Goal: Task Accomplishment & Management: Use online tool/utility

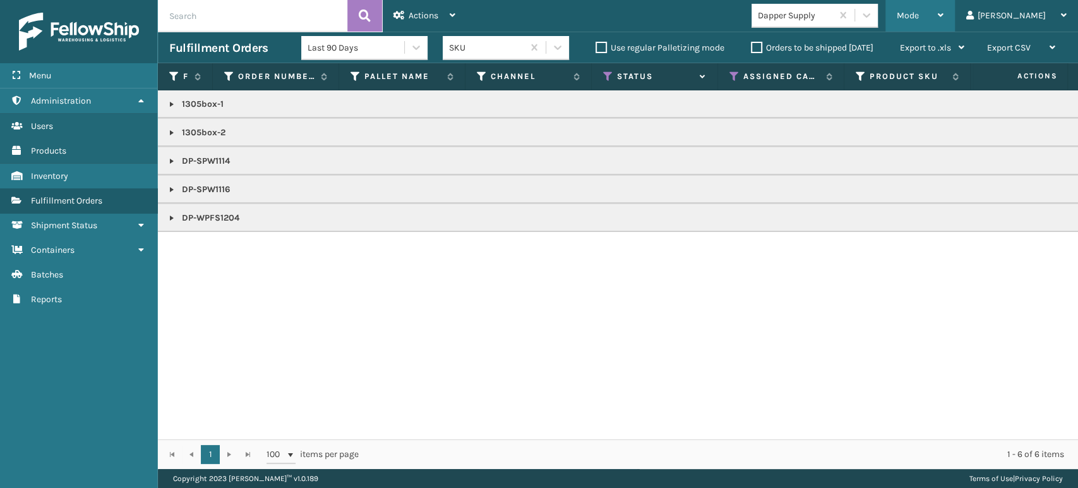
click at [944, 21] on div "Mode" at bounding box center [920, 16] width 47 height 32
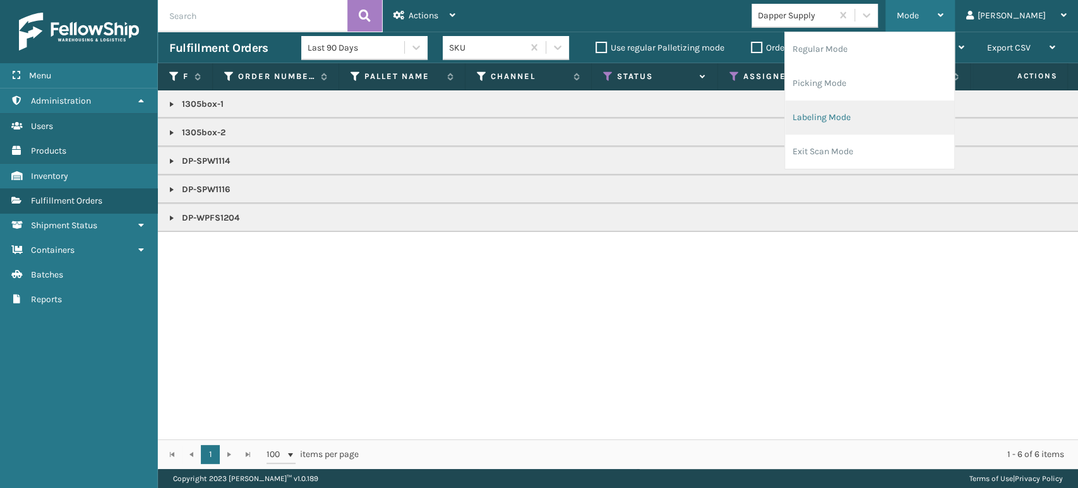
click at [926, 120] on li "Labeling Mode" at bounding box center [869, 117] width 169 height 34
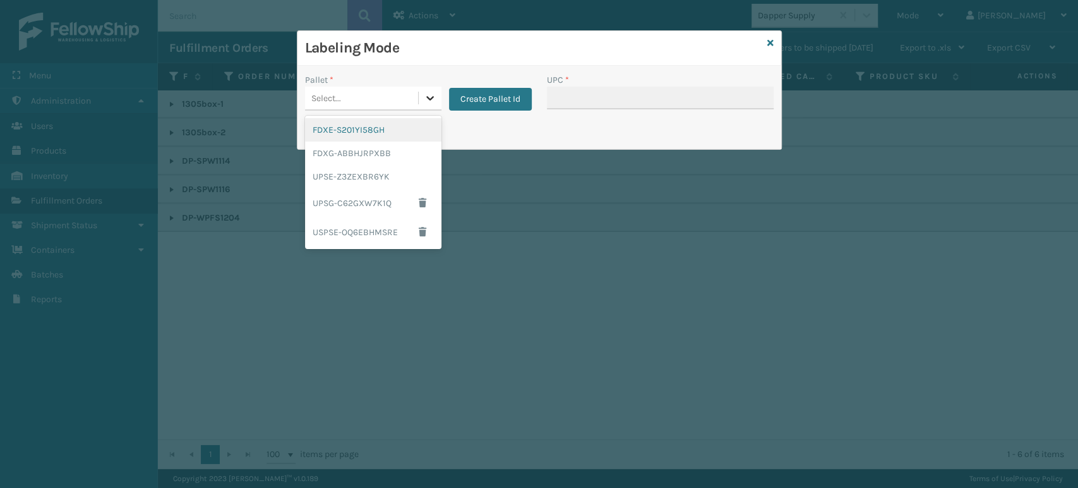
click at [432, 93] on icon at bounding box center [430, 98] width 13 height 13
click at [396, 153] on div "FDXG-ABBHJRPXBB" at bounding box center [373, 152] width 136 height 23
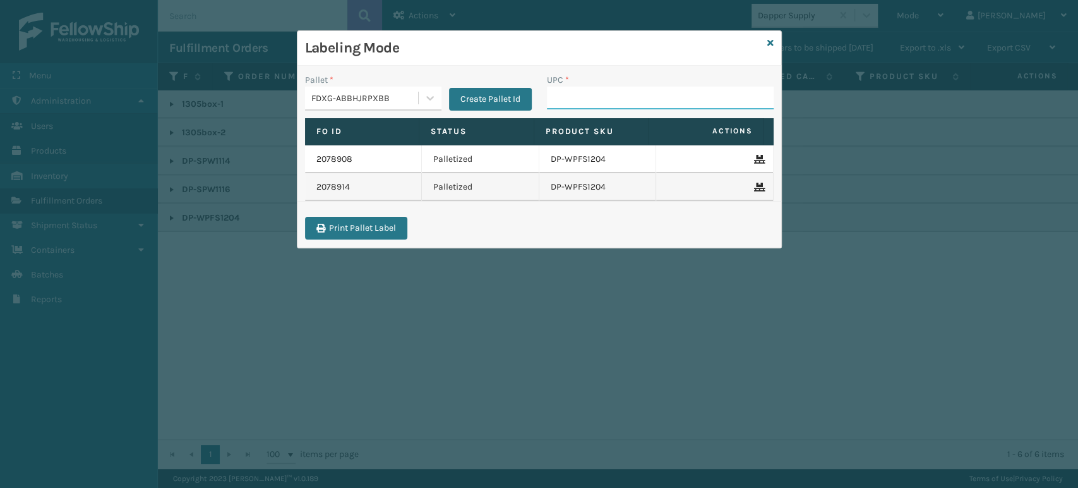
click at [642, 95] on input "UPC *" at bounding box center [660, 98] width 227 height 23
type input "8499860"
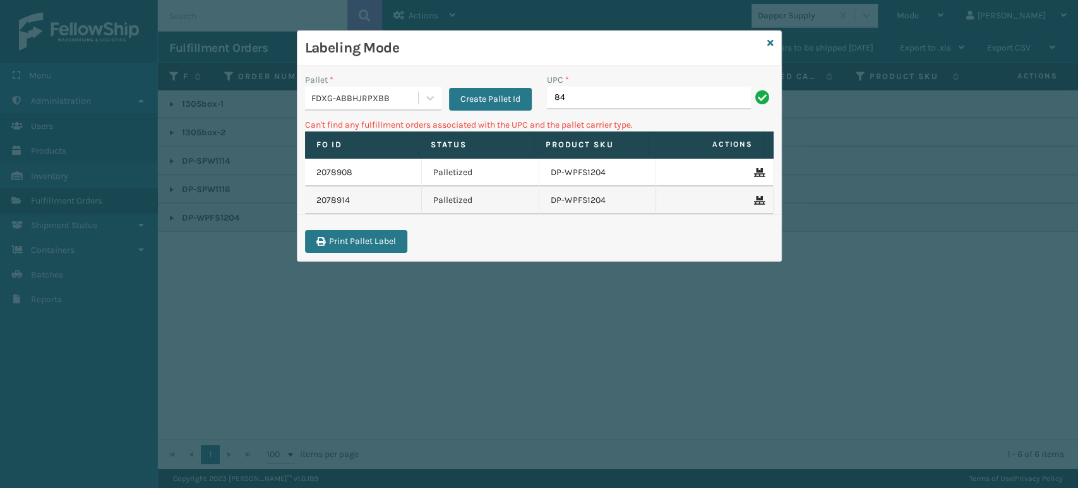
type input "8"
type input "410167-1130"
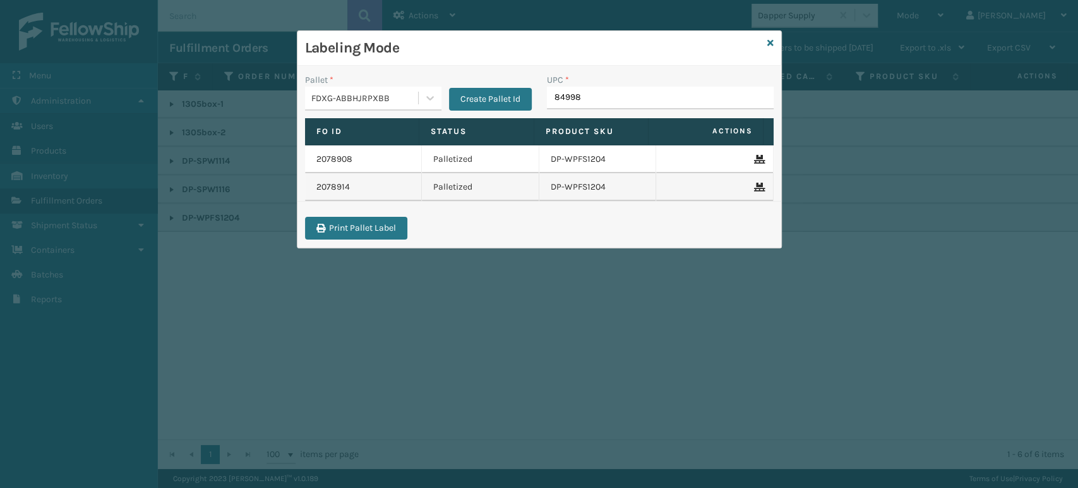
type input "849986"
type input "8100819"
type input "8100819627"
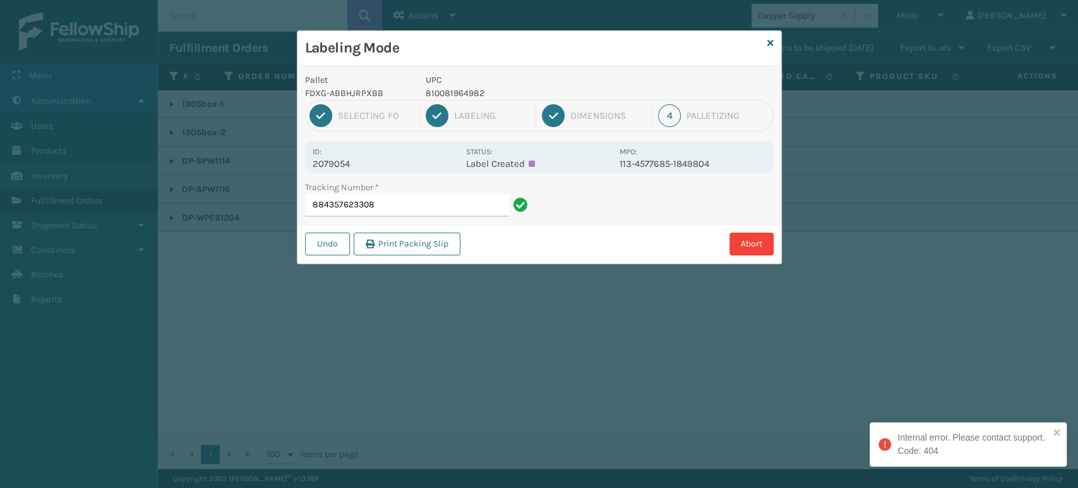
type input "884357623308"
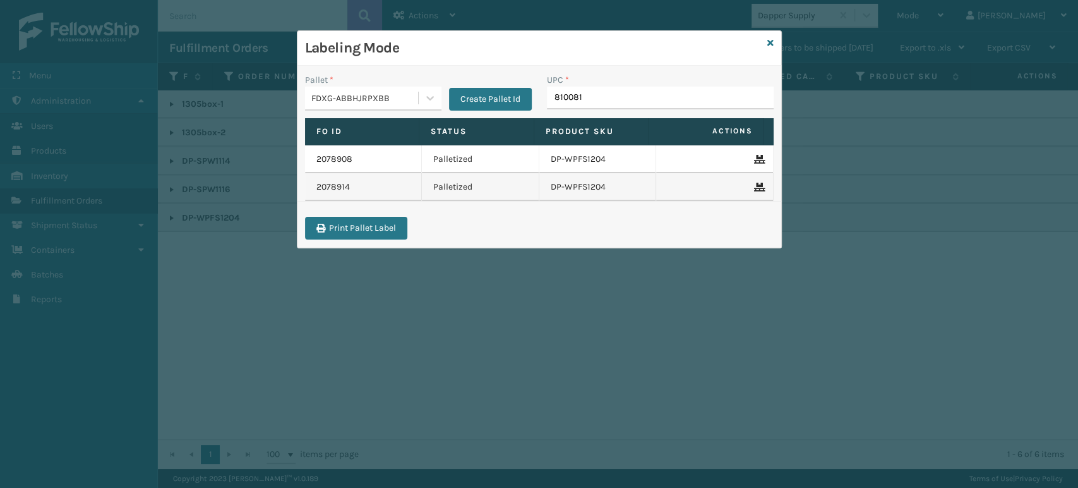
type input "8100819"
click at [651, 95] on input "UPC *" at bounding box center [660, 98] width 227 height 23
click at [652, 95] on input "UPC *" at bounding box center [660, 98] width 227 height 23
type input "8100819"
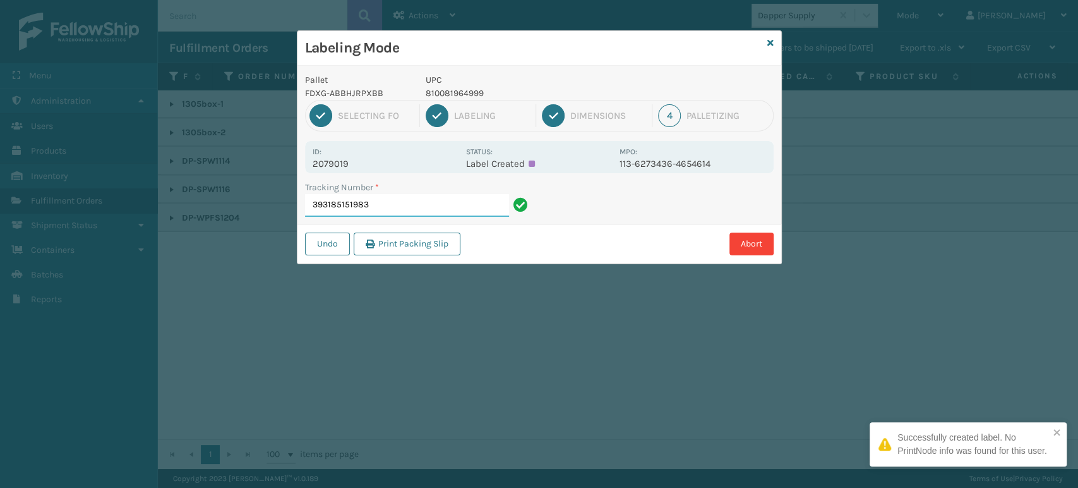
drag, startPoint x: 467, startPoint y: 196, endPoint x: 463, endPoint y: 207, distance: 11.0
click at [463, 207] on input "393185151983" at bounding box center [407, 205] width 204 height 23
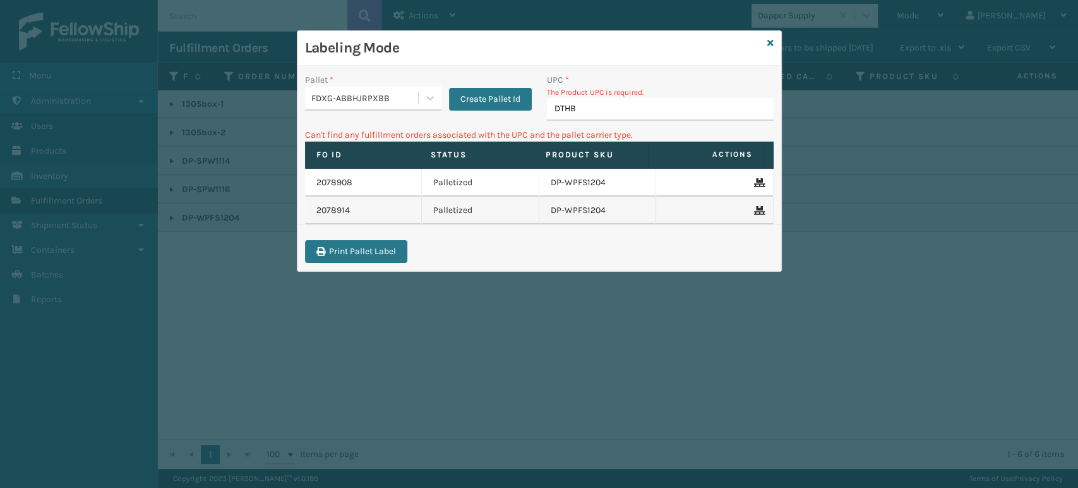
type input "DTHBG"
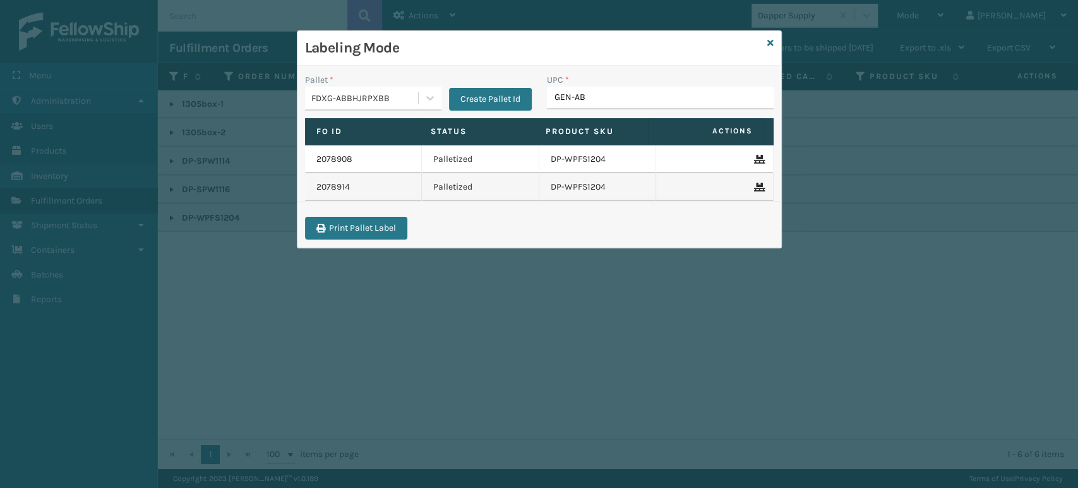
type input "GEN-AB-"
type input "GEN-A"
type input "GEN-"
type input "NU106Q8"
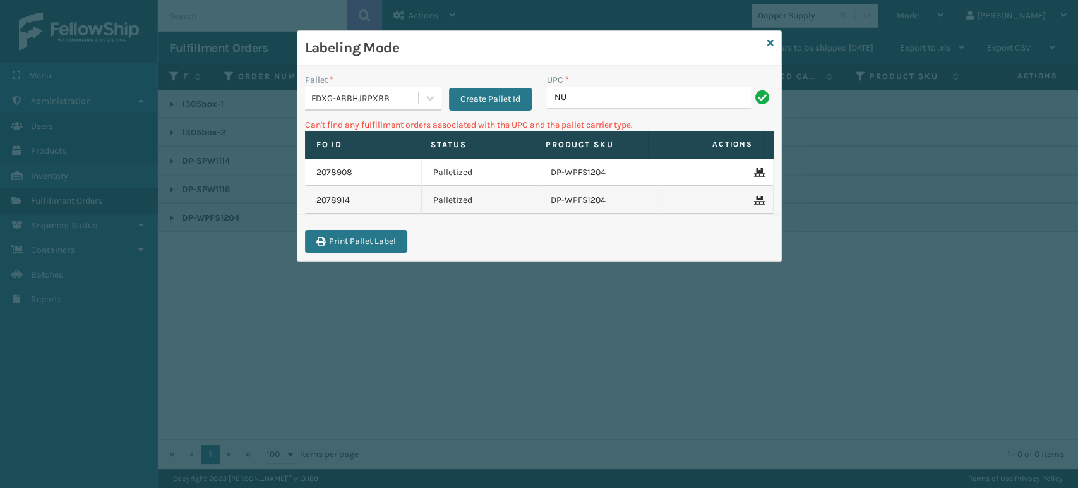
type input "N"
type input "8"
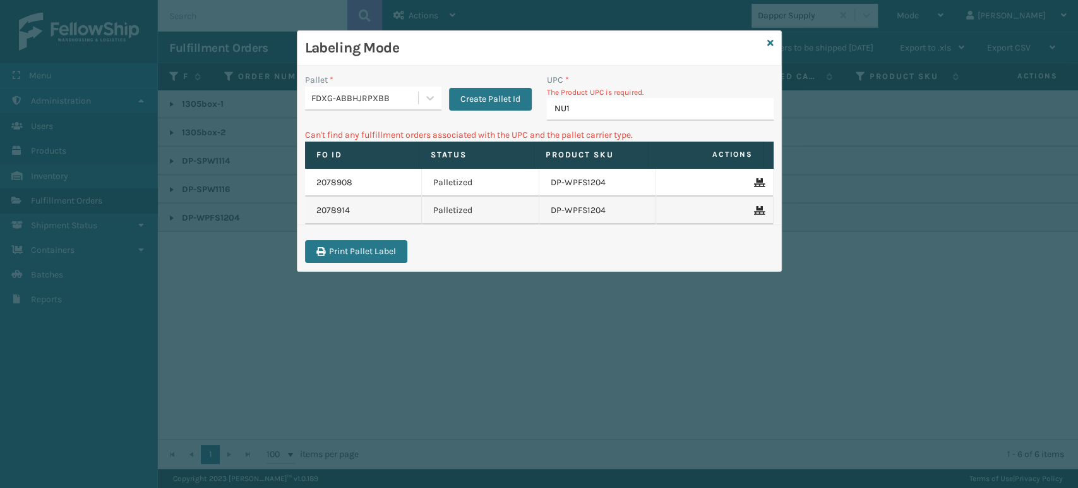
type input "NU10"
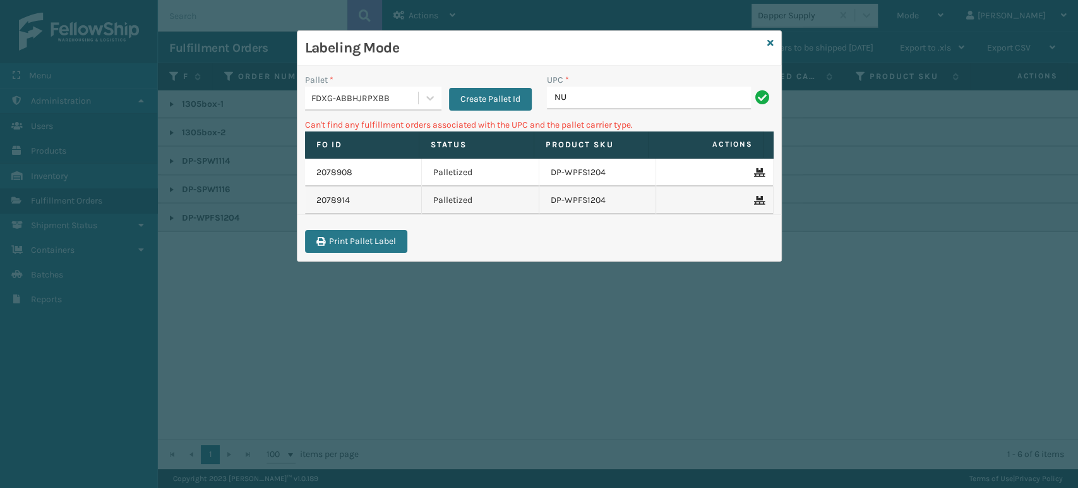
type input "N"
type input "GEN-AB-E-Q"
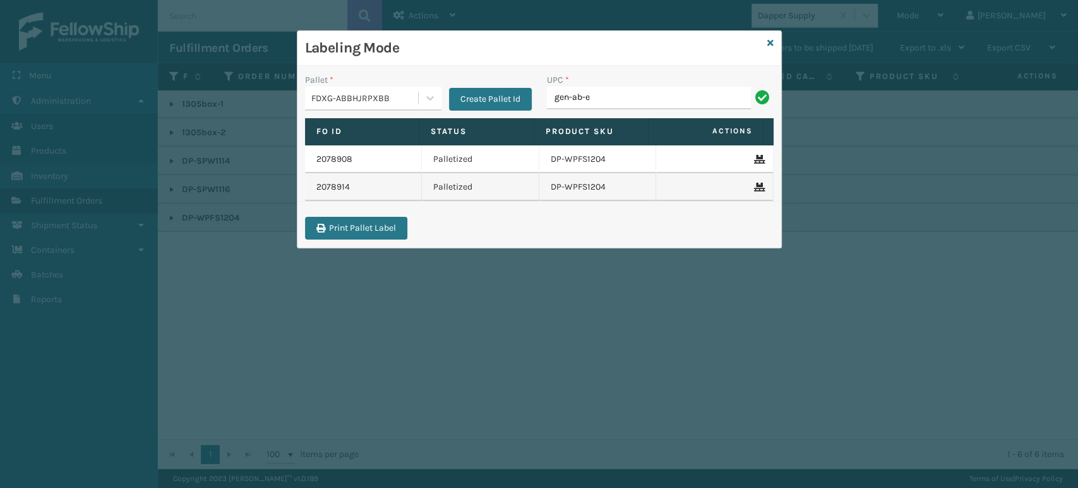
type input "GEN-AB-E-TXL"
click at [569, 96] on input "GEN-AB-E-TXL" at bounding box center [649, 98] width 204 height 23
click at [570, 96] on input "GEN-AB-E-TXL" at bounding box center [649, 98] width 204 height 23
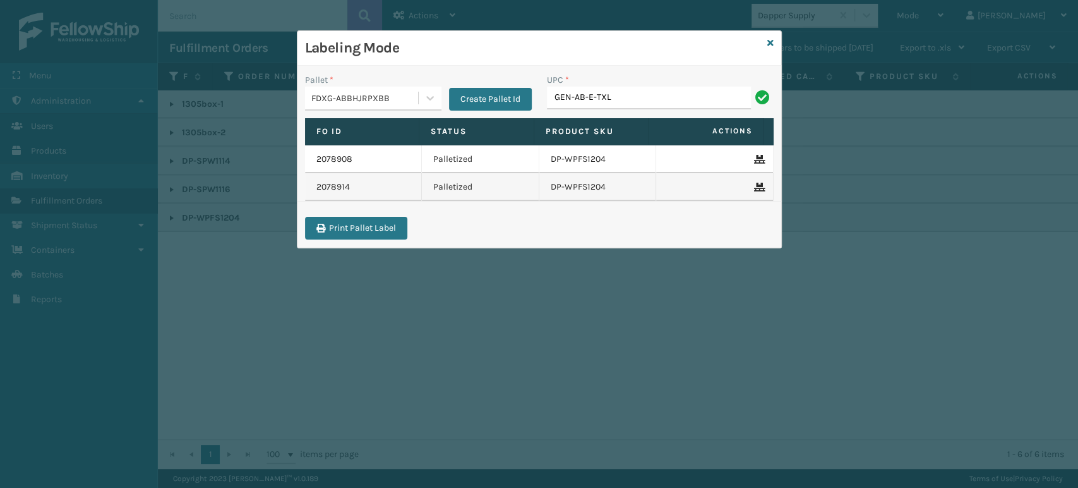
type input "GEN-AB-E-TXL"
type input "849986"
type input "849986009"
type input "84998"
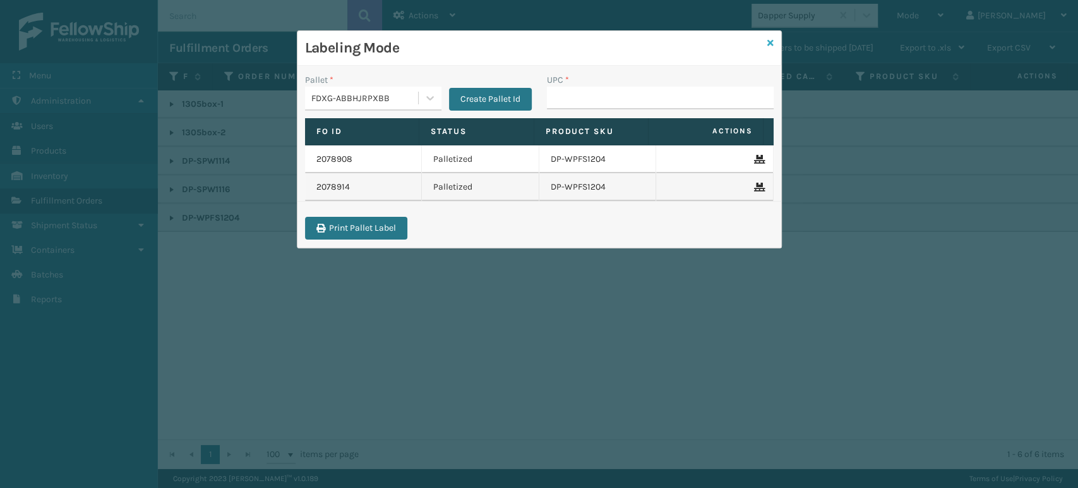
click at [769, 37] on link at bounding box center [770, 43] width 6 height 13
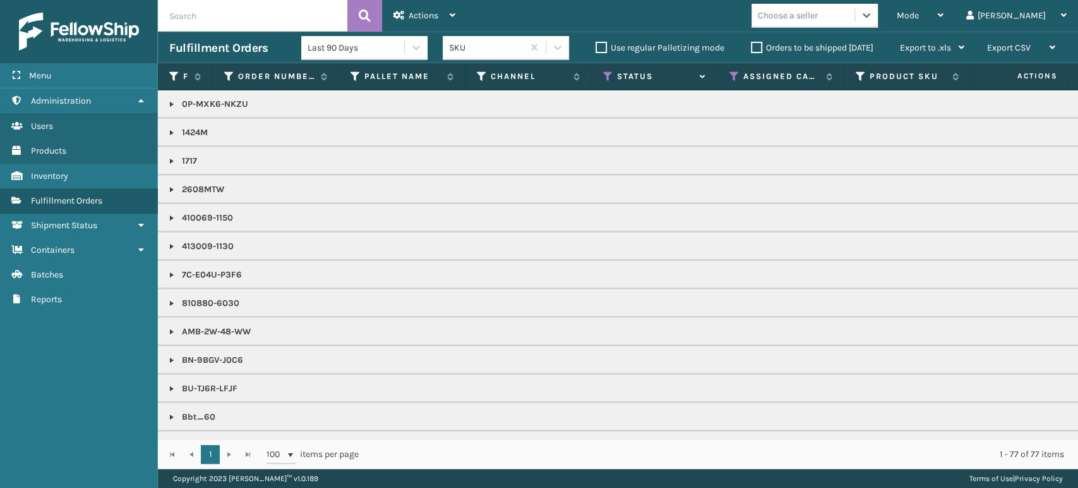
click at [818, 18] on div "Choose a seller" at bounding box center [788, 15] width 60 height 13
type input "mill"
click at [822, 44] on div "[PERSON_NAME] Brands" at bounding box center [815, 46] width 126 height 23
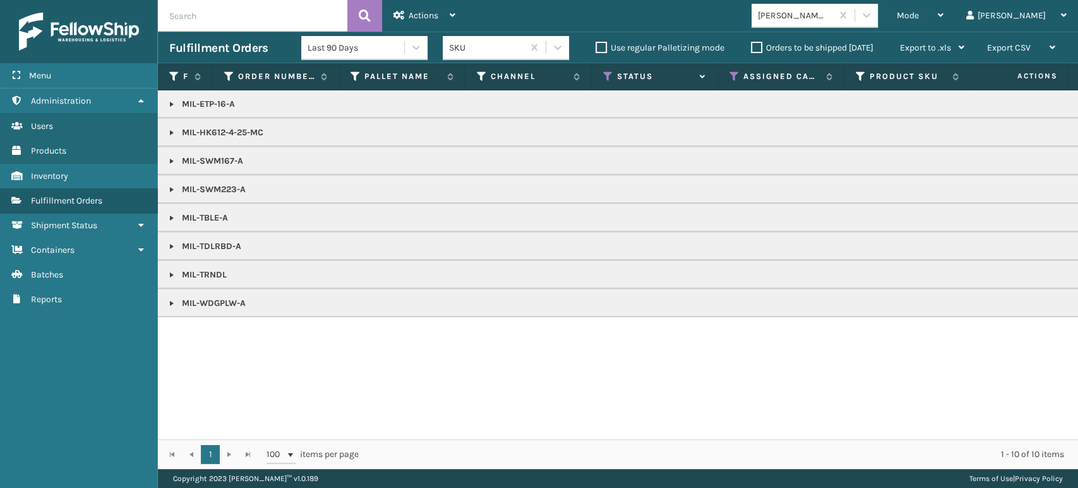
click at [169, 100] on link at bounding box center [172, 104] width 10 height 10
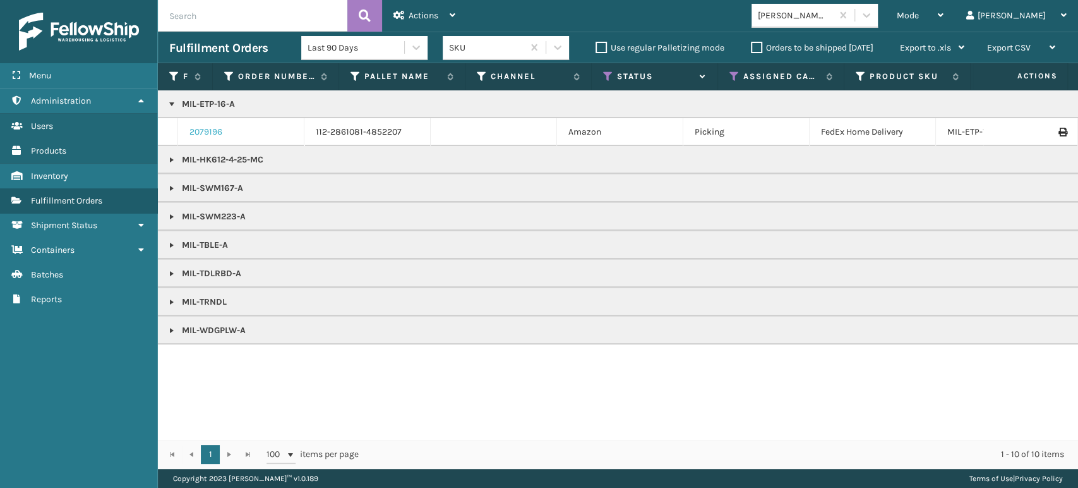
click at [218, 128] on link "2079196" at bounding box center [205, 132] width 33 height 13
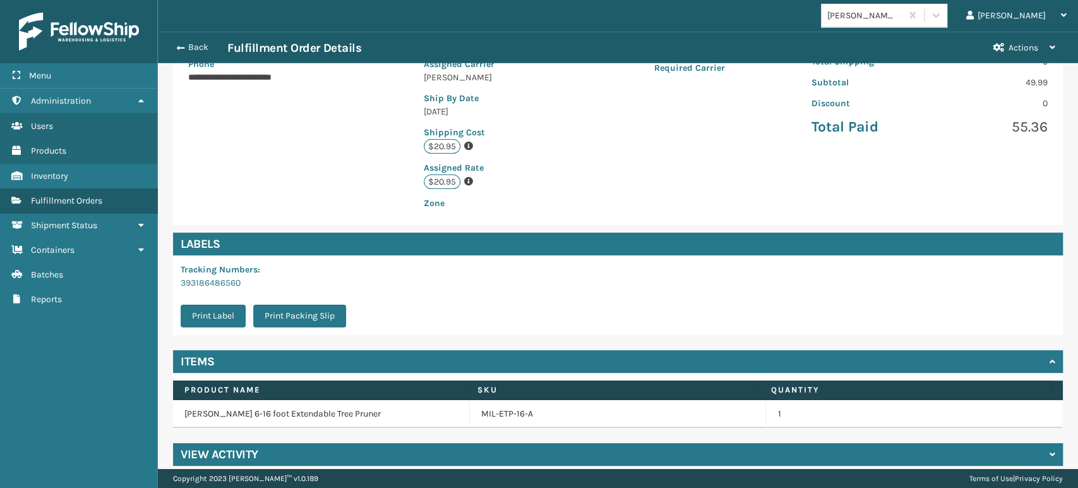
scroll to position [258, 0]
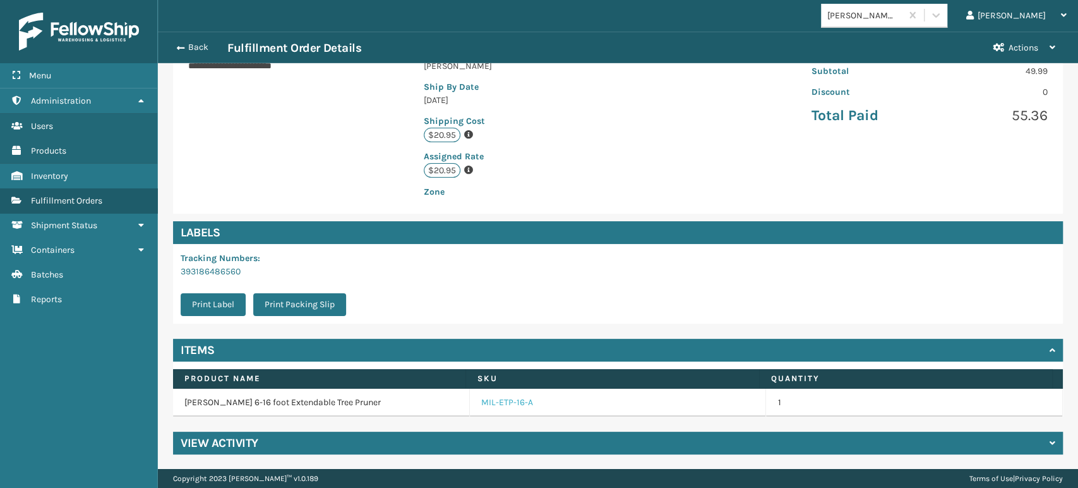
click at [481, 398] on link "MIL-ETP-16-A" at bounding box center [507, 402] width 52 height 13
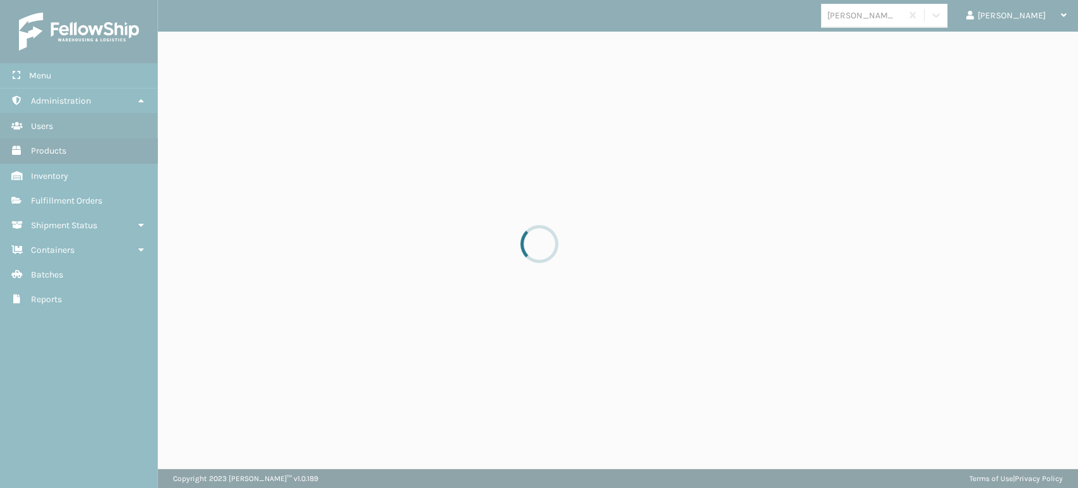
click at [479, 398] on div at bounding box center [539, 244] width 1078 height 488
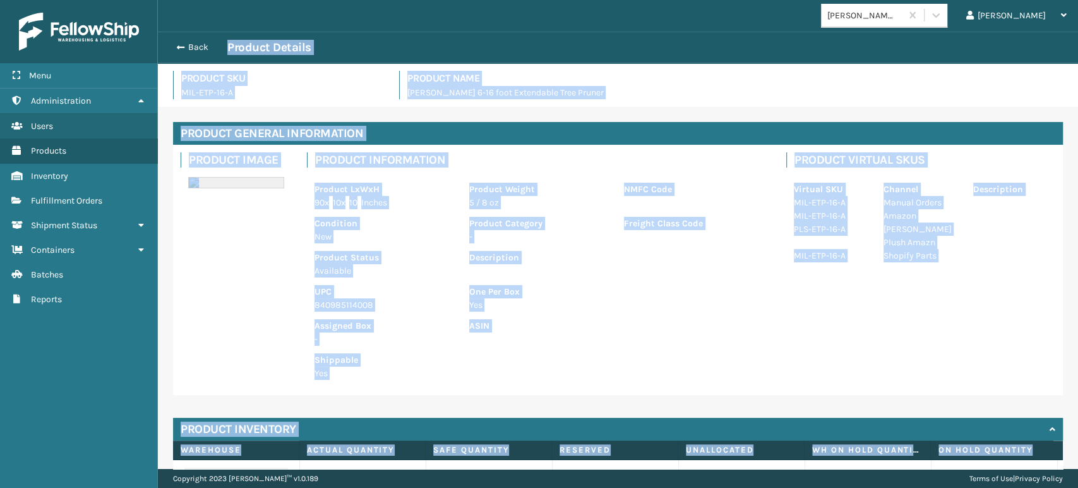
click at [288, 299] on div "Product Image Product Information Product LxWxH 90 x 10 x 10 Inches Product Wei…" at bounding box center [618, 270] width 890 height 250
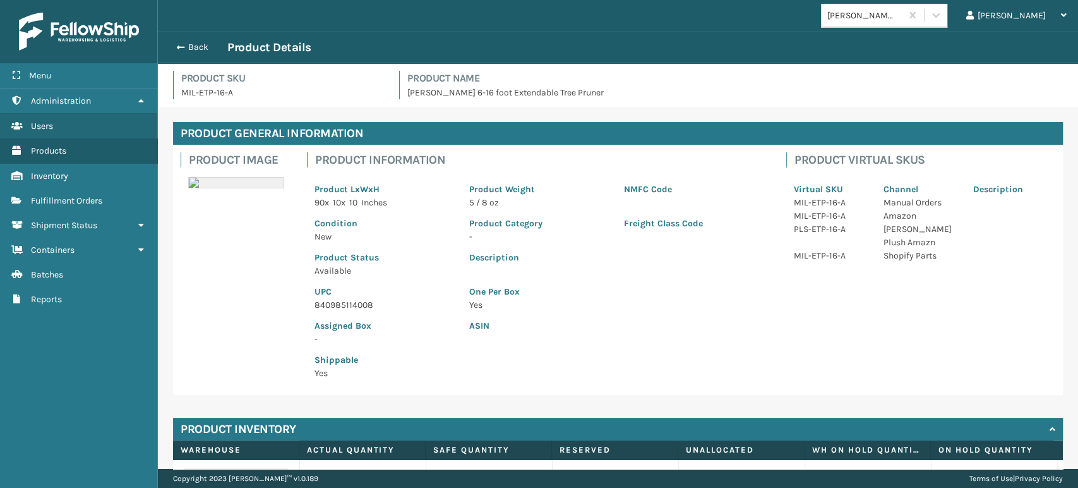
click at [287, 299] on div "Product Image Product Information Product LxWxH 90 x 10 x 10 Inches Product Wei…" at bounding box center [618, 270] width 890 height 250
click at [334, 298] on p "840985114008" at bounding box center [385, 304] width 140 height 13
copy p "840985114008"
click at [188, 42] on button "Back" at bounding box center [198, 47] width 58 height 11
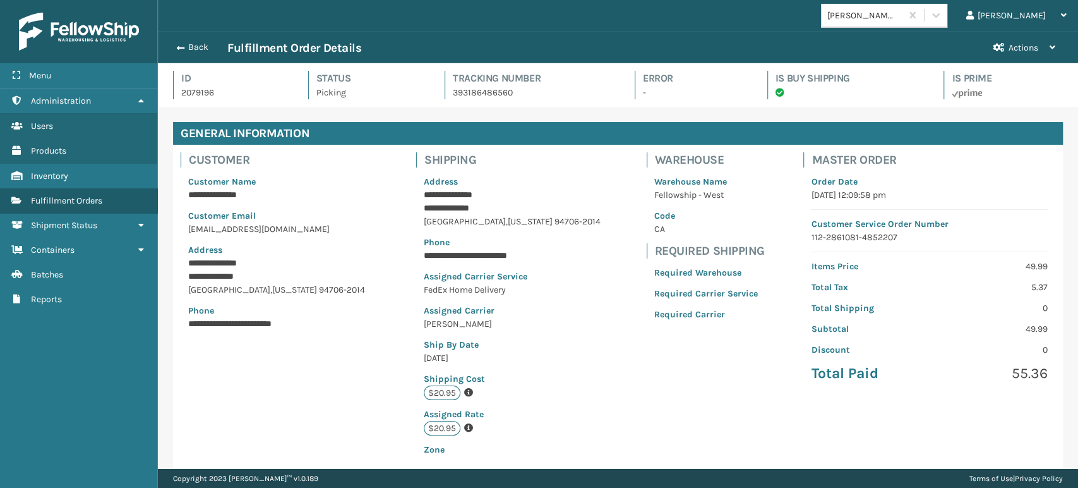
scroll to position [30, 920]
click at [188, 42] on button "Back" at bounding box center [198, 47] width 58 height 11
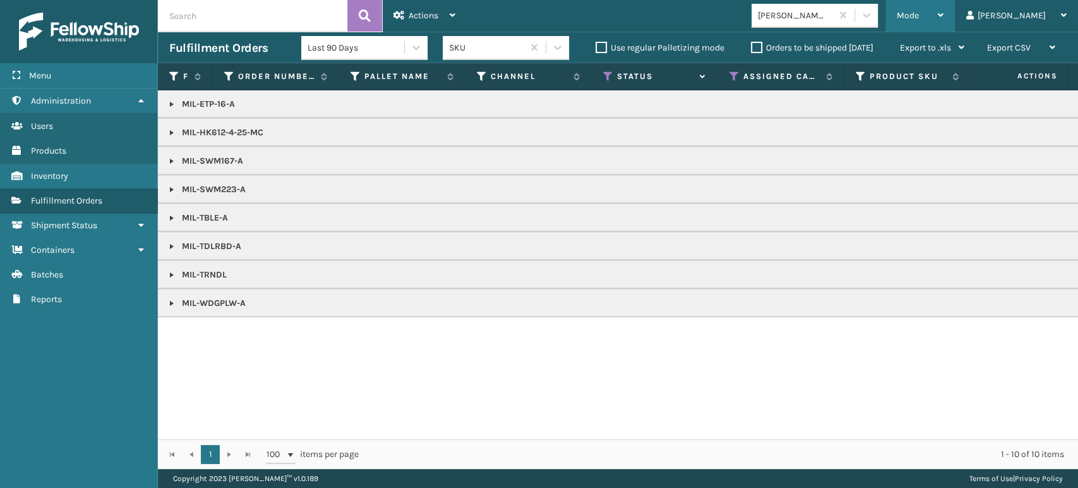
click at [944, 12] on div "Mode" at bounding box center [920, 16] width 47 height 32
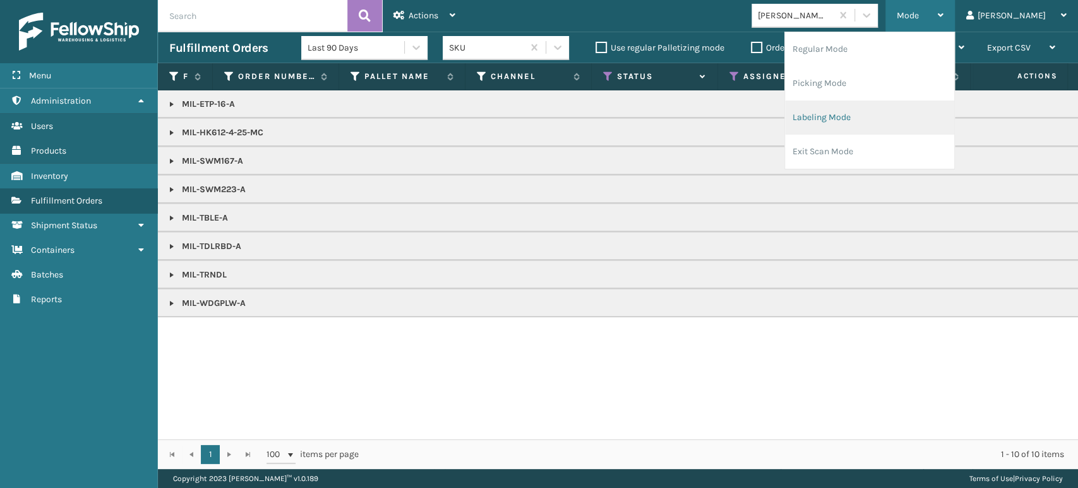
click at [899, 117] on li "Labeling Mode" at bounding box center [869, 117] width 169 height 34
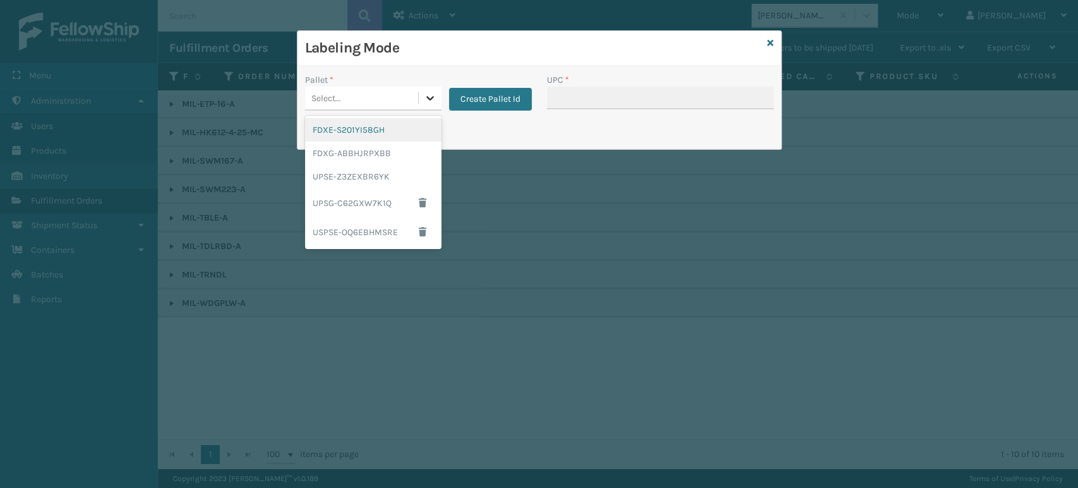
click at [432, 101] on icon at bounding box center [430, 98] width 13 height 13
click at [398, 152] on div "FDXG-ABBHJRPXBB" at bounding box center [373, 152] width 136 height 23
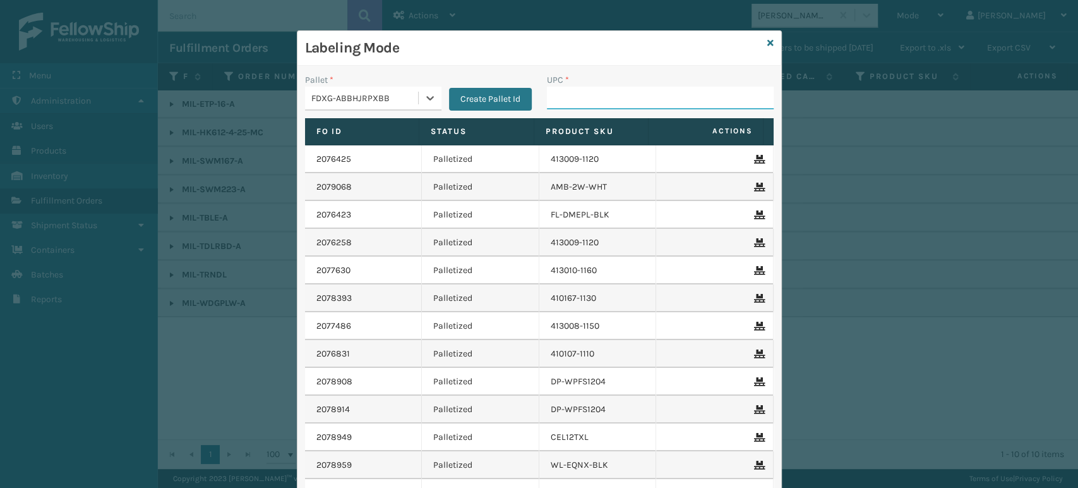
click at [561, 93] on input "UPC *" at bounding box center [660, 98] width 227 height 23
paste input "840985114008"
type input "840985114008"
type input "8499860"
type input "840985"
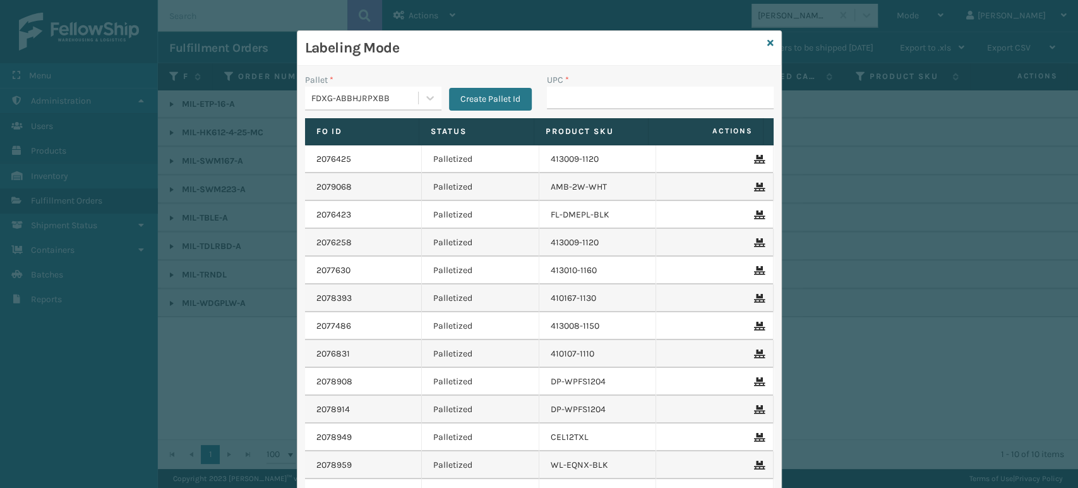
click at [768, 39] on div "Labeling Mode" at bounding box center [540, 48] width 484 height 35
click at [767, 44] on icon at bounding box center [770, 43] width 6 height 9
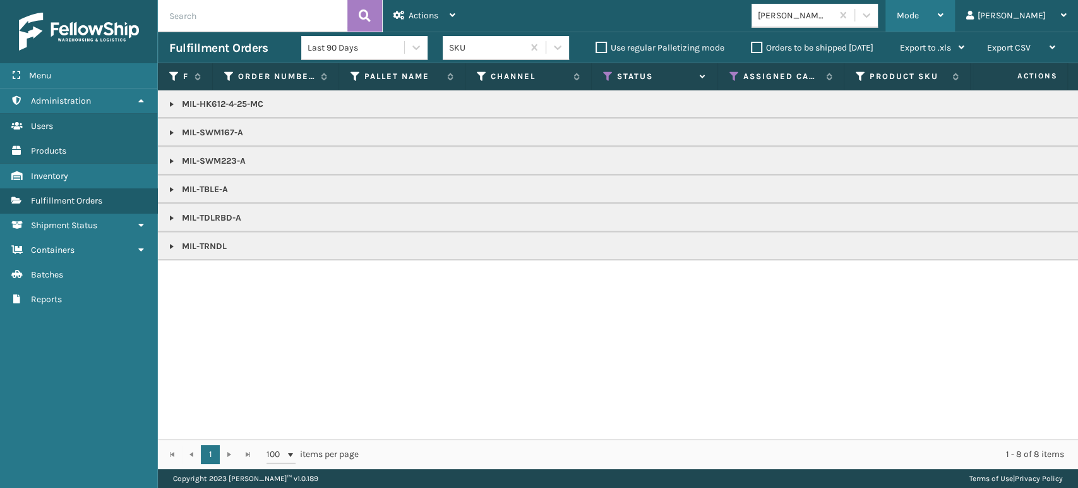
click at [944, 14] on div "Mode" at bounding box center [920, 16] width 47 height 32
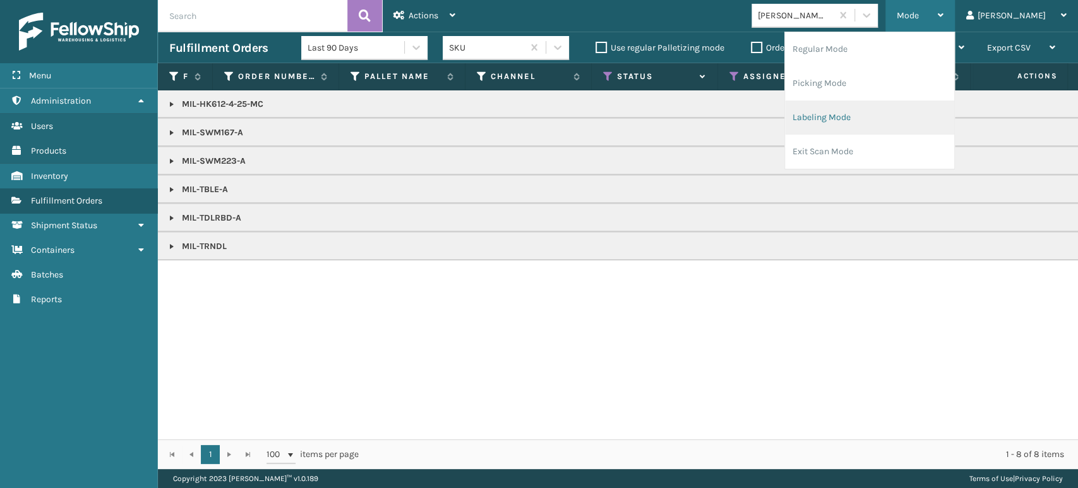
click at [954, 110] on li "Labeling Mode" at bounding box center [869, 117] width 169 height 34
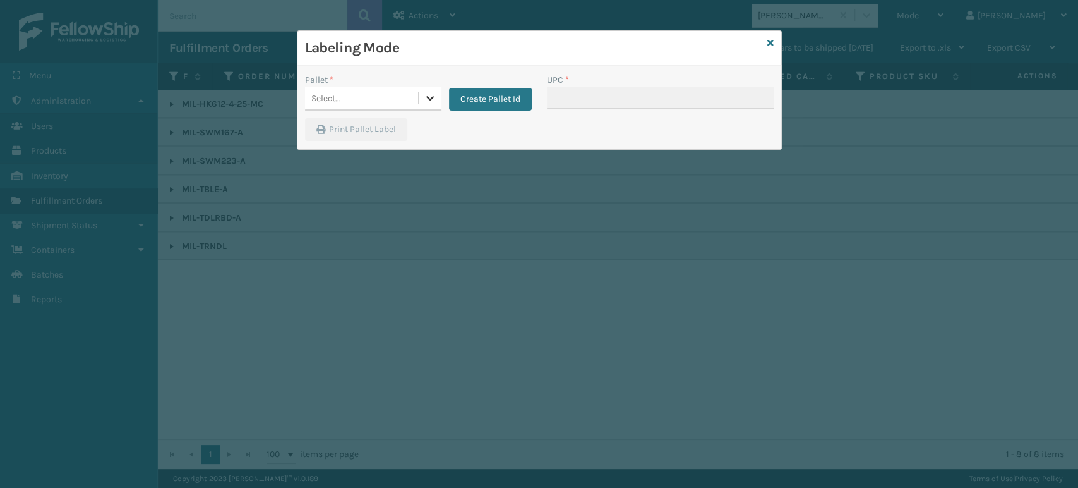
click at [437, 95] on div at bounding box center [430, 98] width 23 height 23
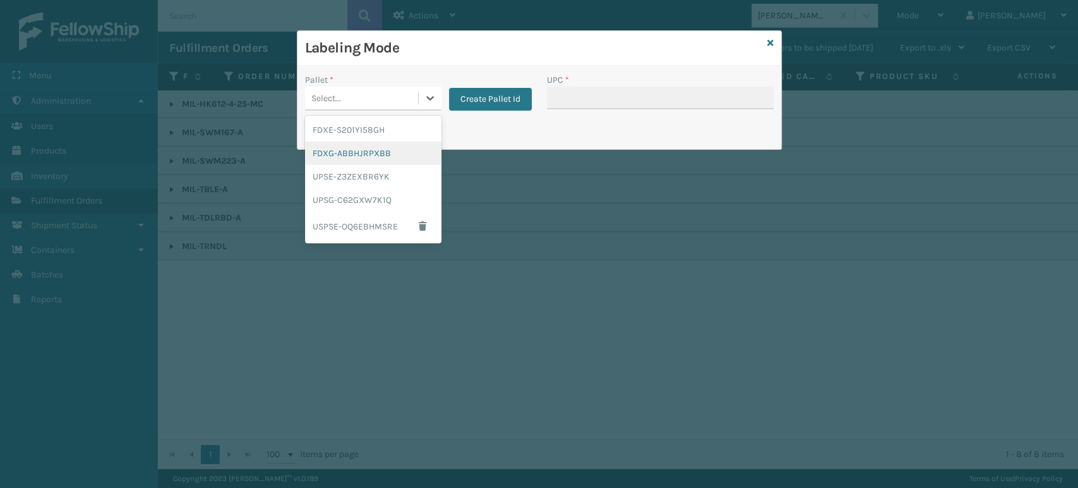
click at [389, 159] on div "FDXG-ABBHJRPXBB" at bounding box center [373, 152] width 136 height 23
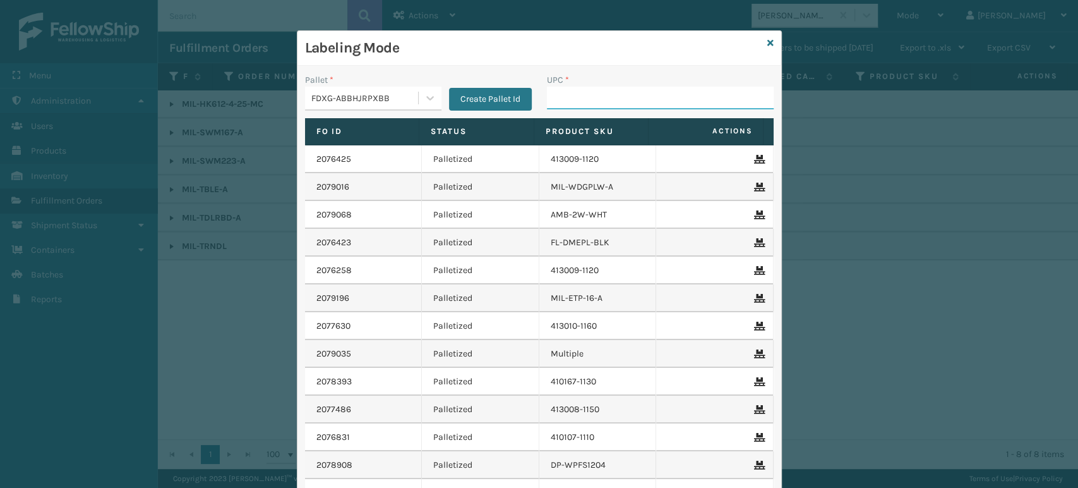
click at [647, 102] on input "UPC *" at bounding box center [660, 98] width 227 height 23
type input "8048794"
type input "840985124038"
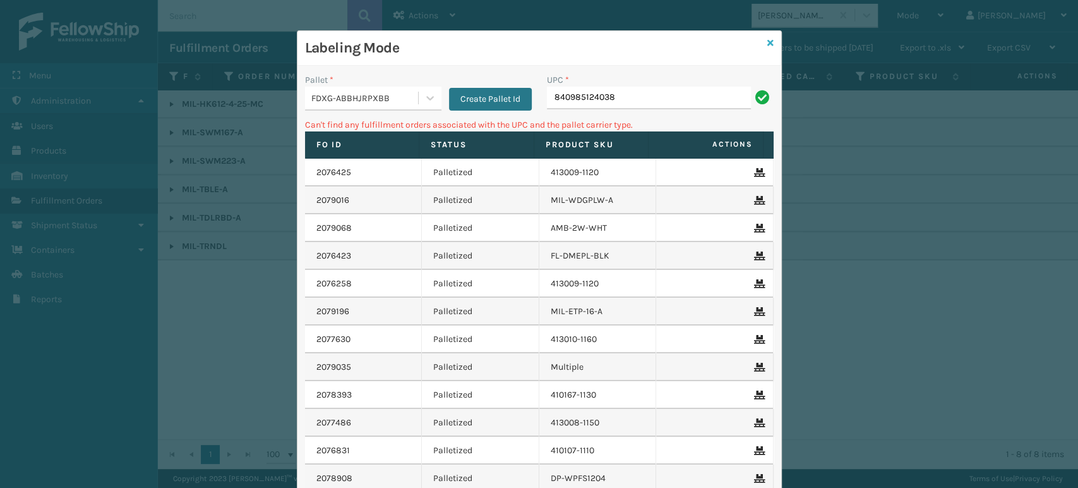
click at [767, 39] on icon at bounding box center [770, 43] width 6 height 9
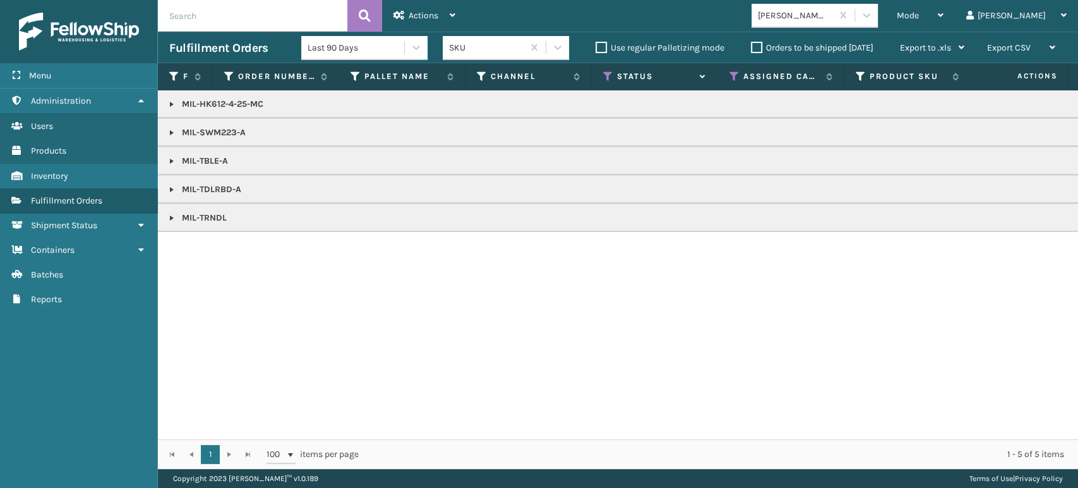
click at [167, 101] on link at bounding box center [172, 104] width 10 height 10
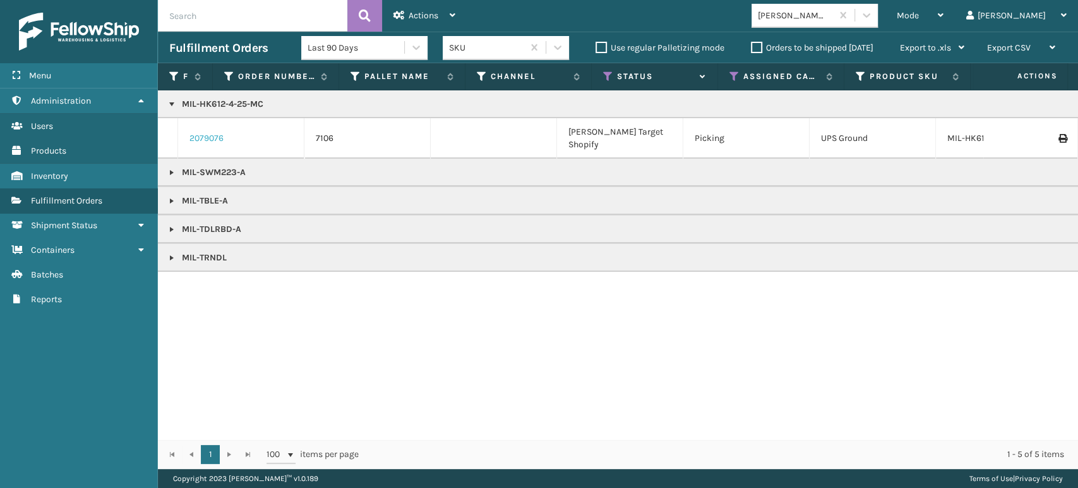
click at [209, 132] on link "2079076" at bounding box center [206, 138] width 34 height 13
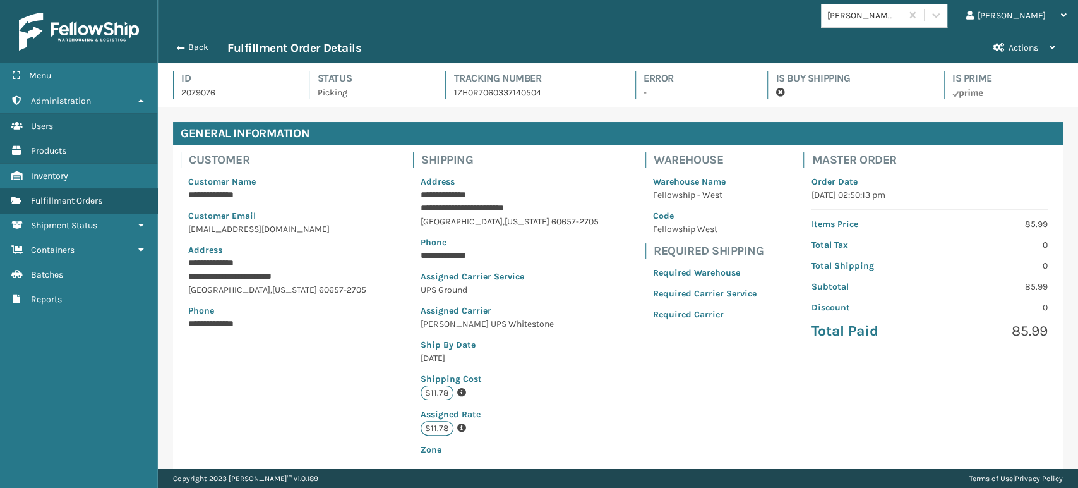
scroll to position [30, 920]
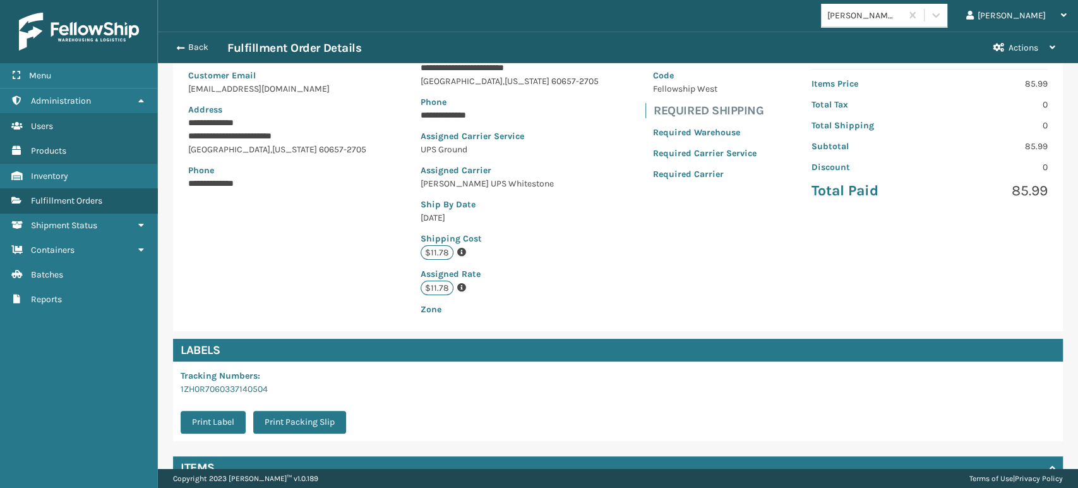
click at [476, 397] on div "Tracking Numbers : 1ZH0R7060337140504 Print Label Print Packing Slip" at bounding box center [618, 401] width 890 height 80
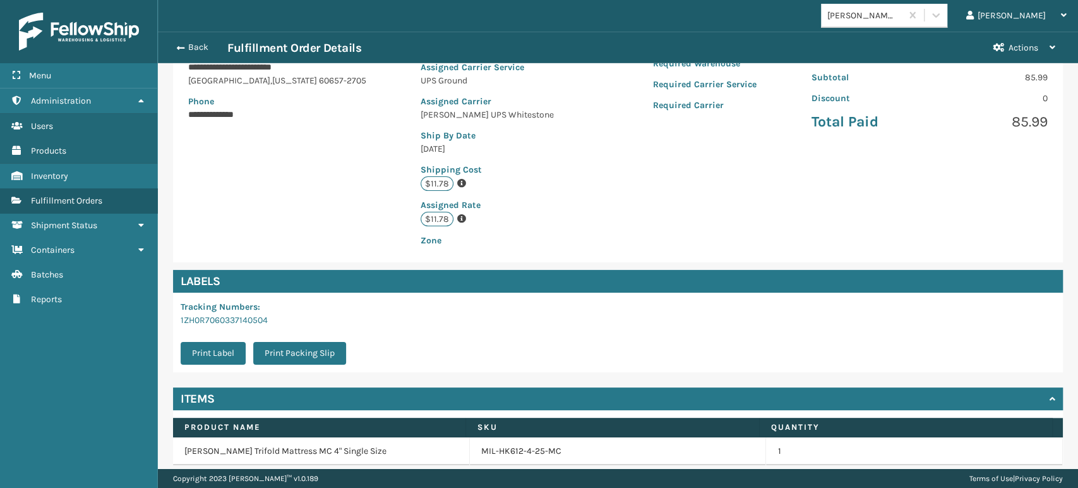
scroll to position [258, 0]
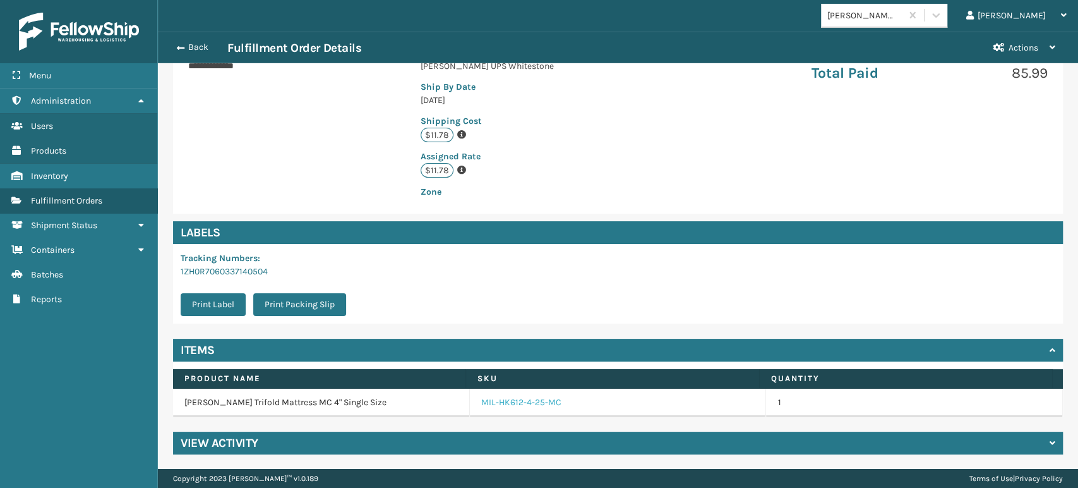
click at [509, 399] on link "MIL-HK612-4-25-MC" at bounding box center [521, 402] width 80 height 13
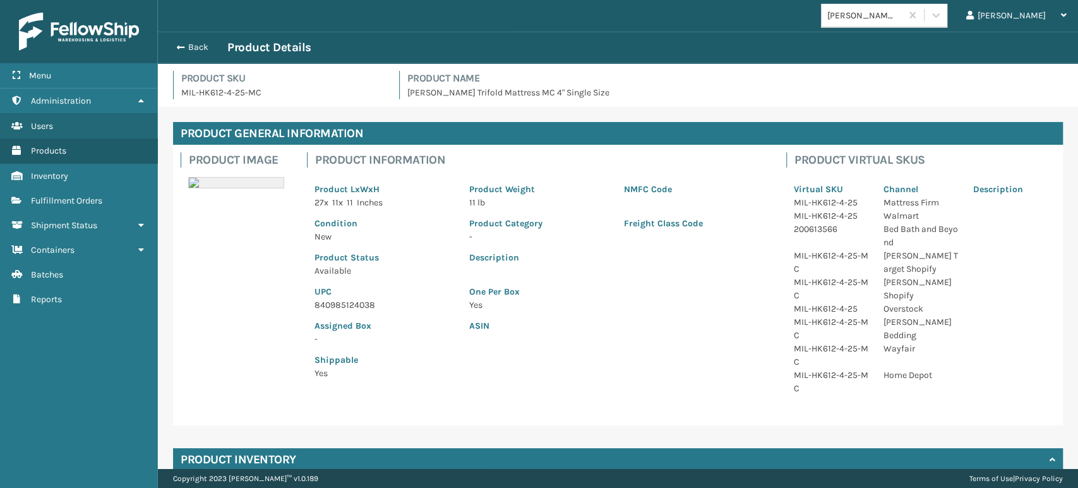
click at [325, 301] on p "840985124038" at bounding box center [385, 304] width 140 height 13
copy p "840985124038"
click at [193, 40] on div "Back Product Details" at bounding box center [618, 47] width 898 height 15
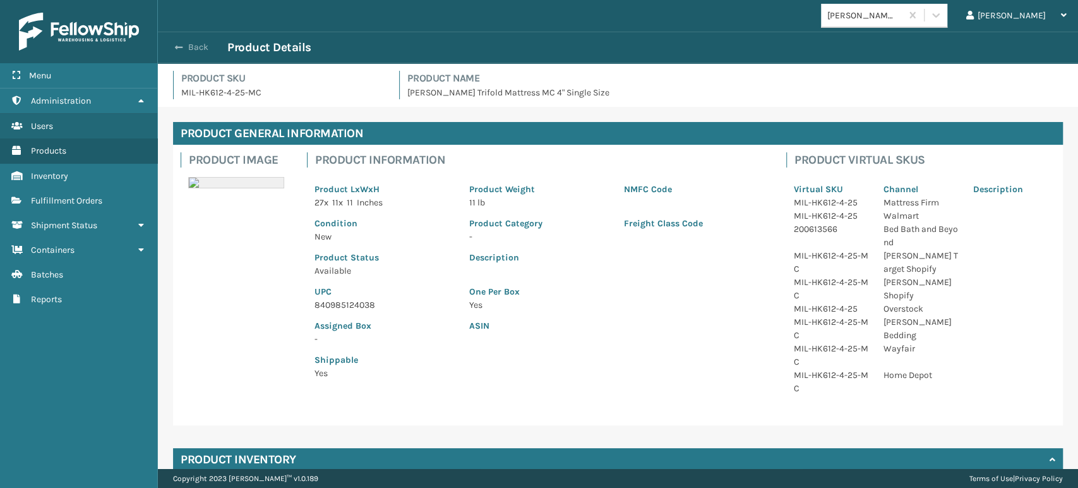
click at [190, 52] on button "Back" at bounding box center [198, 47] width 58 height 11
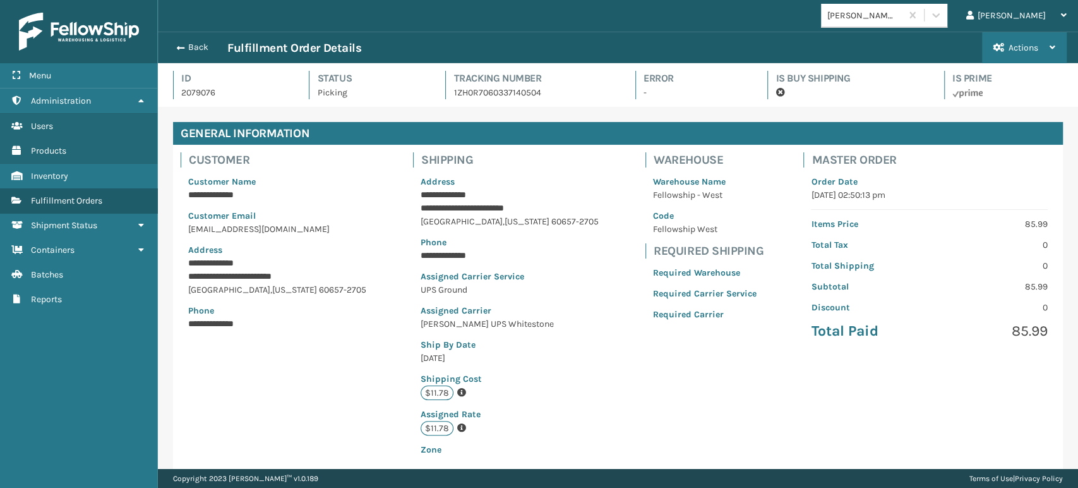
scroll to position [30, 920]
click at [203, 44] on button "Back" at bounding box center [198, 47] width 58 height 11
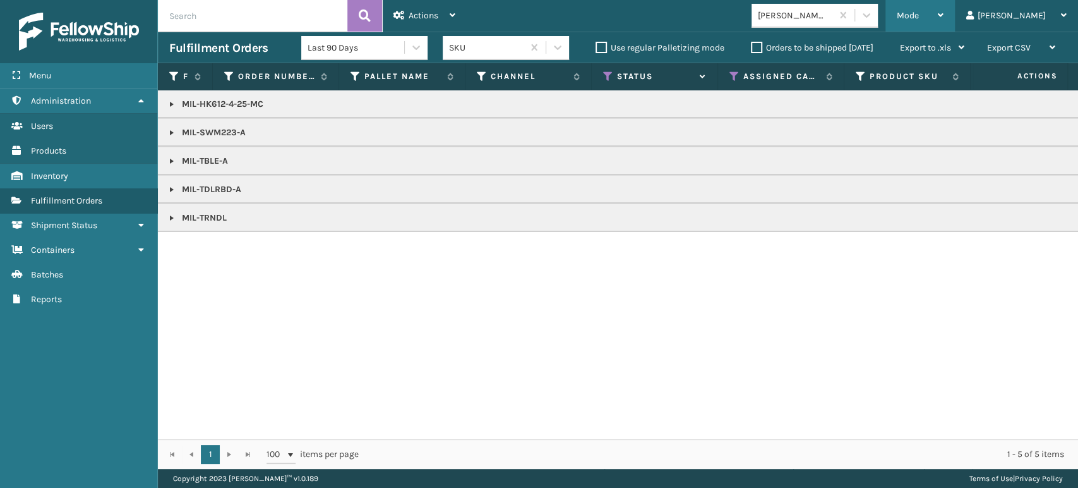
click at [944, 13] on div "Mode" at bounding box center [920, 16] width 47 height 32
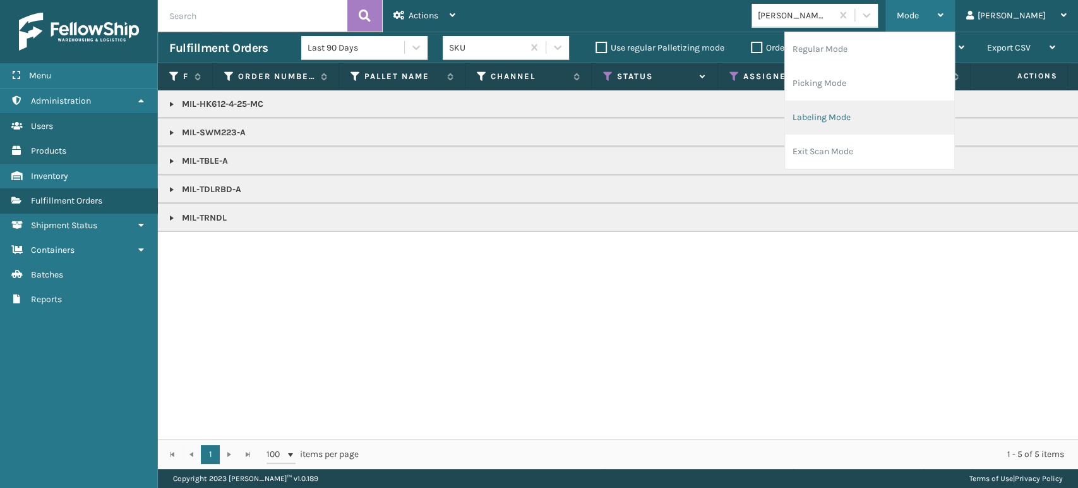
click at [917, 119] on li "Labeling Mode" at bounding box center [869, 117] width 169 height 34
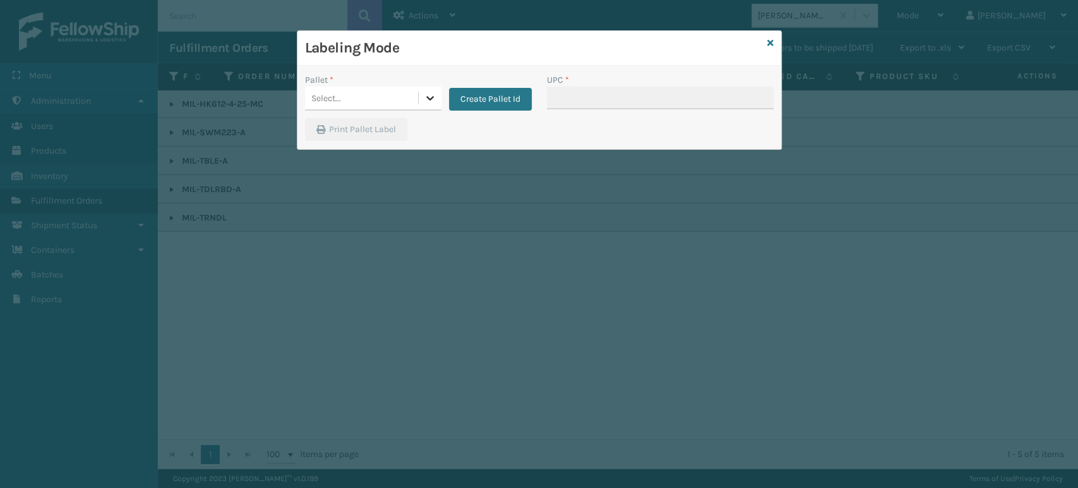
click at [432, 99] on icon at bounding box center [430, 98] width 13 height 13
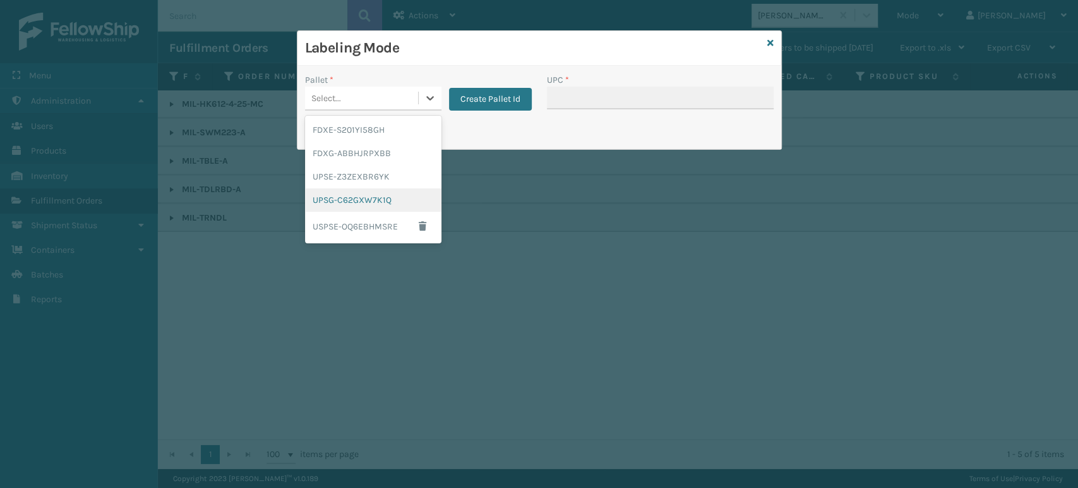
click at [364, 194] on div "UPSG-C62GXW7K1Q" at bounding box center [373, 199] width 136 height 23
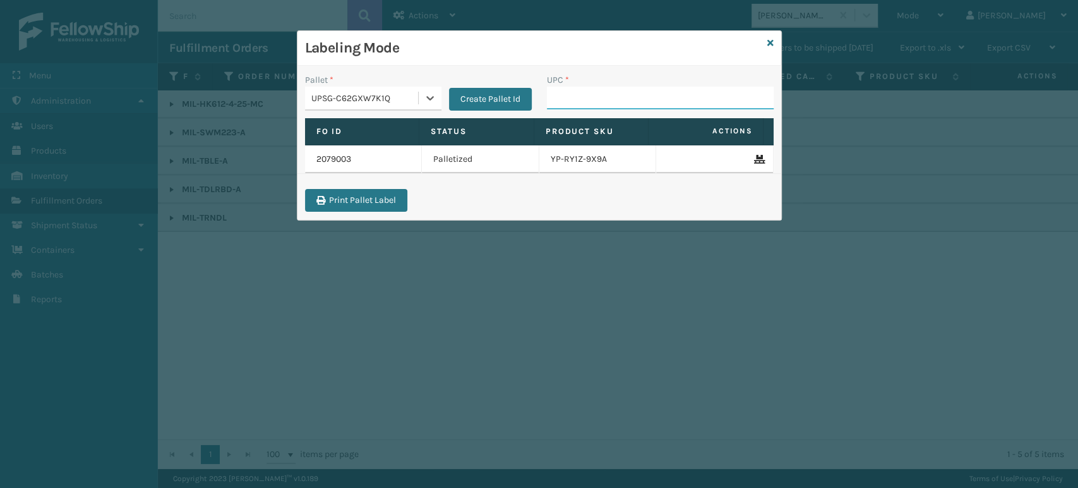
click at [568, 94] on input "UPC *" at bounding box center [660, 98] width 227 height 23
paste input "840985124038"
type input "840985124038"
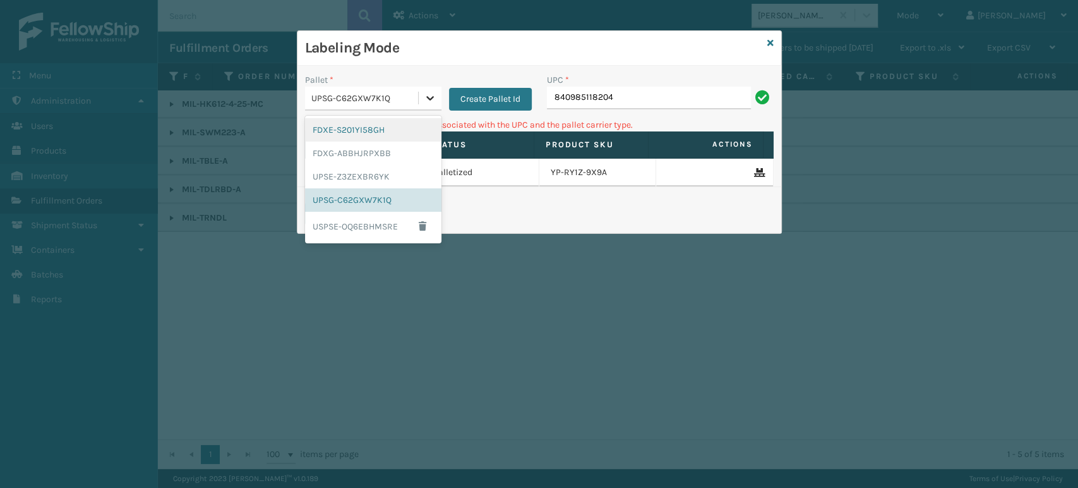
click at [435, 102] on icon at bounding box center [430, 98] width 13 height 13
click at [395, 152] on div "FDXG-ABBHJRPXBB" at bounding box center [373, 152] width 136 height 23
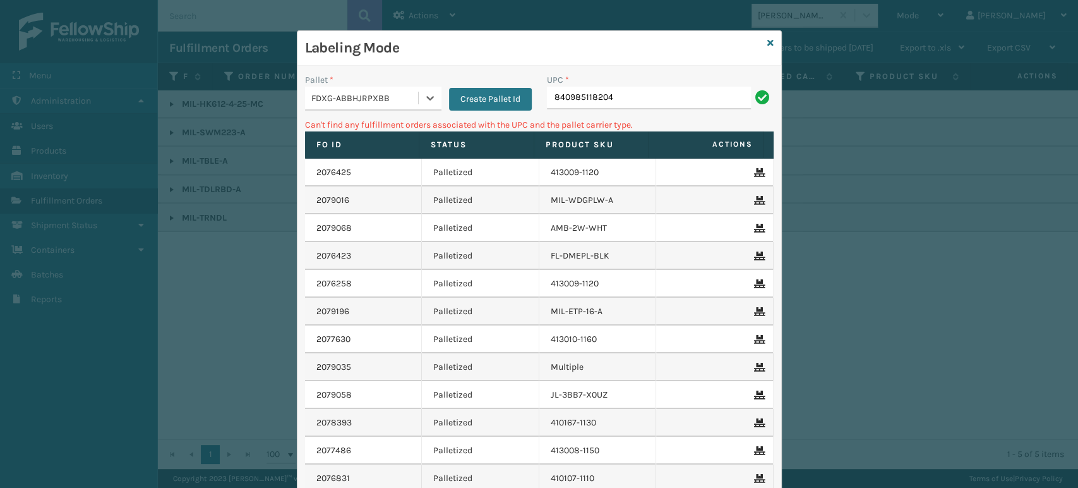
click at [692, 111] on div "UPC * 840985118204" at bounding box center [660, 95] width 242 height 45
click at [695, 104] on input "840985118204" at bounding box center [649, 98] width 204 height 23
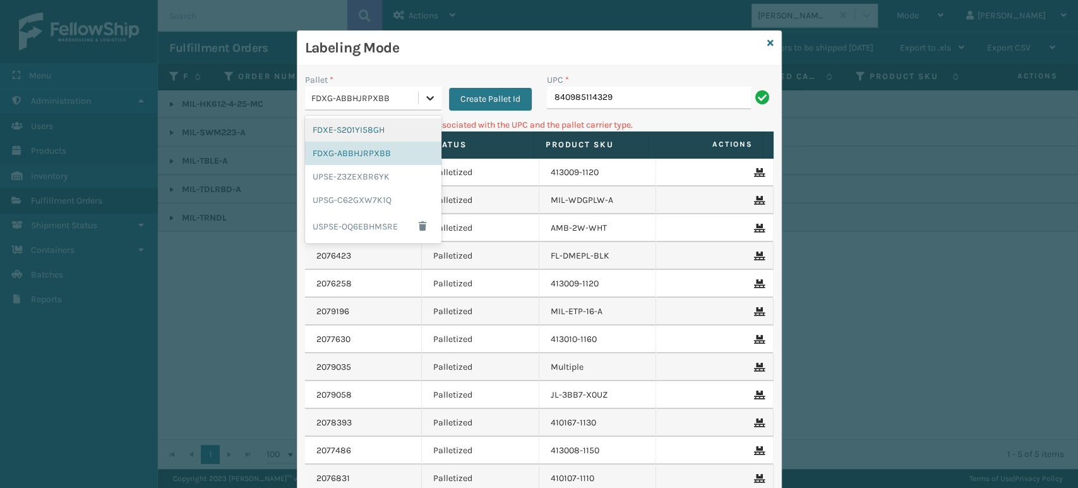
click at [419, 107] on div at bounding box center [430, 98] width 23 height 23
click at [354, 197] on div "UPSG-C62GXW7K1Q" at bounding box center [373, 199] width 136 height 23
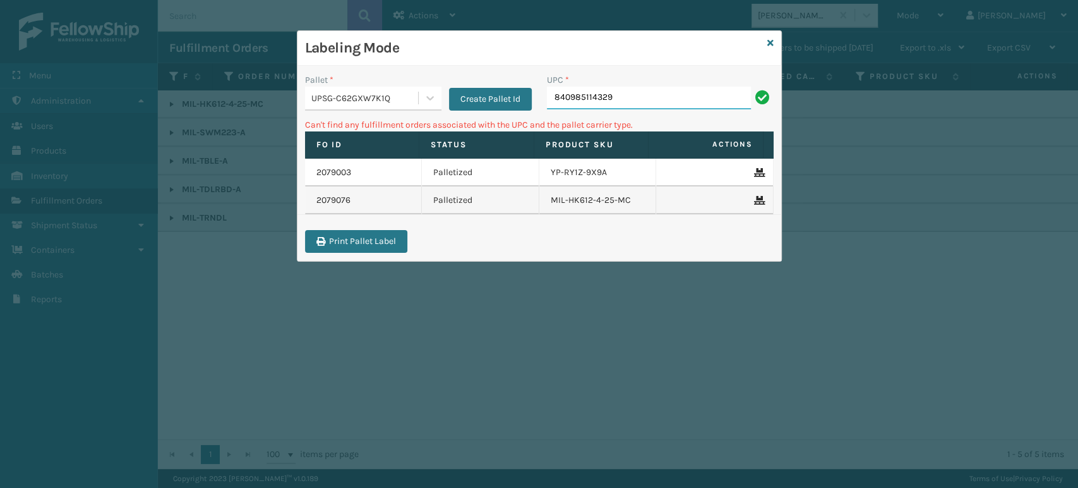
click at [697, 87] on input "840985114329" at bounding box center [649, 98] width 204 height 23
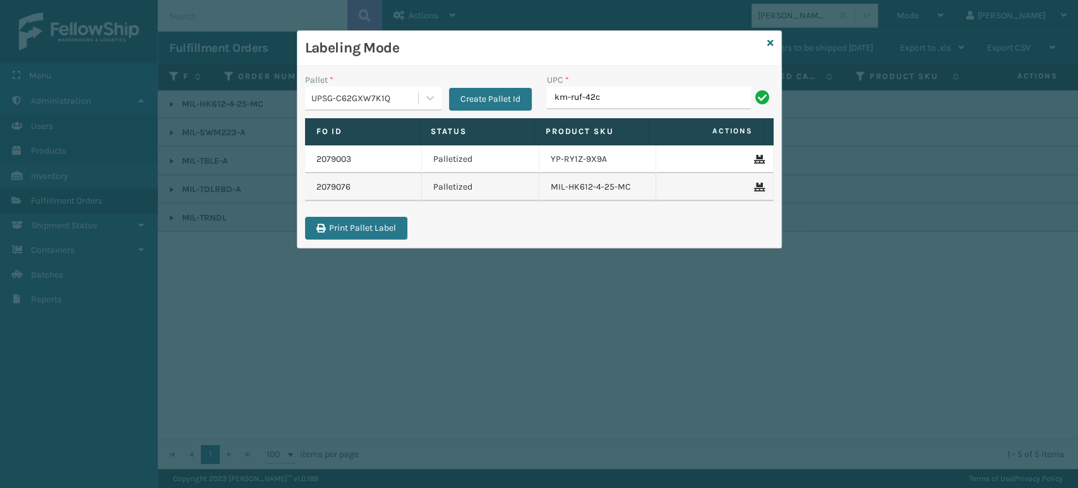
type input "km-ruf-42c"
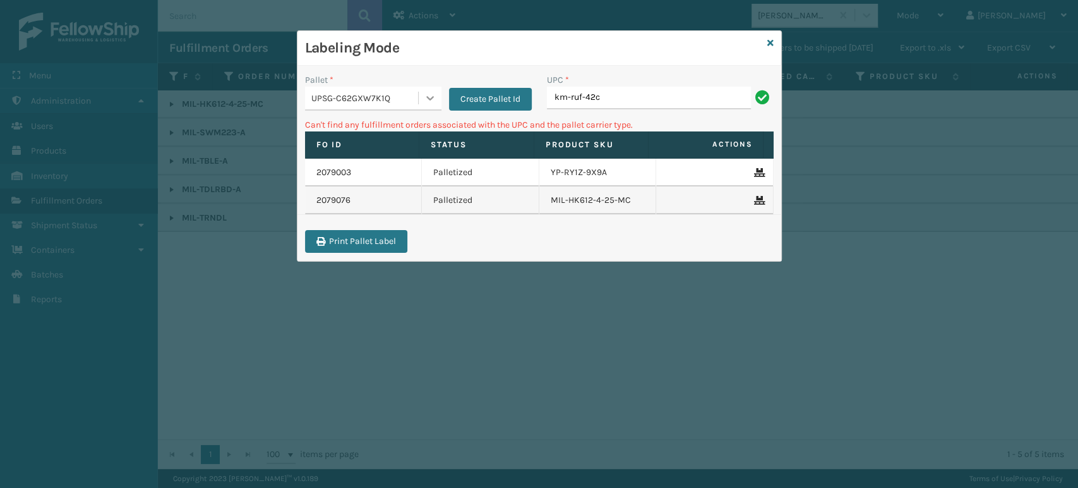
click at [426, 90] on div at bounding box center [430, 98] width 23 height 23
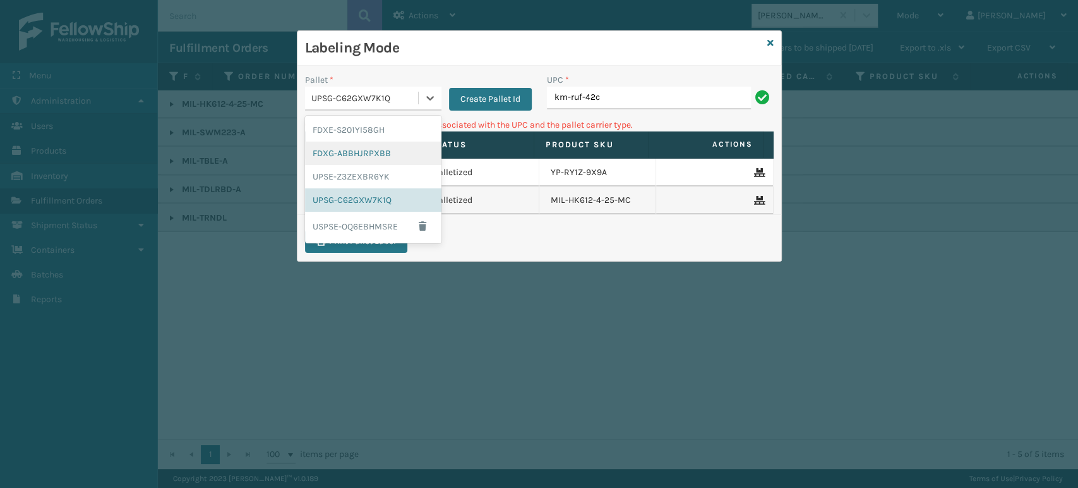
click at [365, 155] on div "FDXG-ABBHJRPXBB" at bounding box center [373, 152] width 136 height 23
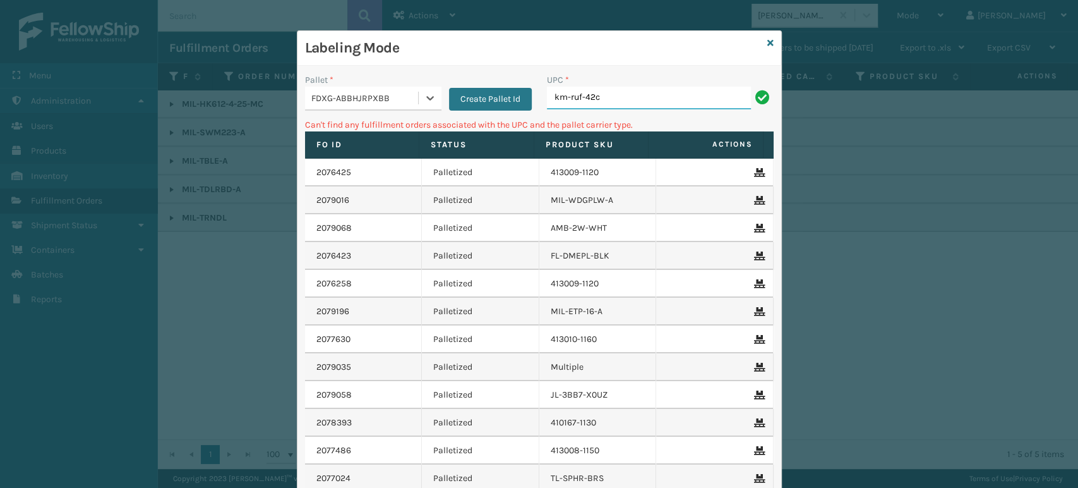
click at [663, 106] on input "km-ruf-42c" at bounding box center [649, 98] width 204 height 23
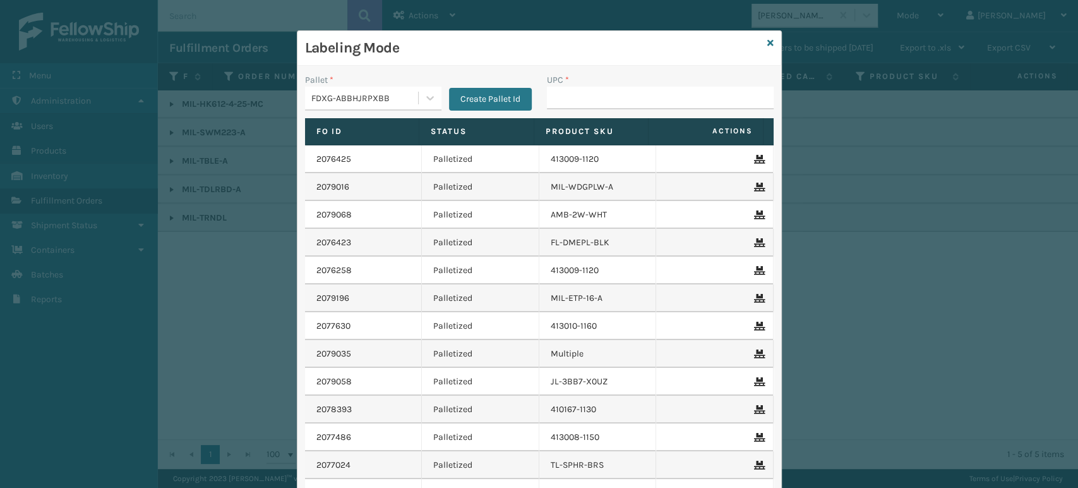
click at [1013, 289] on div "Labeling Mode Pallet * FDXG-ABBHJRPXBB Create Pallet Id UPC * Fo Id Status Prod…" at bounding box center [539, 244] width 1078 height 488
type input "8500460"
type input "2608"
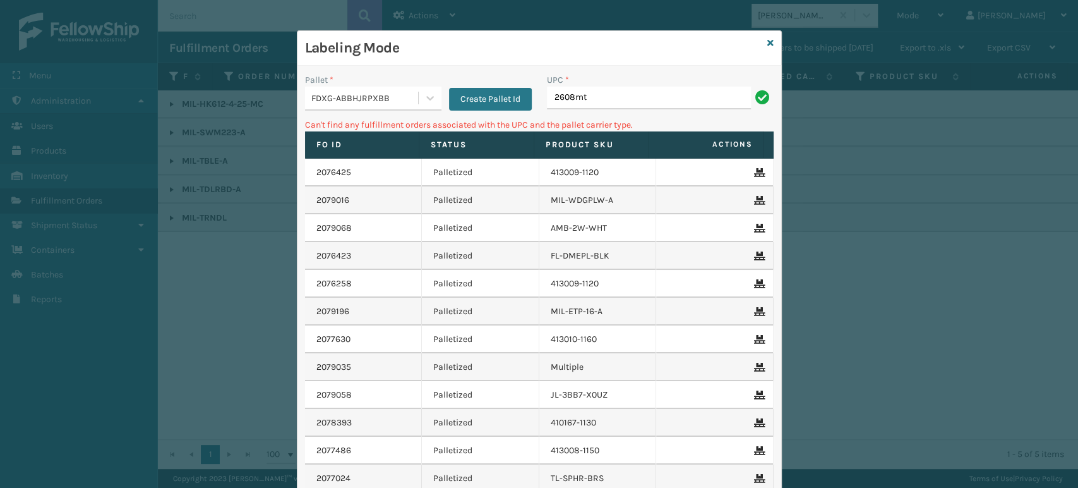
type input "2608MTW"
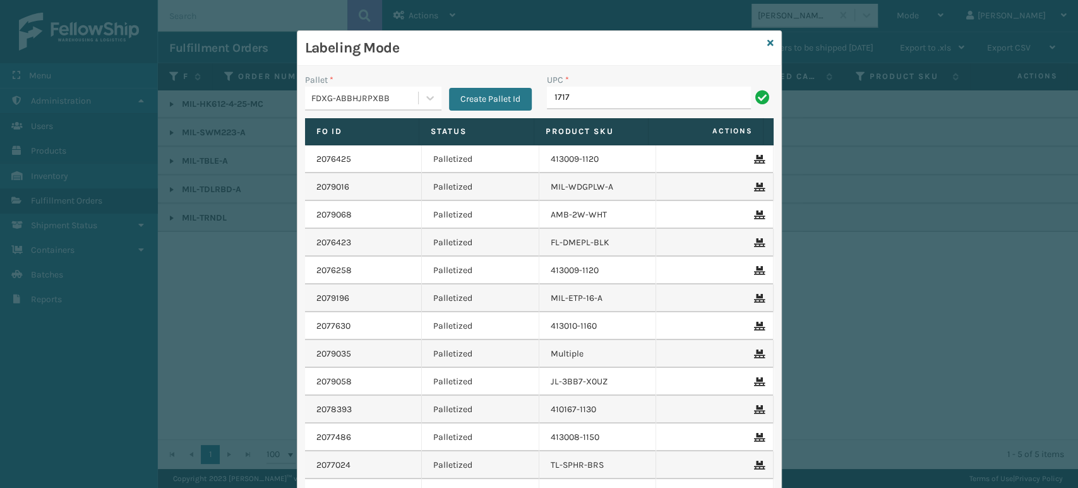
type input "1717"
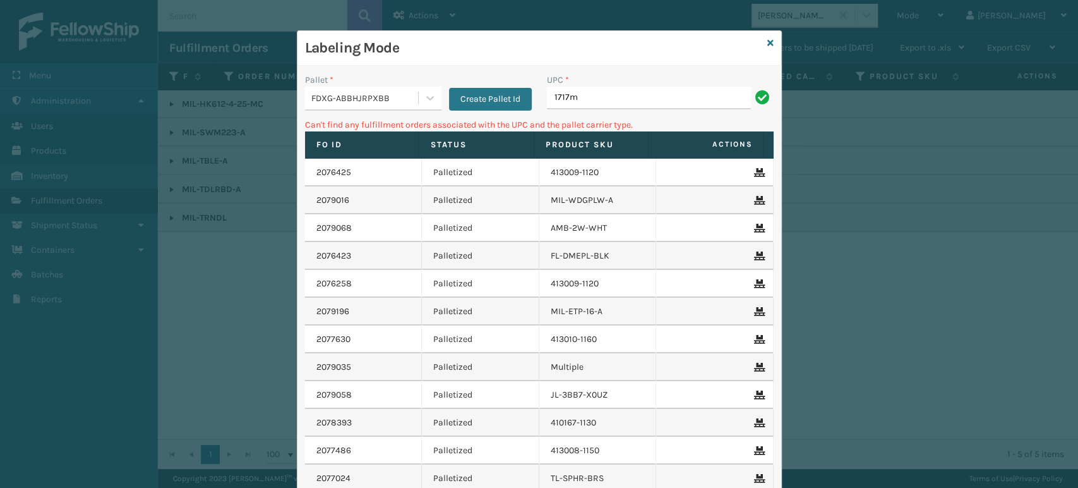
type input "1717MT"
click at [767, 44] on icon at bounding box center [770, 43] width 6 height 9
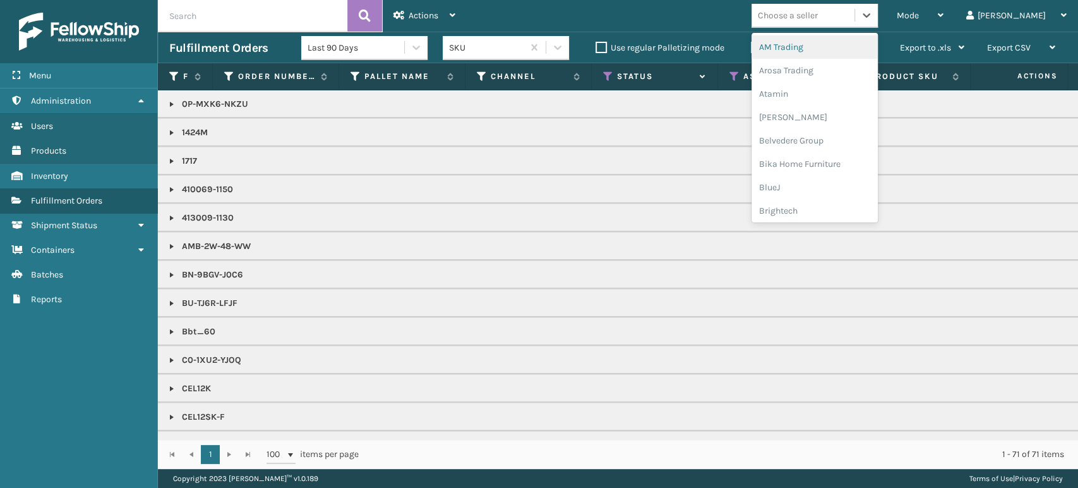
click at [818, 15] on div "Choose a seller" at bounding box center [788, 15] width 60 height 13
type input "em"
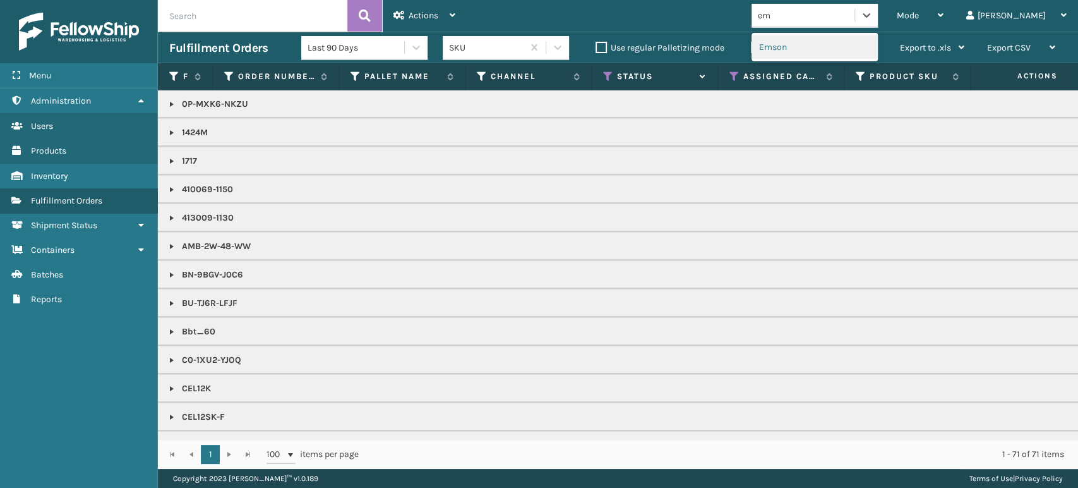
click at [859, 44] on div "Emson" at bounding box center [815, 46] width 126 height 23
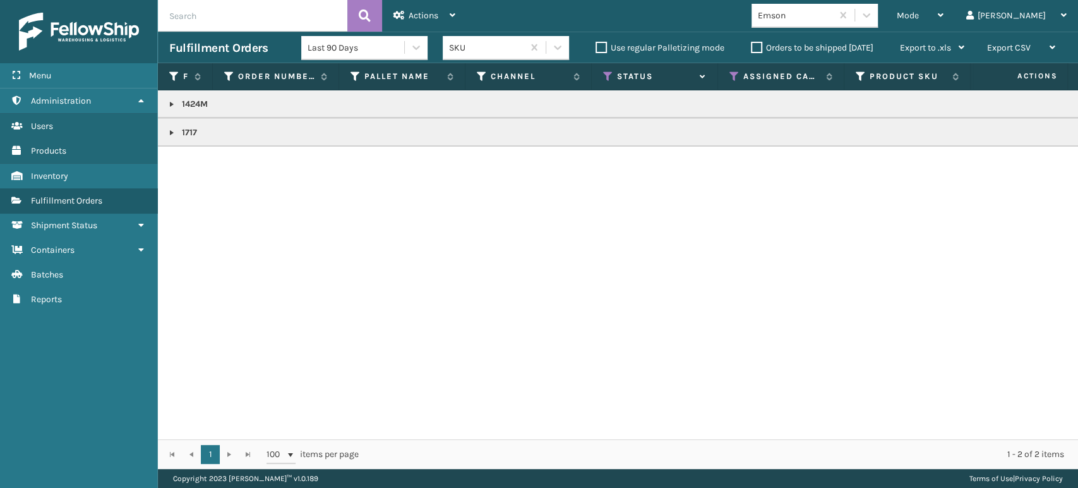
click at [172, 131] on link at bounding box center [172, 133] width 10 height 10
click at [210, 157] on link "2078876" at bounding box center [206, 160] width 35 height 13
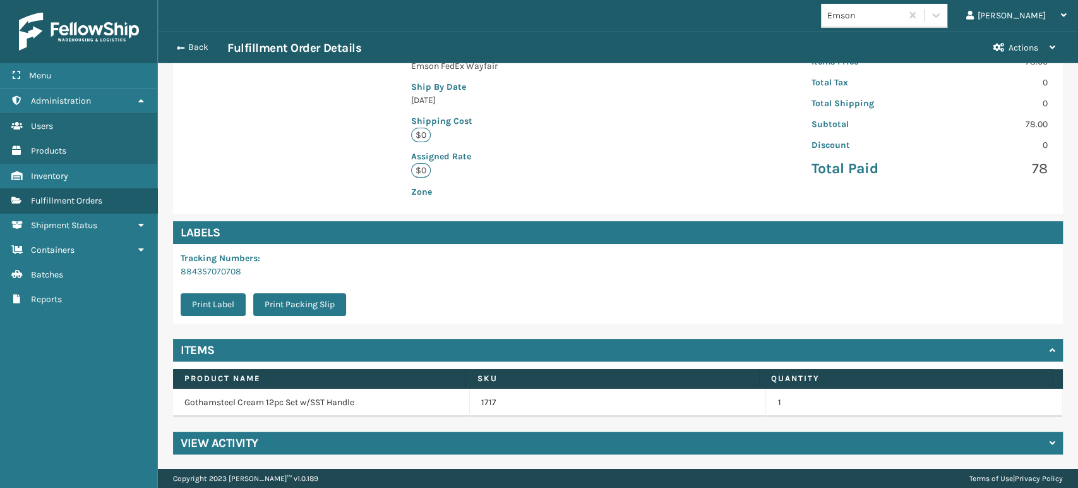
scroll to position [258, 0]
click at [481, 402] on link "1717" at bounding box center [488, 402] width 15 height 13
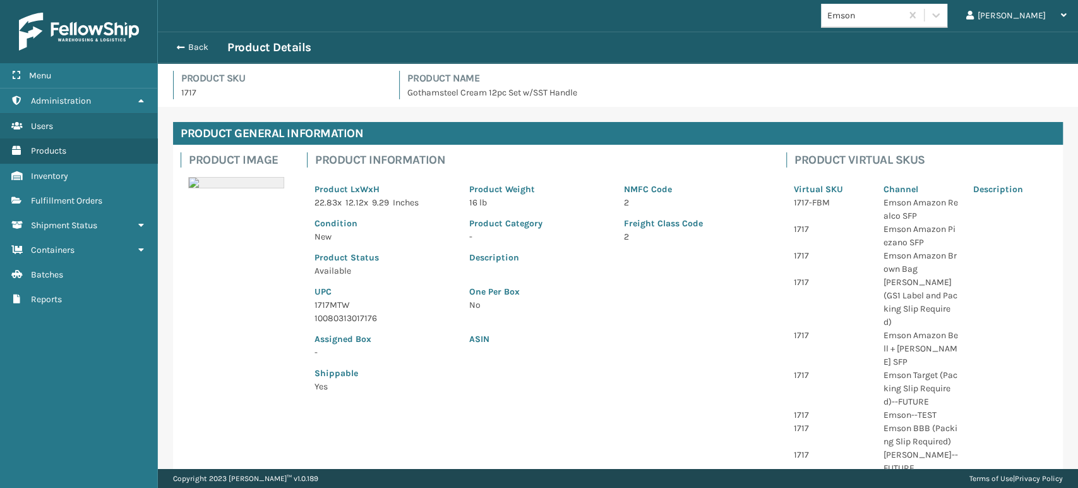
click at [334, 297] on div "UPC 1717MTW 10080313017176" at bounding box center [384, 300] width 155 height 47
click at [331, 301] on p "1717MTW" at bounding box center [385, 304] width 140 height 13
copy p "1717MTW"
click at [196, 50] on button "Back" at bounding box center [198, 47] width 58 height 11
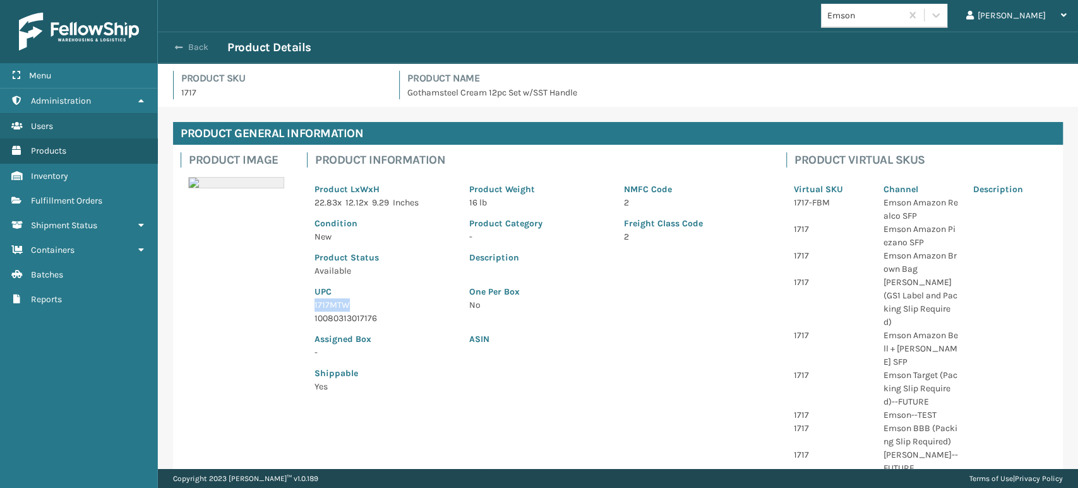
click at [195, 46] on button "Back" at bounding box center [198, 47] width 58 height 11
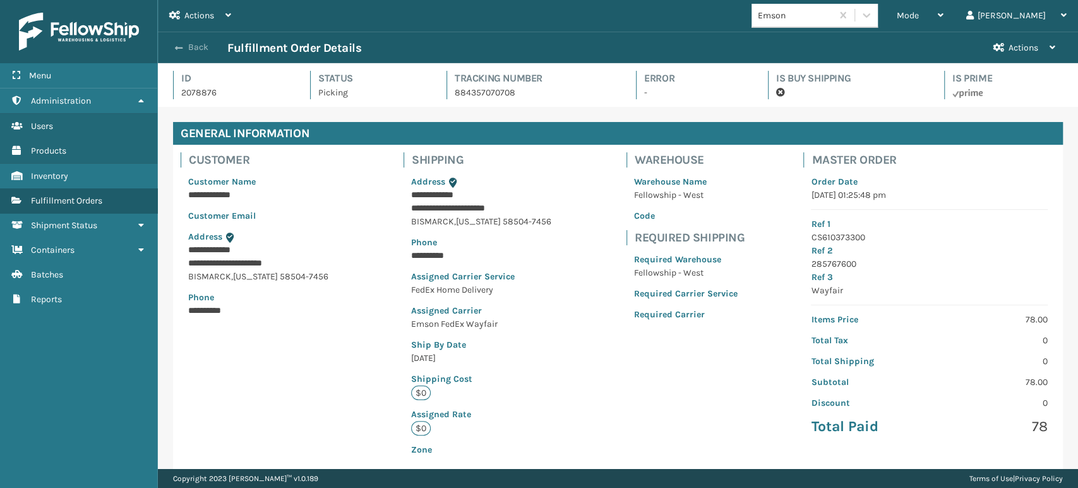
scroll to position [30, 920]
click at [200, 47] on button "Back" at bounding box center [198, 47] width 58 height 11
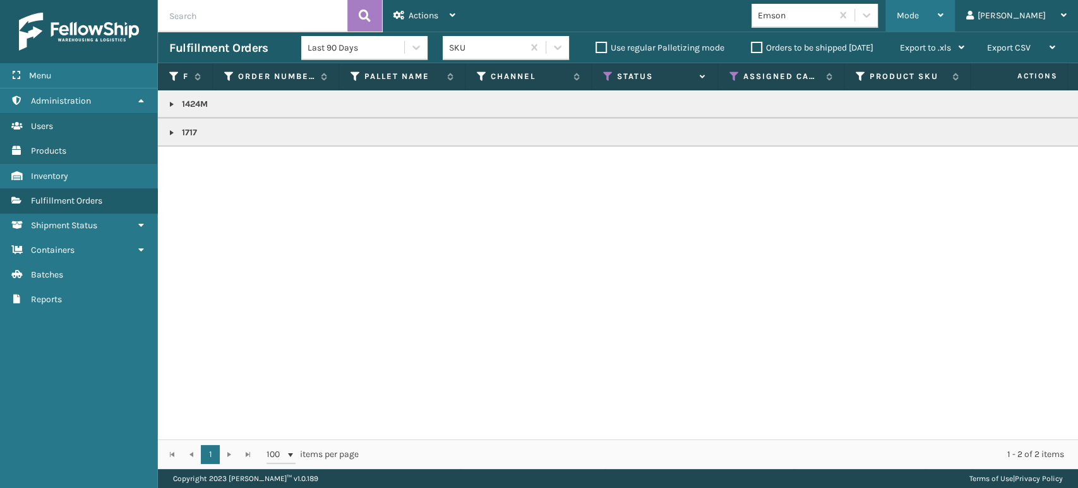
click at [919, 18] on span "Mode" at bounding box center [908, 15] width 22 height 11
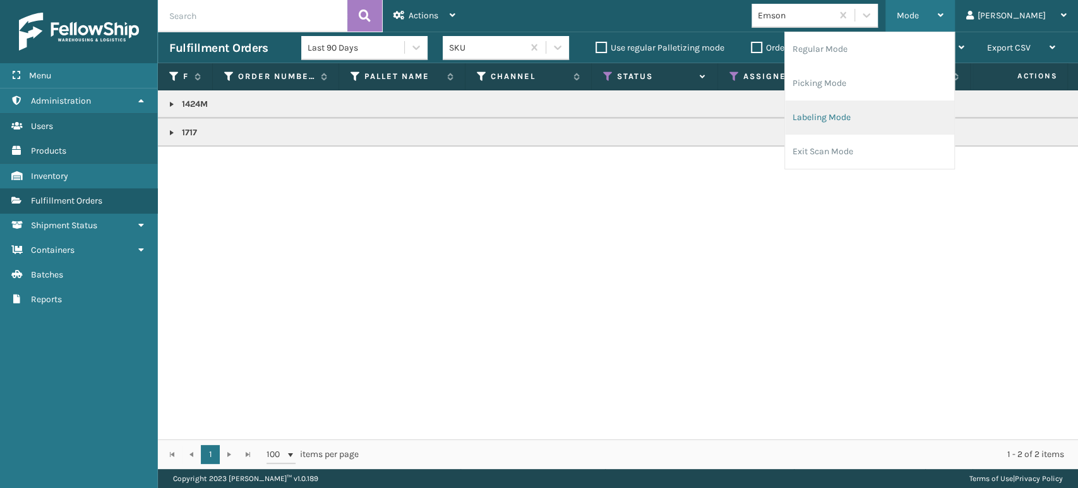
click at [934, 115] on li "Labeling Mode" at bounding box center [869, 117] width 169 height 34
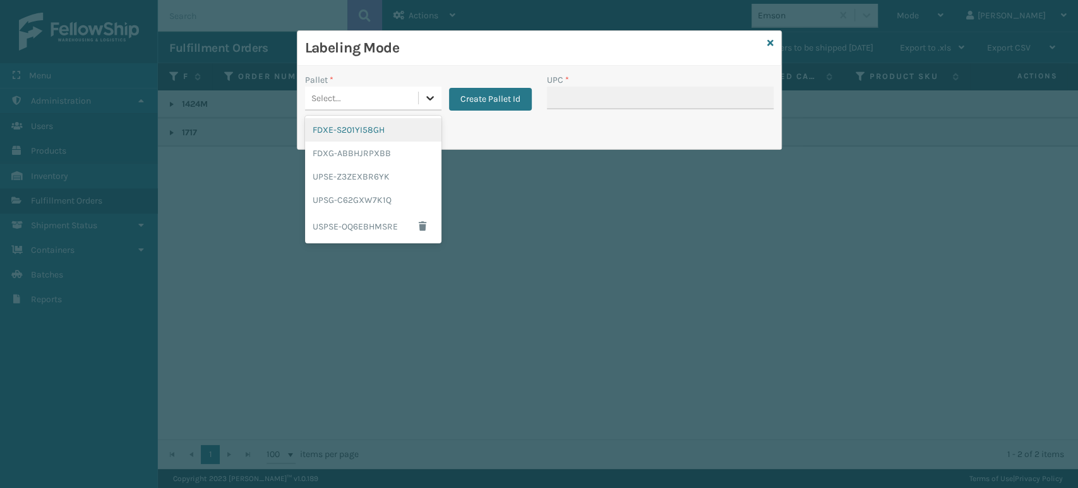
click at [436, 94] on div at bounding box center [430, 98] width 23 height 23
click at [406, 147] on div "FDXG-ABBHJRPXBB" at bounding box center [373, 152] width 136 height 23
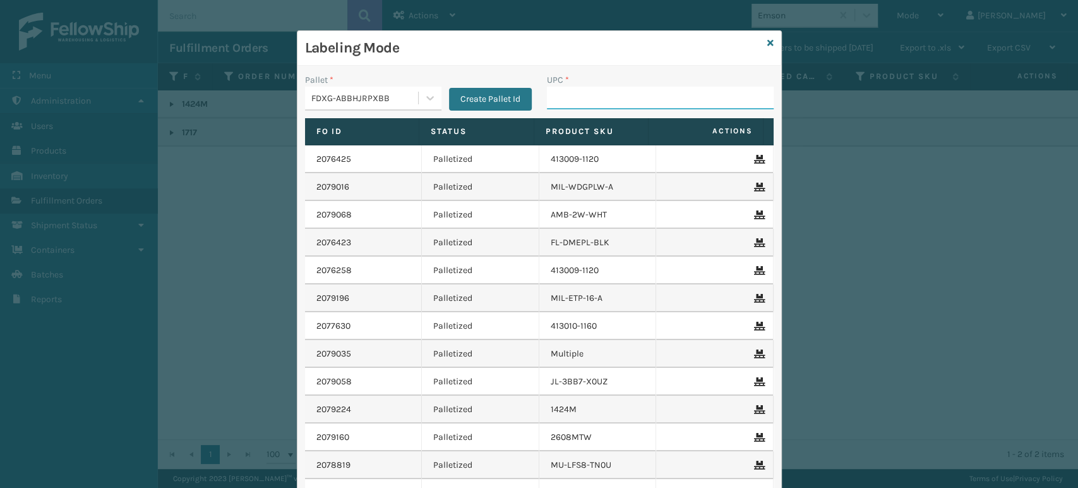
click at [579, 102] on input "UPC *" at bounding box center [660, 98] width 227 height 23
paste input "1717MTW"
type input "1717MTW"
click at [665, 100] on input "UPC *" at bounding box center [660, 98] width 227 height 23
type input "849986009337"
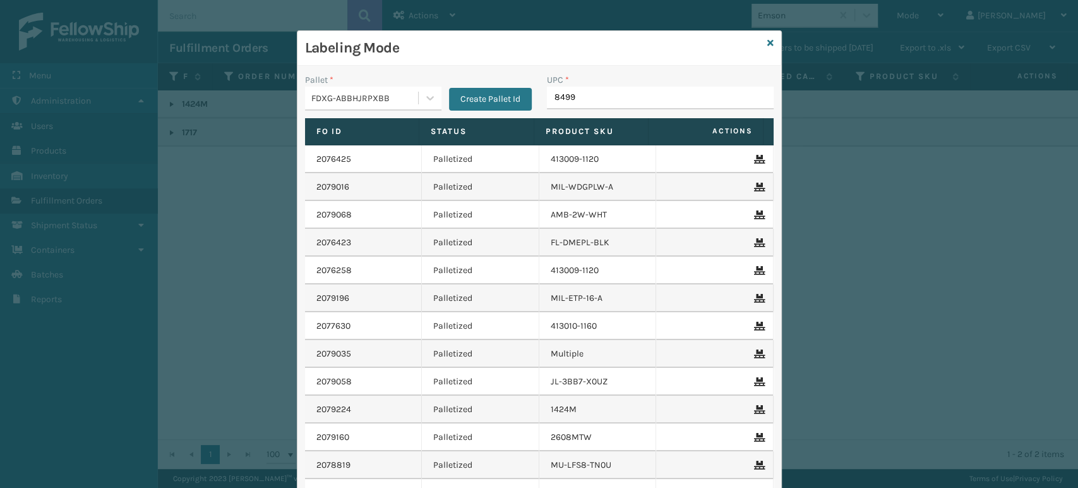
type input "84998"
type input "853913008119"
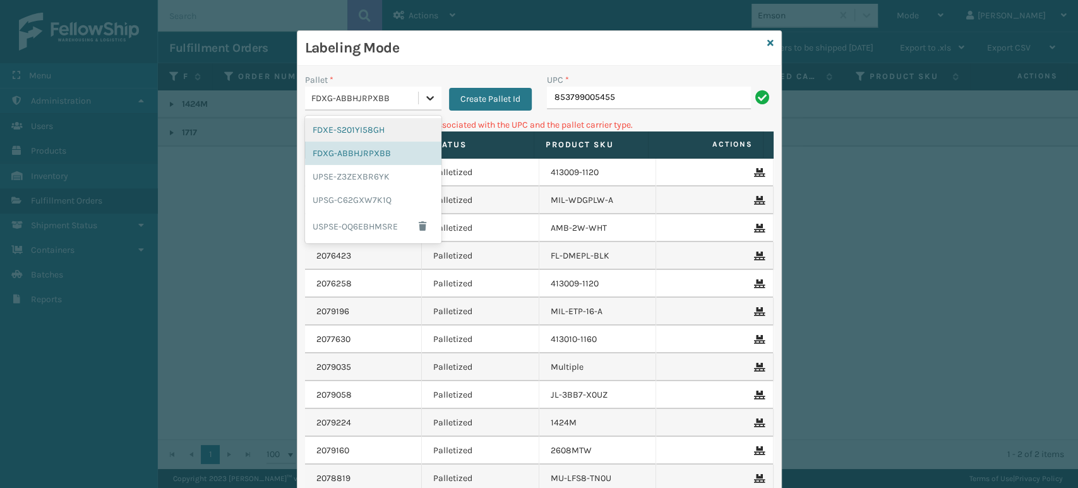
click at [419, 93] on div at bounding box center [430, 98] width 23 height 23
click at [368, 197] on div "UPSG-C62GXW7K1Q" at bounding box center [373, 199] width 136 height 23
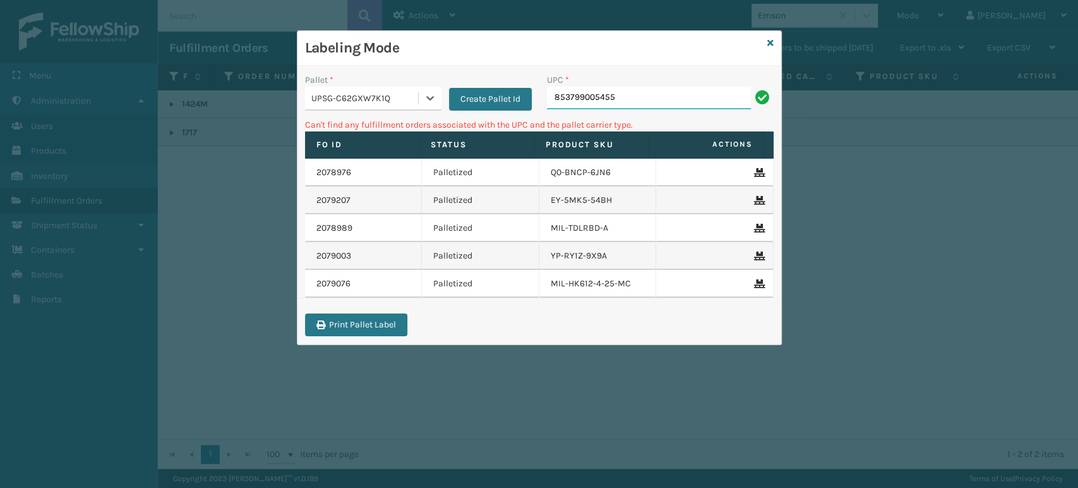
click at [688, 105] on input "853799005455" at bounding box center [649, 98] width 204 height 23
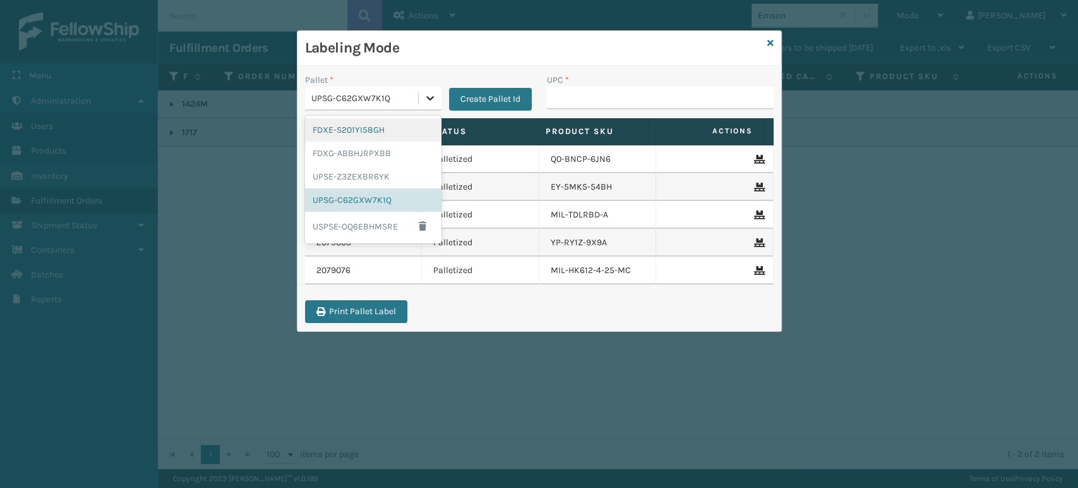
click at [436, 90] on div at bounding box center [430, 98] width 23 height 23
click at [399, 151] on div "FDXG-ABBHJRPXBB" at bounding box center [373, 152] width 136 height 23
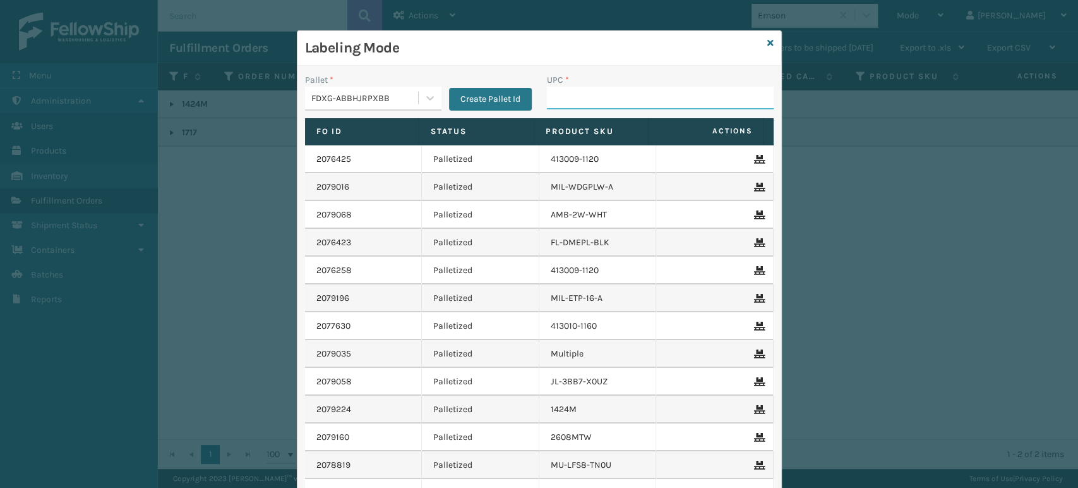
click at [640, 102] on input "UPC *" at bounding box center [660, 98] width 227 height 23
type input "8500124"
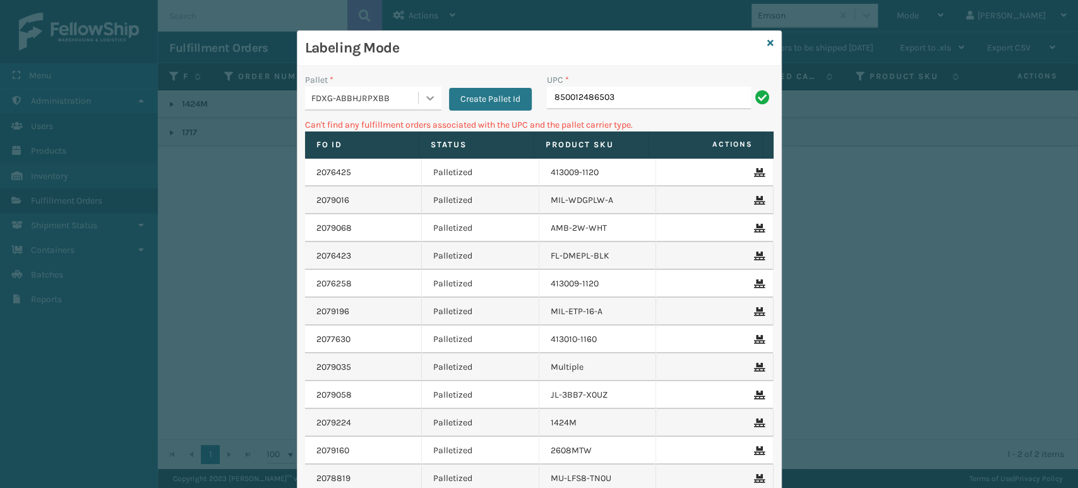
click at [424, 93] on icon at bounding box center [430, 98] width 13 height 13
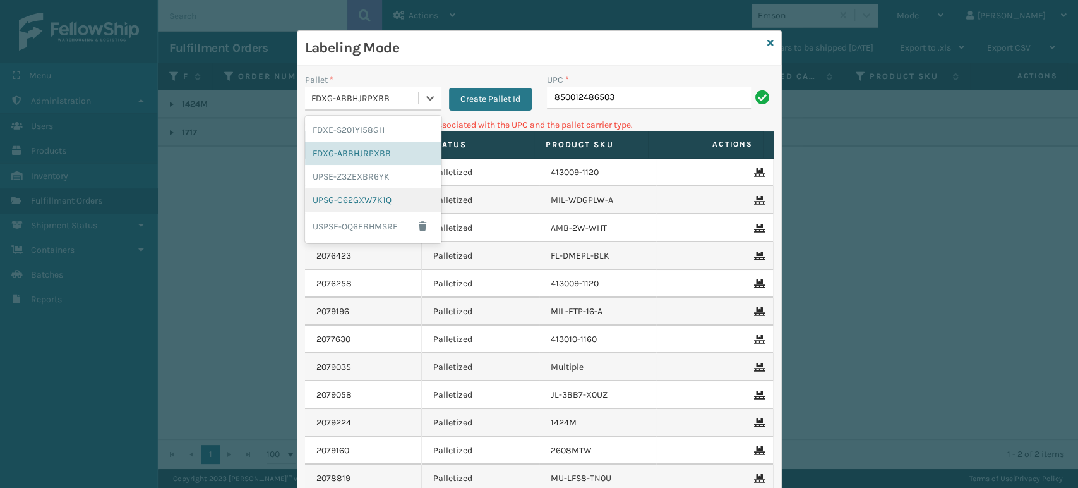
click at [371, 196] on div "UPSG-C62GXW7K1Q" at bounding box center [373, 199] width 136 height 23
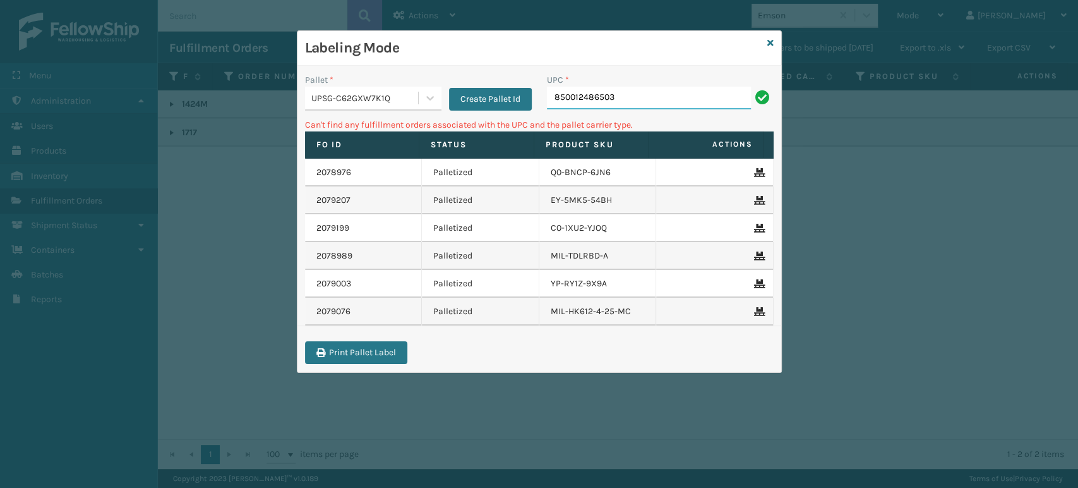
click at [685, 91] on input "850012486503" at bounding box center [649, 98] width 204 height 23
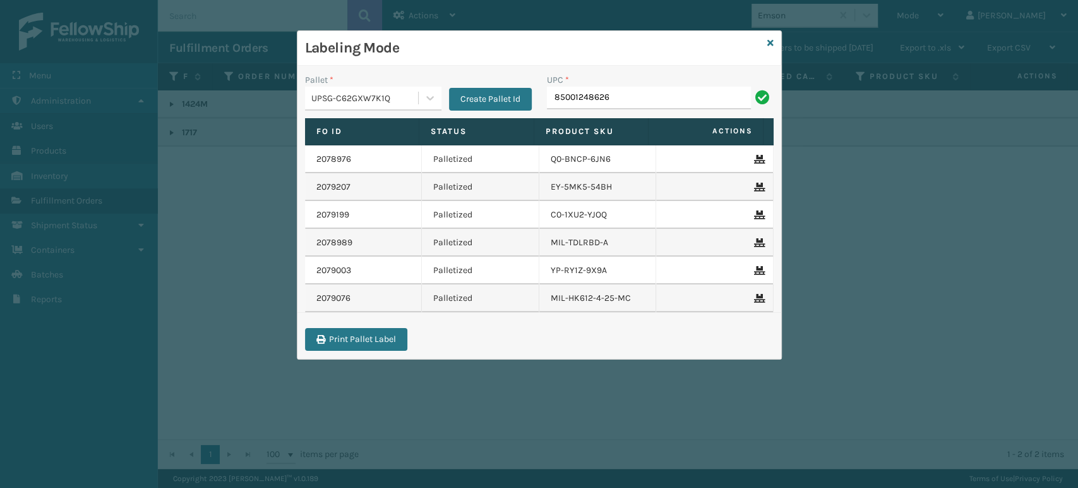
type input "850012486268"
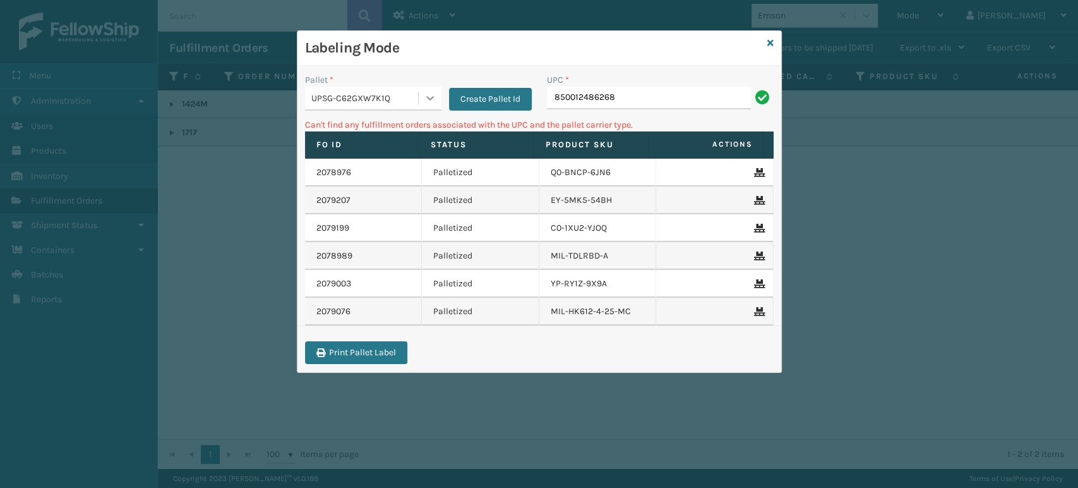
click at [423, 88] on div at bounding box center [430, 98] width 23 height 23
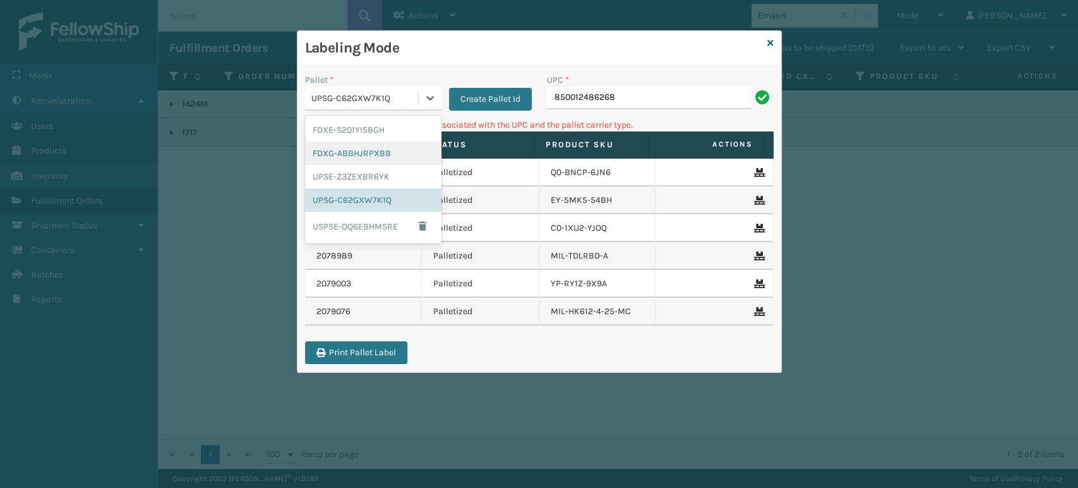
click at [386, 150] on div "FDXG-ABBHJRPXBB" at bounding box center [373, 152] width 136 height 23
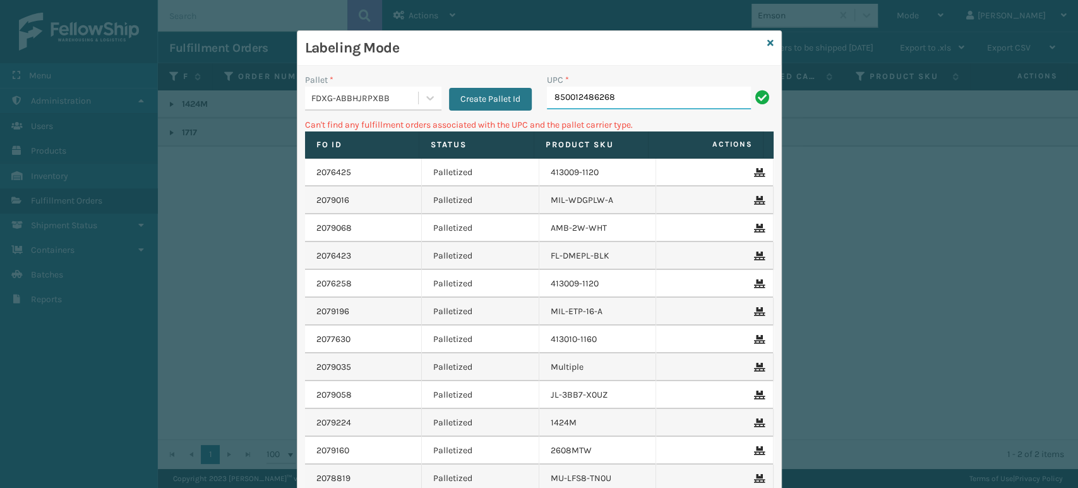
click at [701, 93] on input "850012486268" at bounding box center [649, 98] width 204 height 23
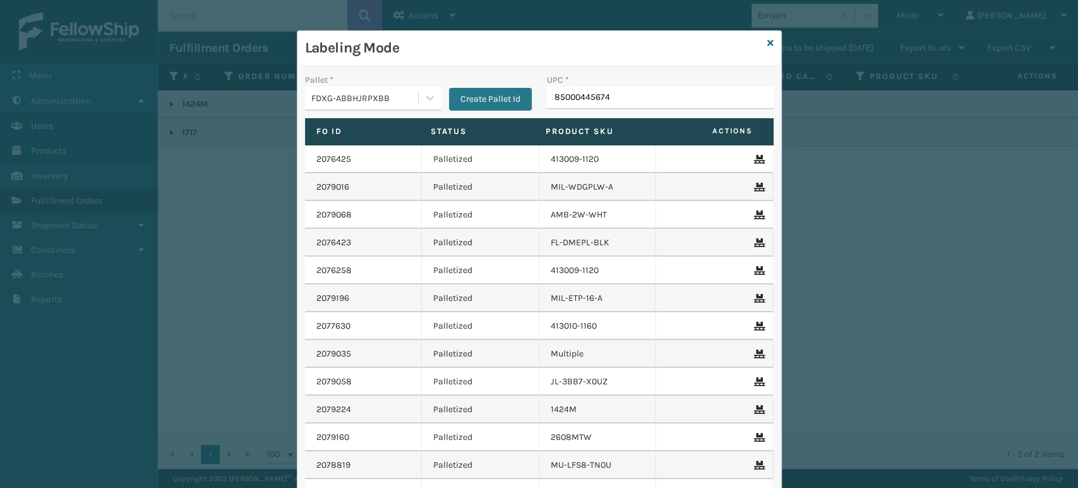
type input "850004456743"
type input "8544030"
type input "8581000"
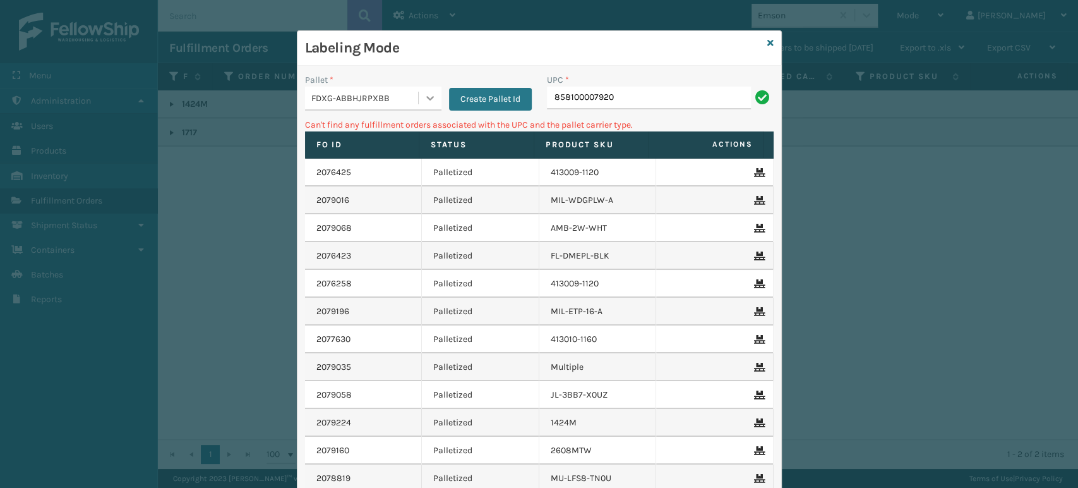
click at [424, 99] on icon at bounding box center [430, 98] width 13 height 13
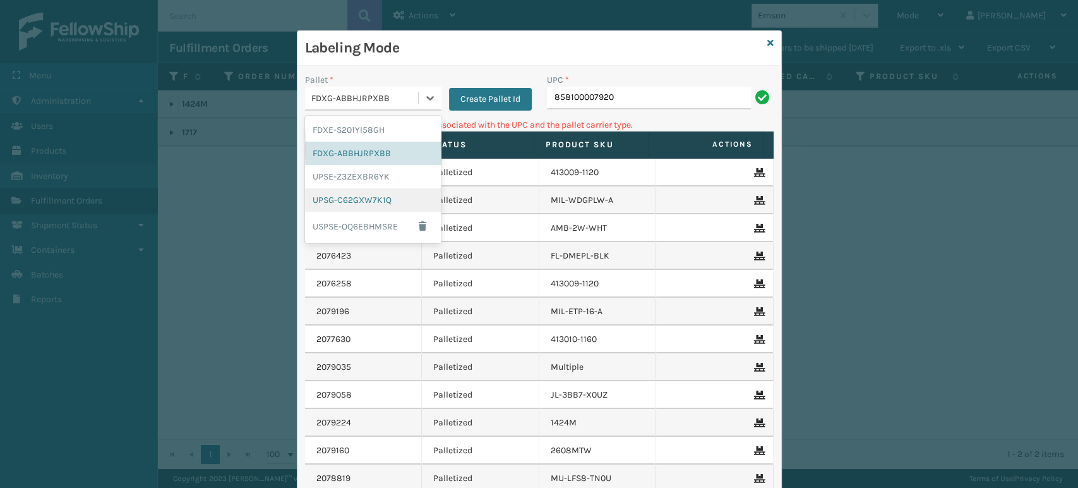
click at [354, 196] on div "UPSG-C62GXW7K1Q" at bounding box center [373, 199] width 136 height 23
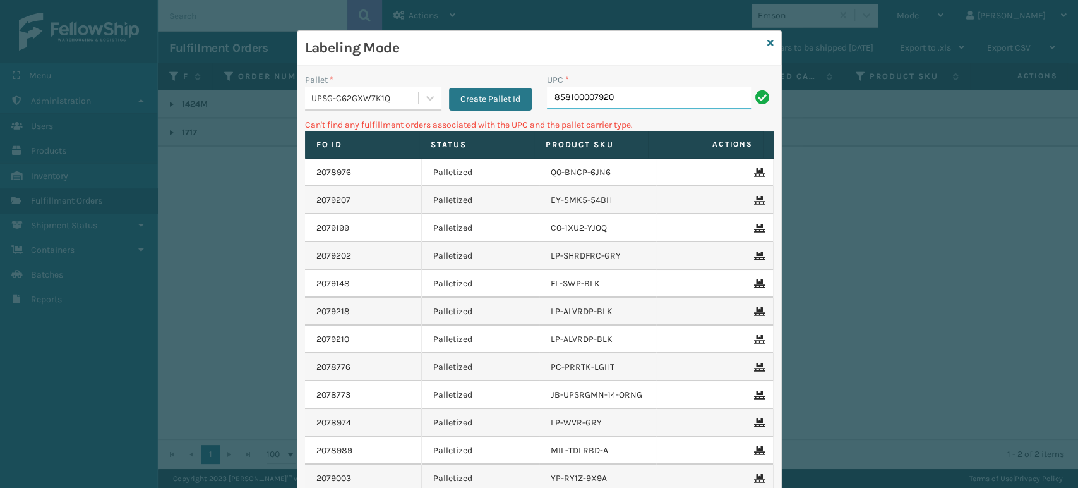
click at [642, 98] on input "858100007920" at bounding box center [649, 98] width 204 height 23
click at [767, 41] on icon at bounding box center [770, 43] width 6 height 9
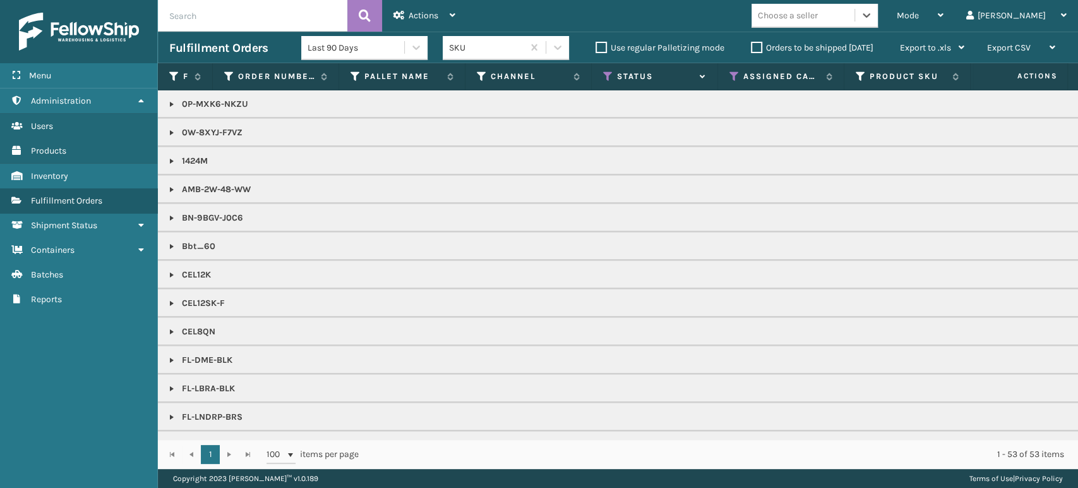
click at [855, 14] on div "Choose a seller" at bounding box center [803, 15] width 103 height 21
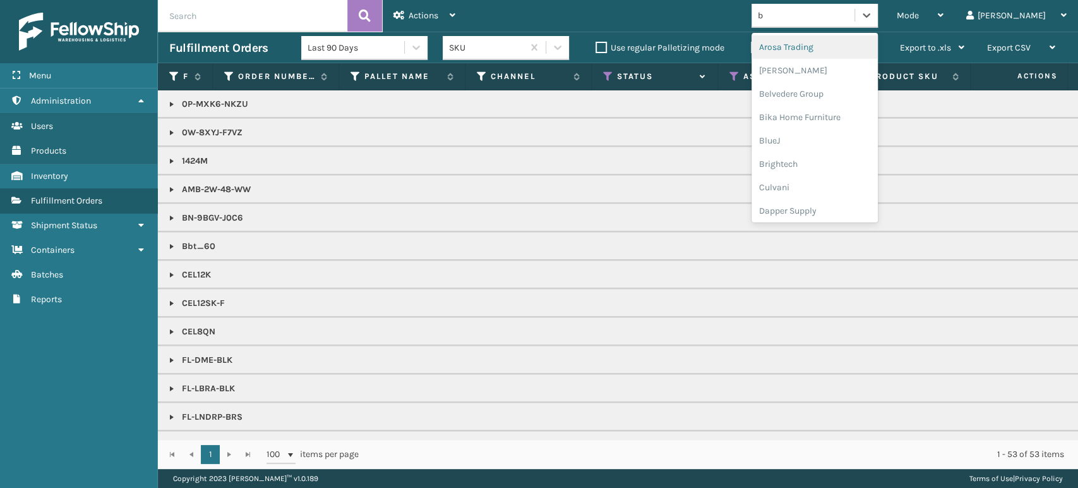
type input "br"
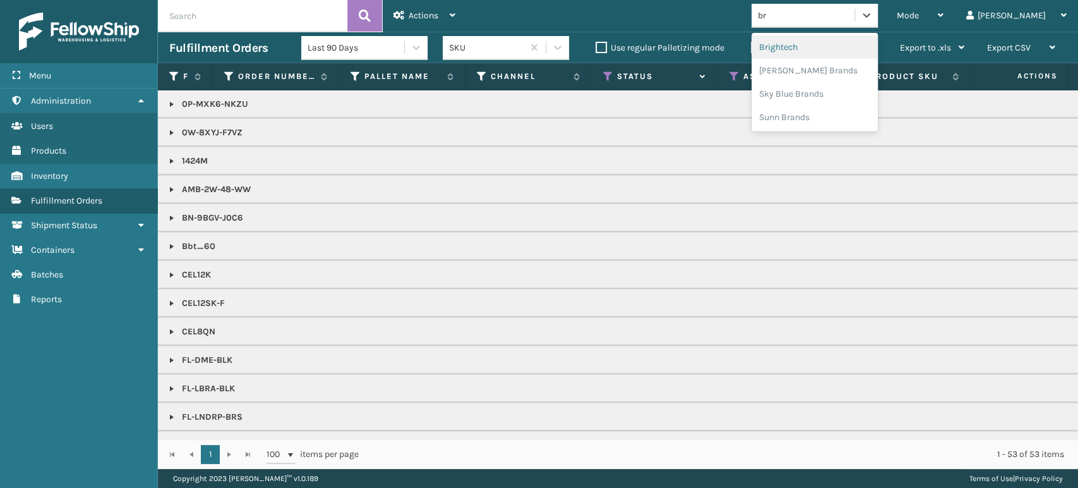
click at [867, 44] on div "Brightech" at bounding box center [815, 46] width 126 height 23
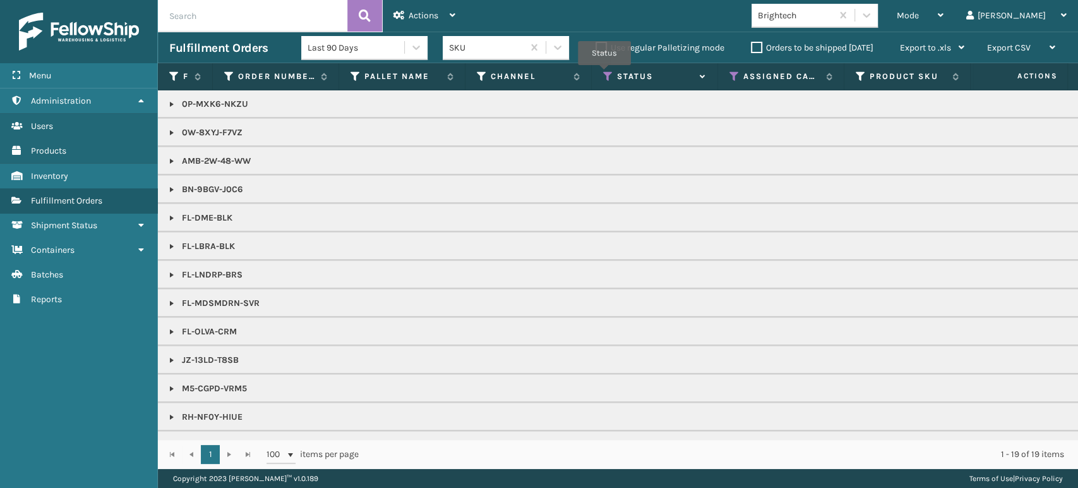
click at [604, 74] on icon at bounding box center [608, 76] width 10 height 11
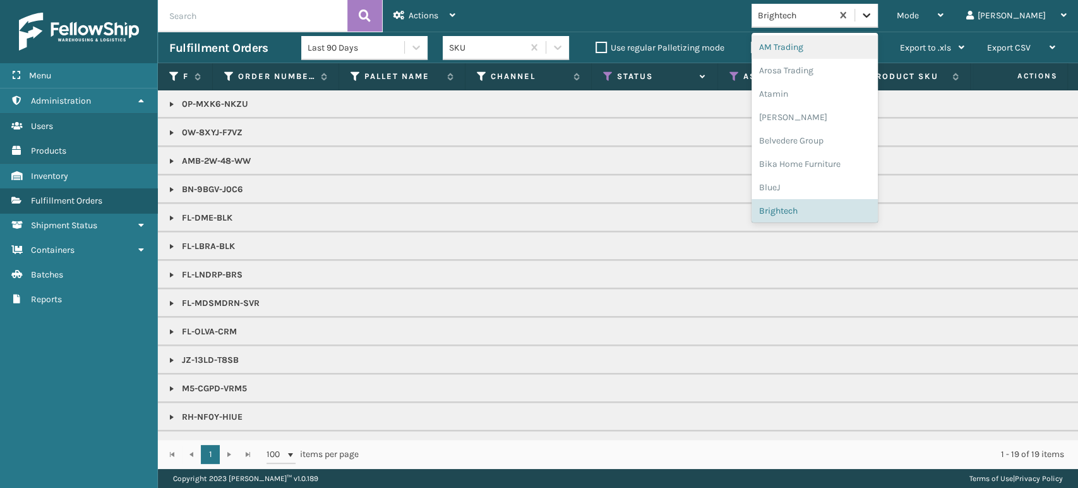
click at [873, 13] on icon at bounding box center [866, 15] width 13 height 13
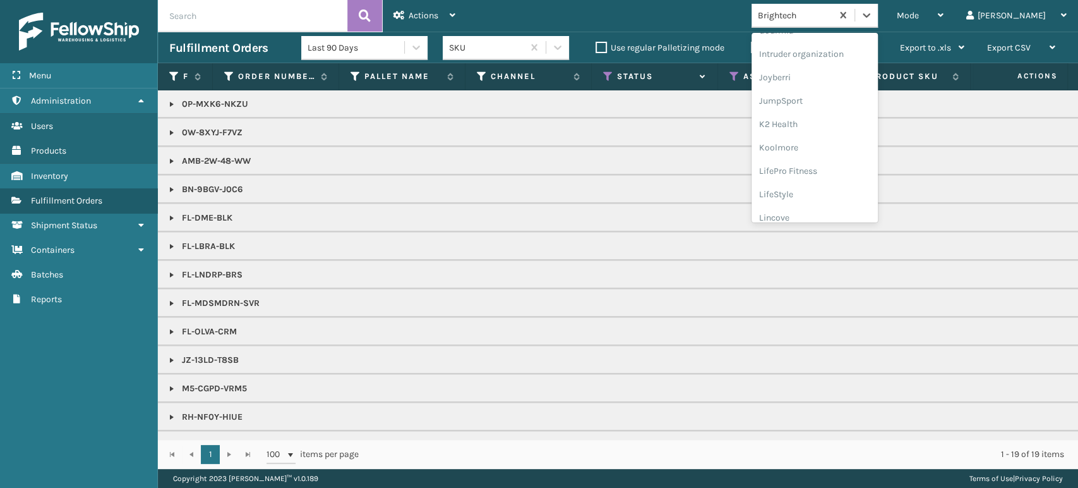
scroll to position [329, 0]
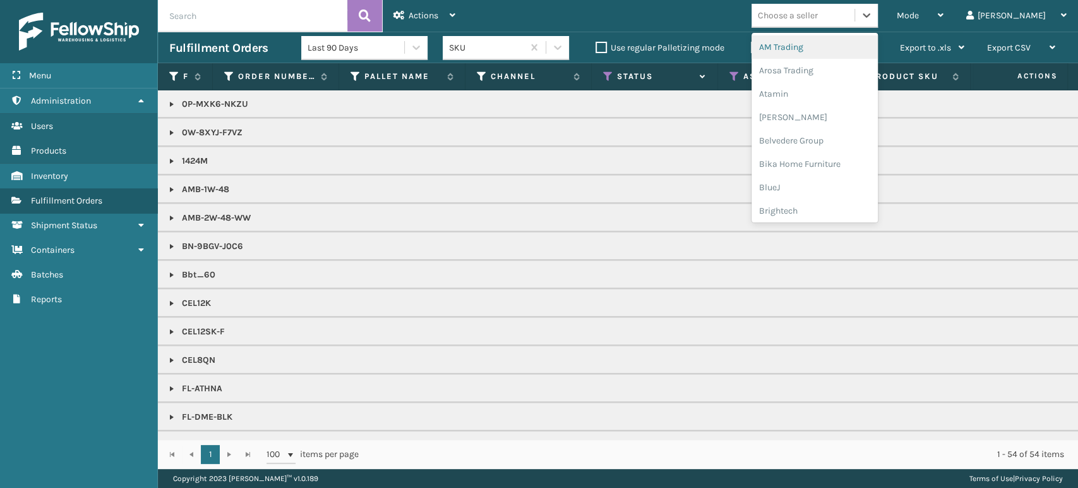
click at [855, 12] on div "Choose a seller" at bounding box center [803, 15] width 103 height 21
type input "pl"
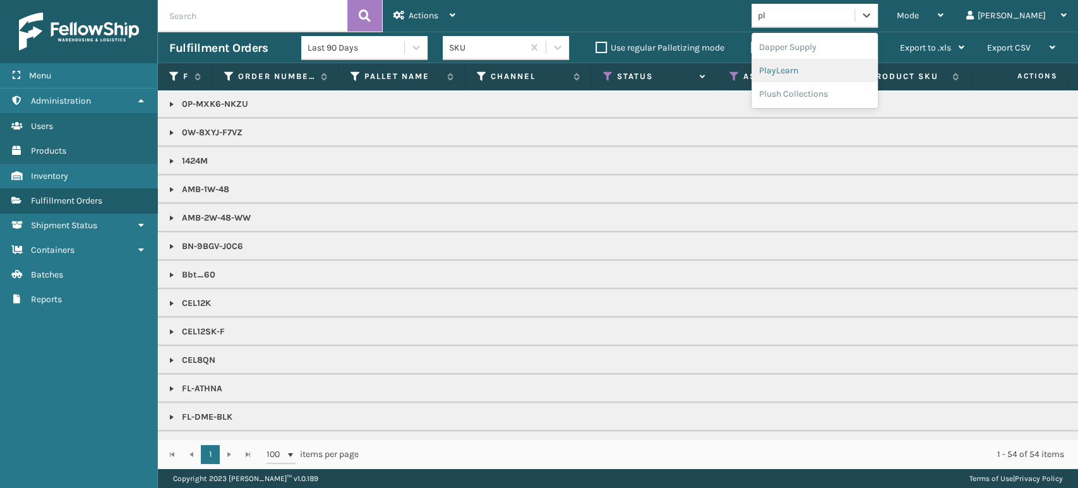
click at [817, 76] on div "PlayLearn" at bounding box center [815, 70] width 126 height 23
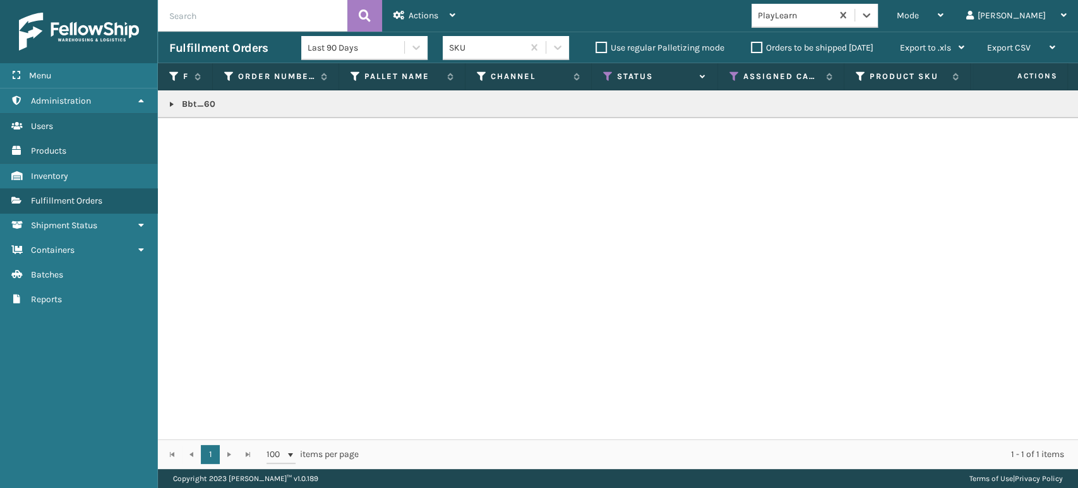
copy p "Bbt_60"
click at [944, 16] on div "Mode" at bounding box center [920, 16] width 47 height 32
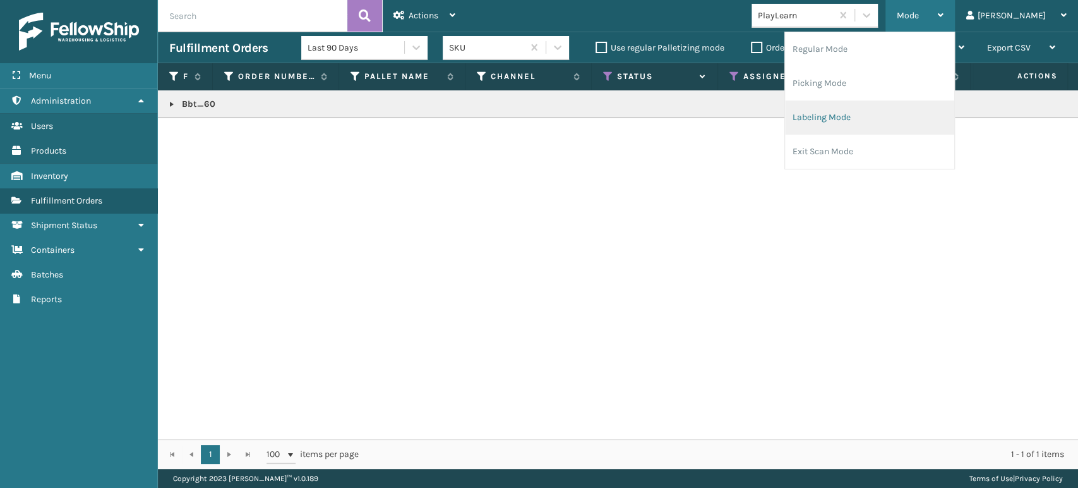
click at [903, 116] on li "Labeling Mode" at bounding box center [869, 117] width 169 height 34
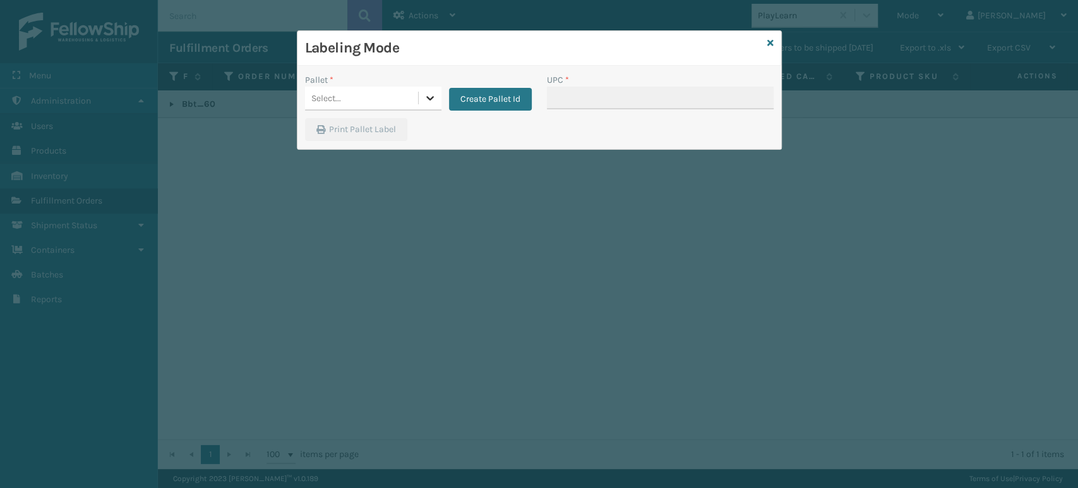
click at [432, 95] on icon at bounding box center [430, 98] width 13 height 13
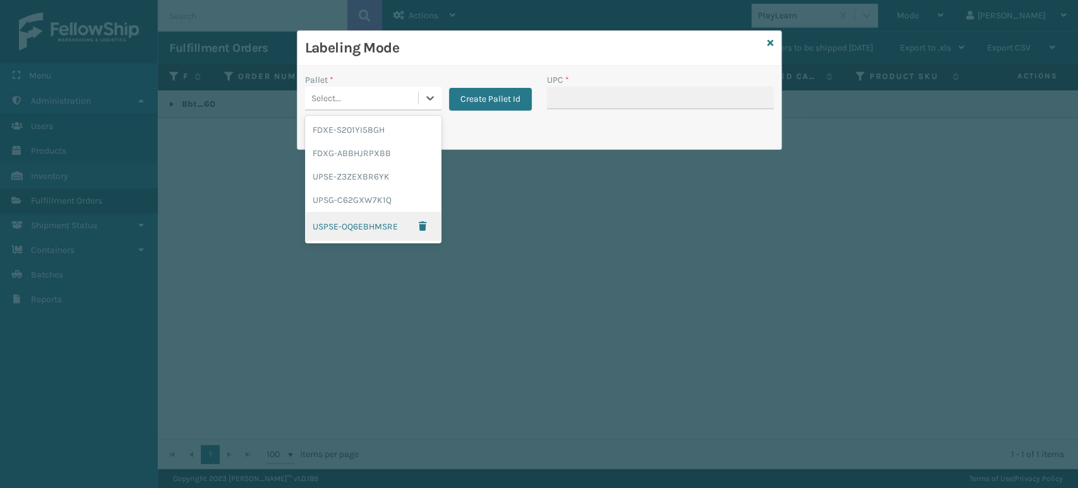
click at [370, 222] on div "USPSE-OQ6EBHMSRE" at bounding box center [373, 226] width 136 height 29
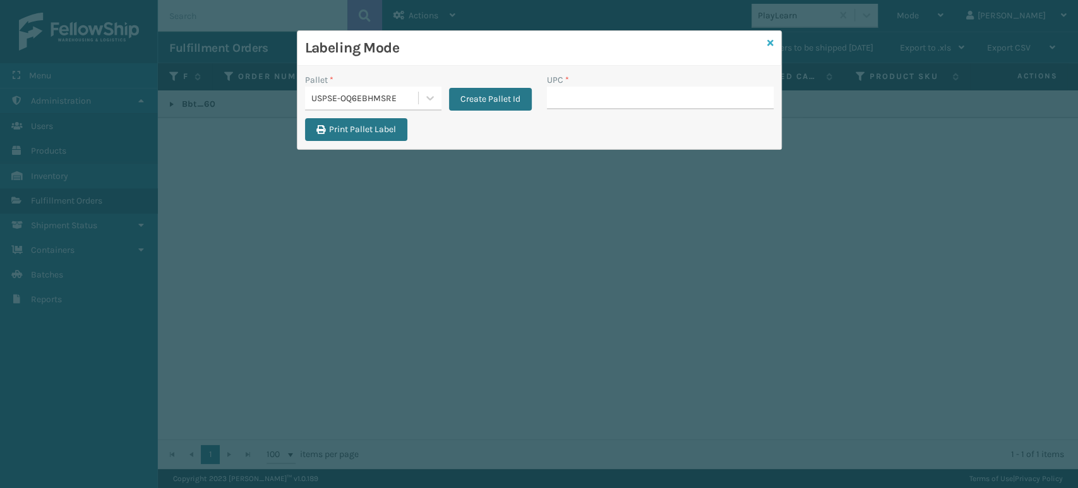
click at [769, 39] on icon at bounding box center [770, 43] width 6 height 9
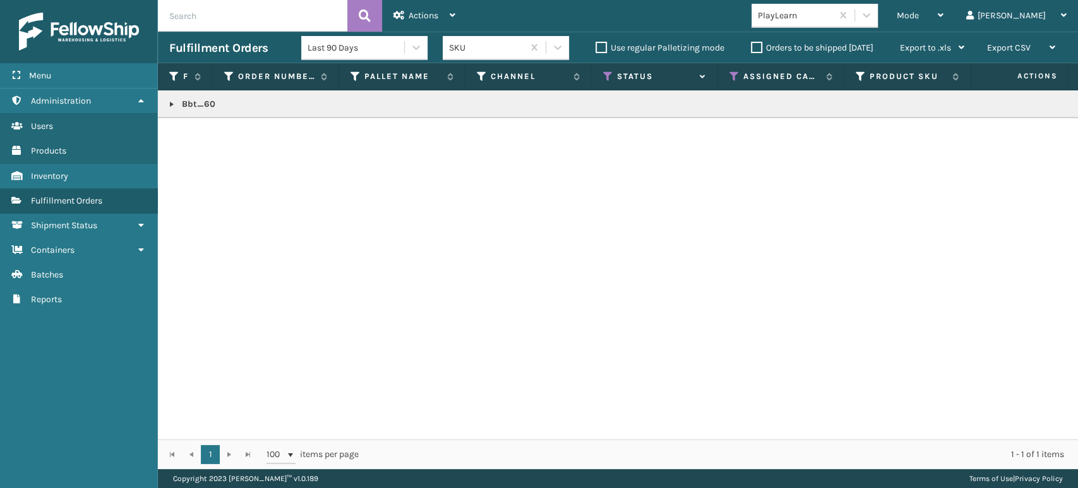
click at [171, 99] on link at bounding box center [172, 104] width 10 height 10
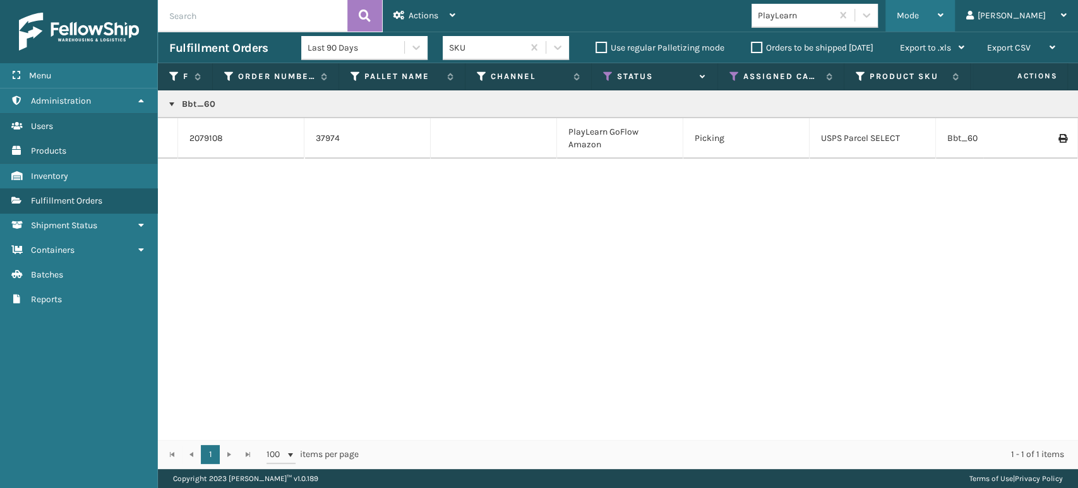
click at [919, 13] on span "Mode" at bounding box center [908, 15] width 22 height 11
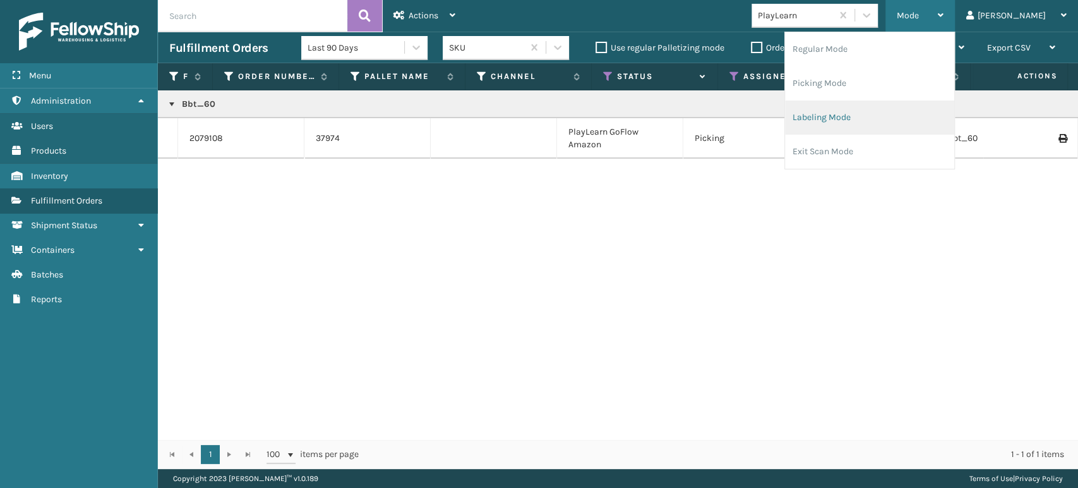
click at [923, 107] on li "Labeling Mode" at bounding box center [869, 117] width 169 height 34
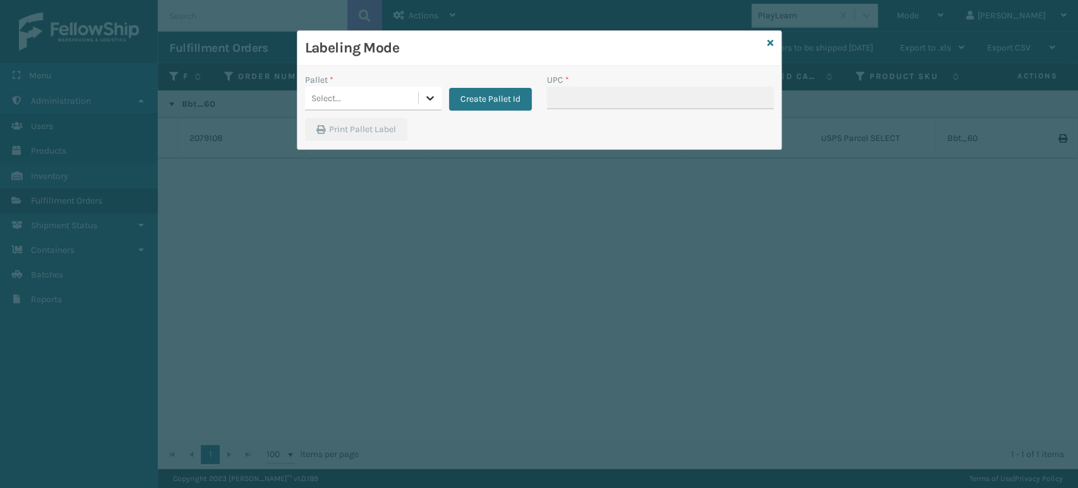
click at [432, 100] on icon at bounding box center [430, 98] width 13 height 13
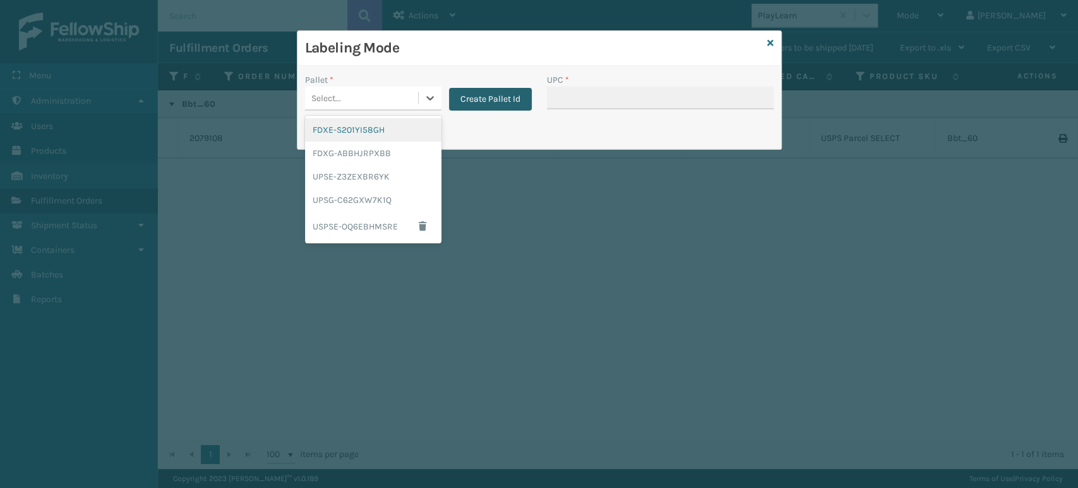
click at [464, 95] on button "Create Pallet Id" at bounding box center [490, 99] width 83 height 23
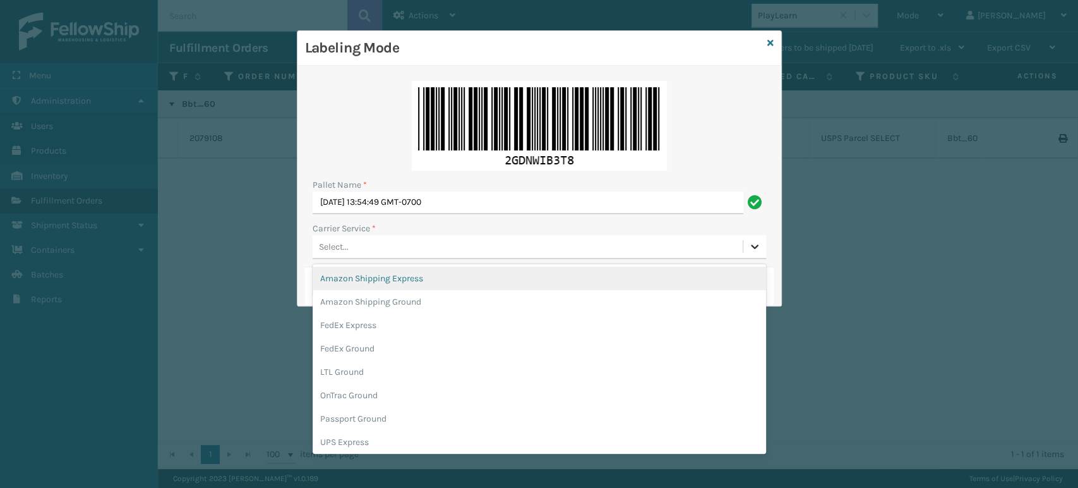
click at [755, 242] on icon at bounding box center [755, 246] width 13 height 13
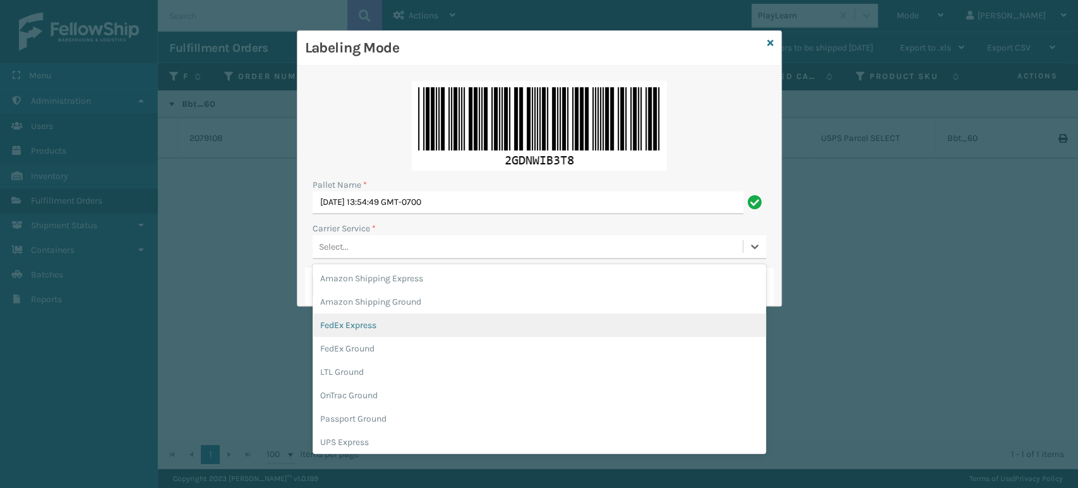
scroll to position [72, 0]
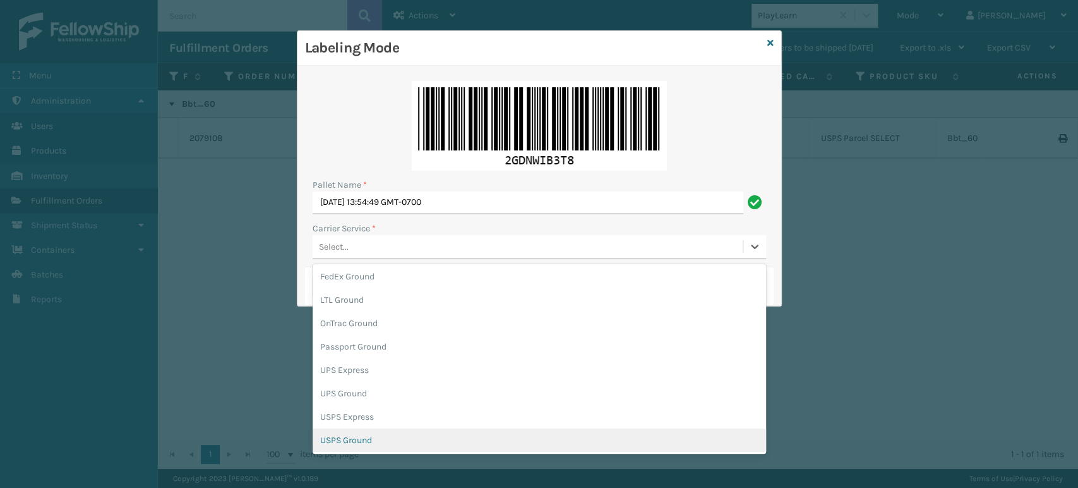
click at [505, 434] on div "USPS Ground" at bounding box center [540, 439] width 454 height 23
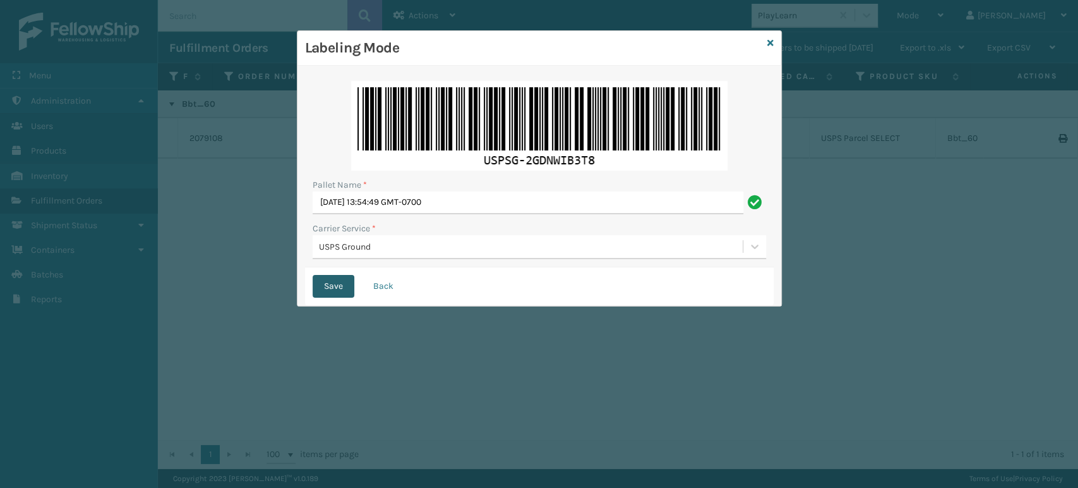
click at [330, 286] on button "Save" at bounding box center [334, 286] width 42 height 23
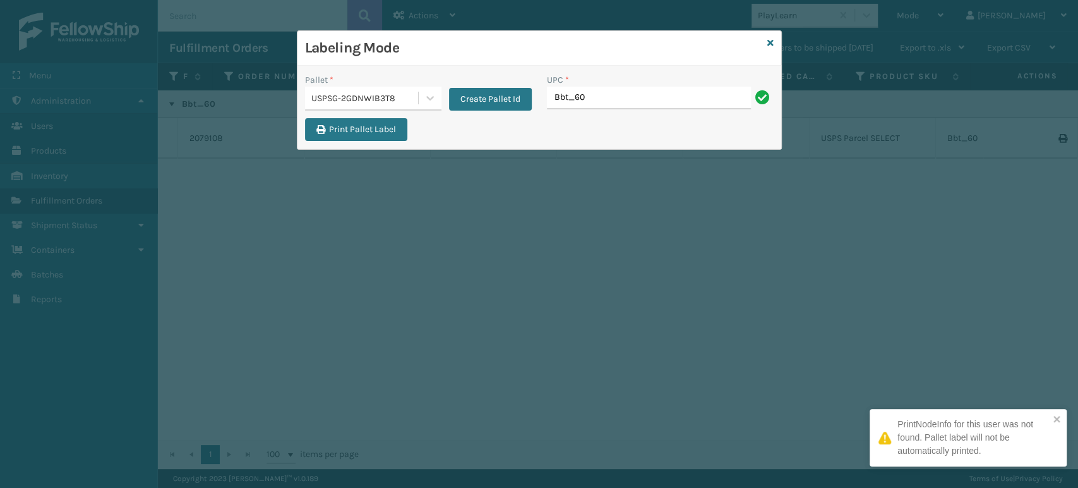
type input "Bbt_60"
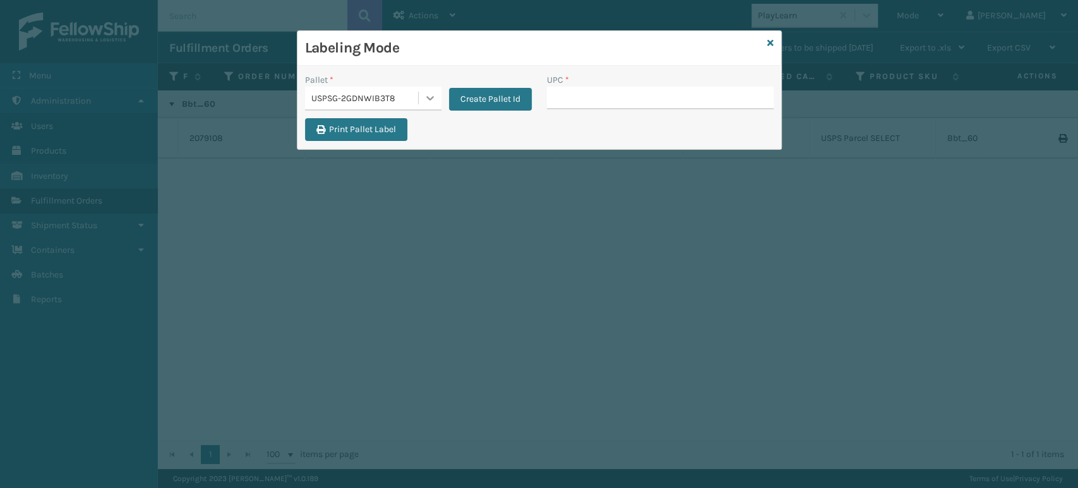
click at [425, 105] on div at bounding box center [430, 98] width 23 height 23
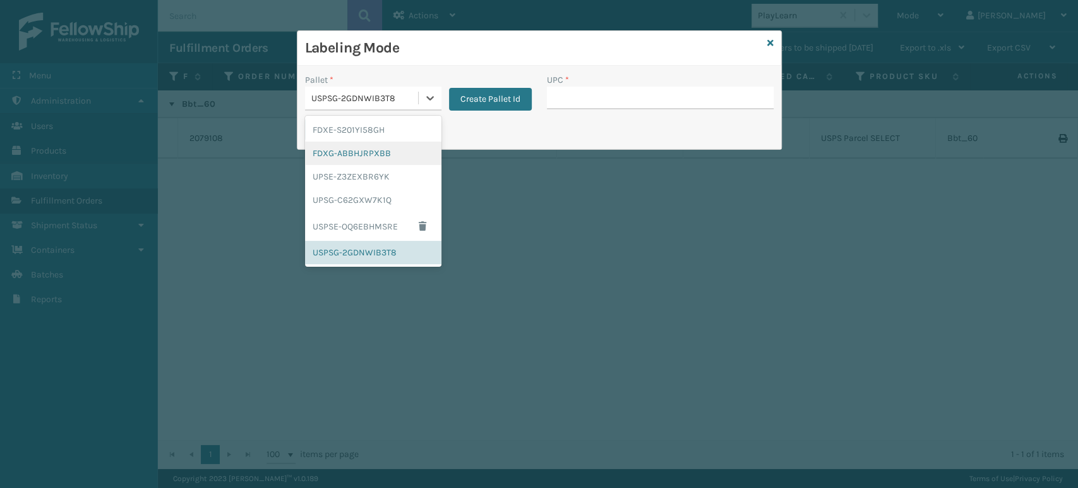
click at [387, 155] on div "FDXG-ABBHJRPXBB" at bounding box center [373, 152] width 136 height 23
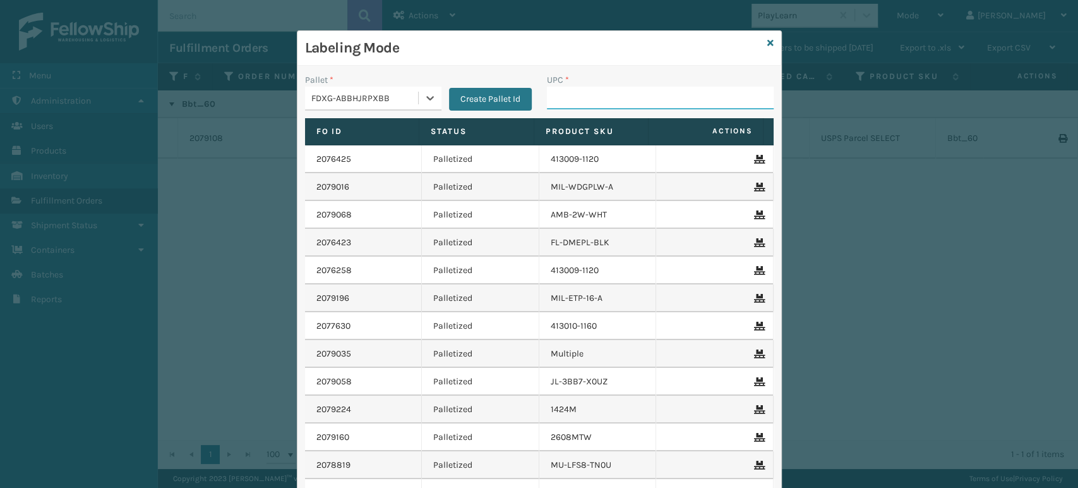
click at [642, 101] on input "UPC *" at bounding box center [660, 98] width 227 height 23
type input "854403007001"
type input "850"
type input "81"
type input "8100819"
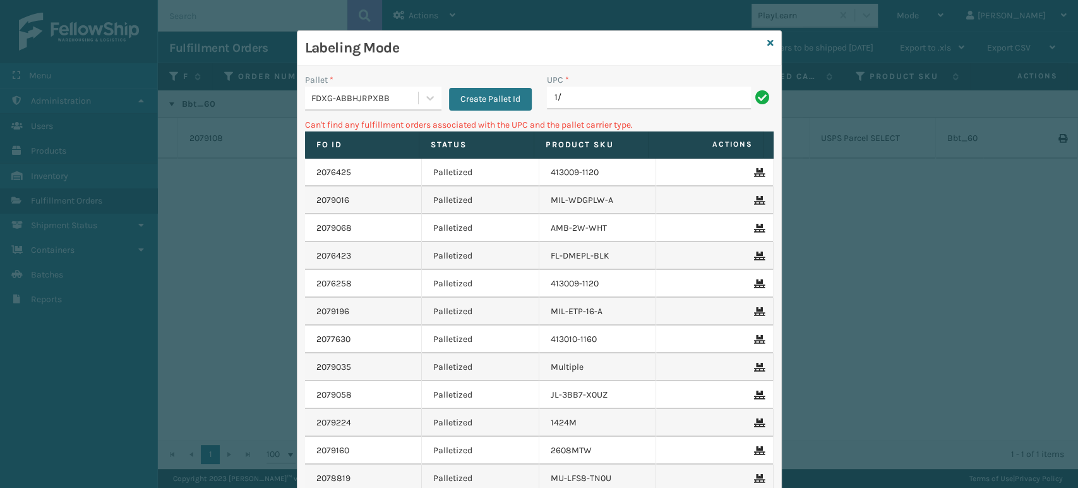
type input "1"
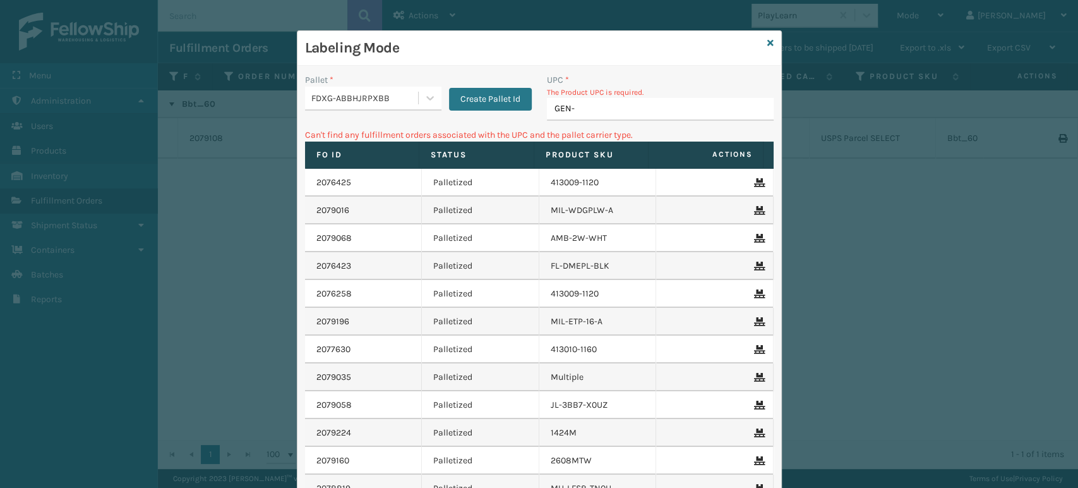
type input "GEN-A"
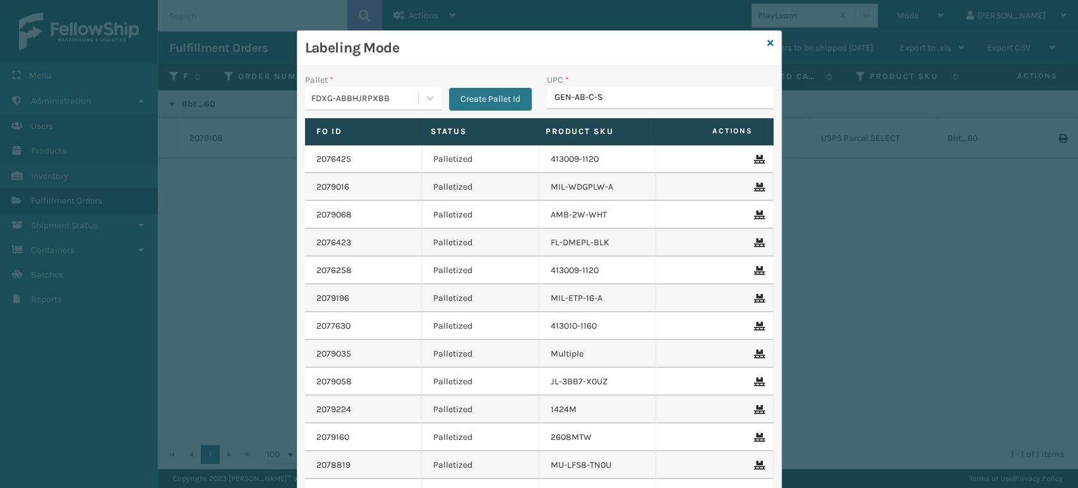
type input "GEN-AB-C-SC"
click at [959, 151] on div "Labeling Mode Pallet * FDXG-ABBHJRPXBB Create Pallet Id UPC * Fo Id Status Prod…" at bounding box center [539, 244] width 1078 height 488
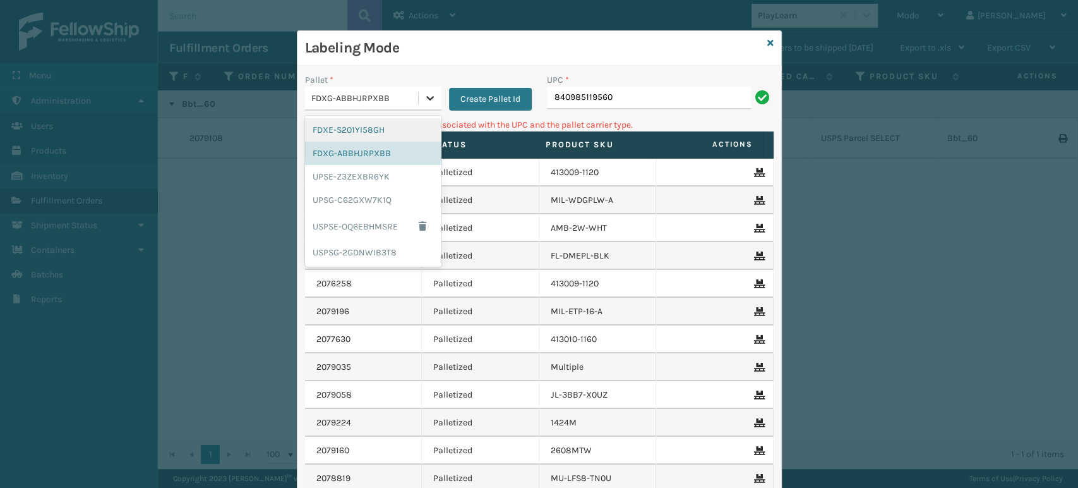
click at [426, 94] on icon at bounding box center [430, 98] width 13 height 13
click at [365, 201] on div "UPSG-C62GXW7K1Q" at bounding box center [373, 199] width 136 height 23
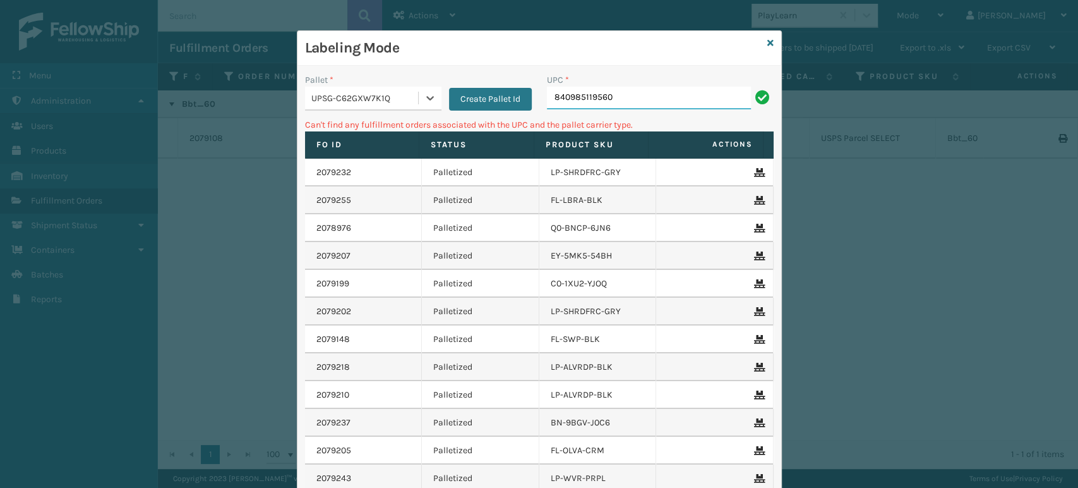
click at [640, 96] on input "840985119560" at bounding box center [649, 98] width 204 height 23
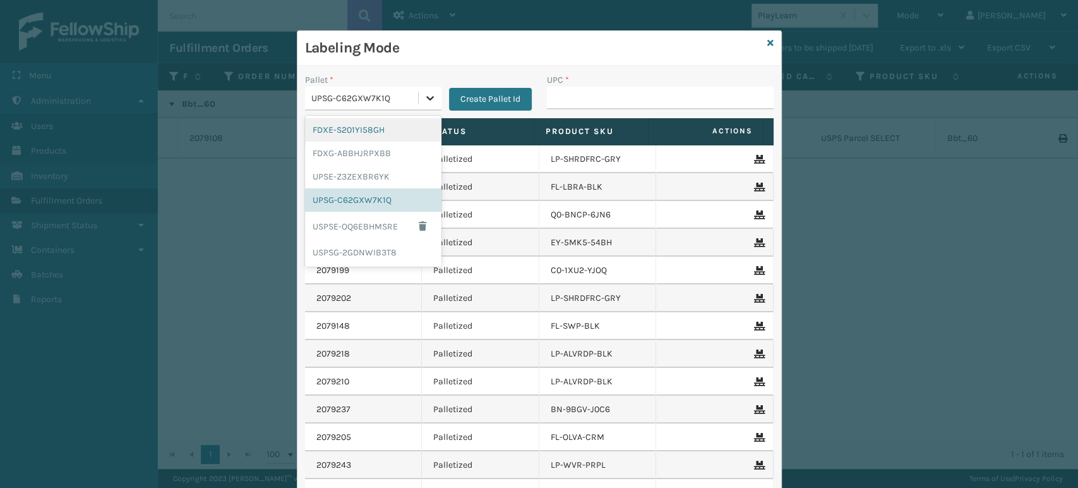
click at [424, 92] on icon at bounding box center [430, 98] width 13 height 13
click at [371, 148] on div "FDXG-ABBHJRPXBB" at bounding box center [373, 152] width 136 height 23
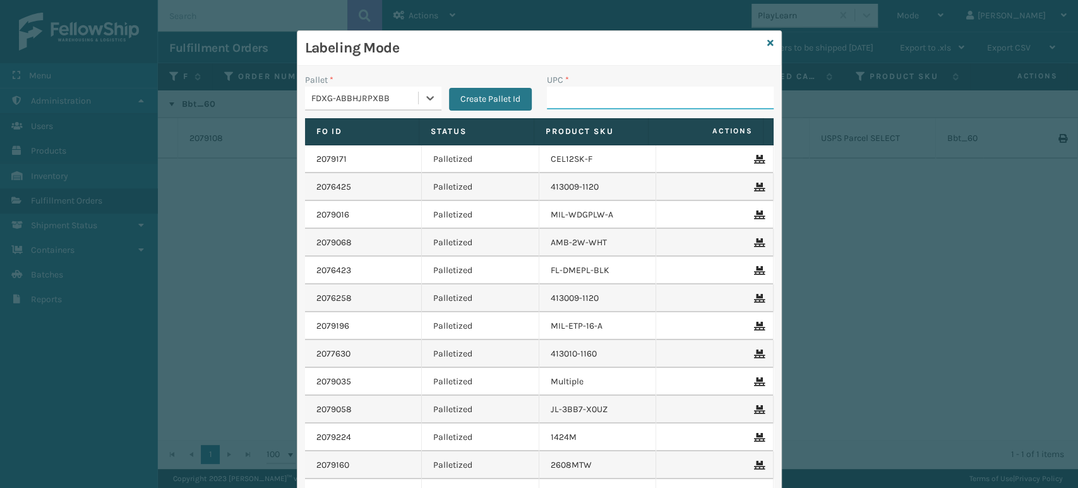
click at [601, 99] on input "UPC *" at bounding box center [660, 98] width 227 height 23
type input "810081962"
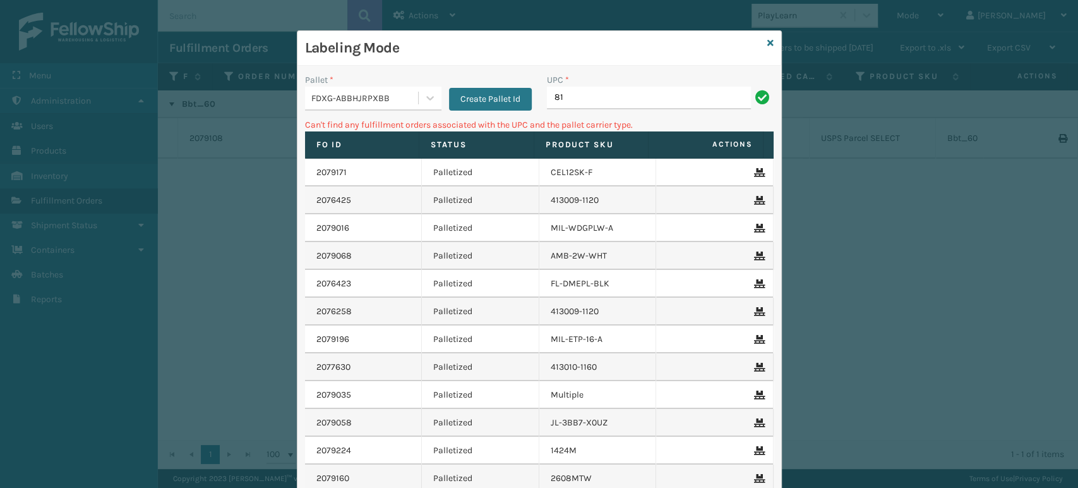
type input "8"
type input "GEN-AB-E-TXL"
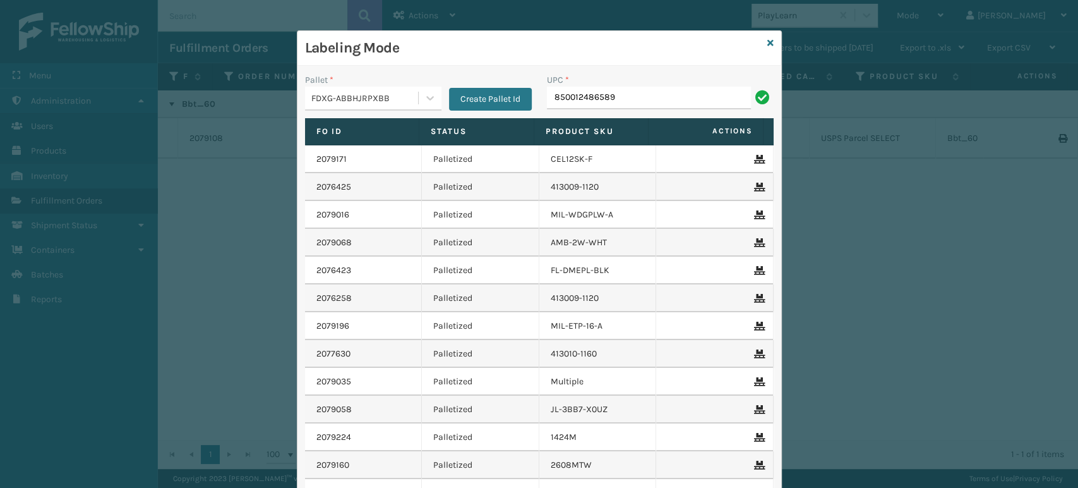
type input "850012486589"
type input "8537990"
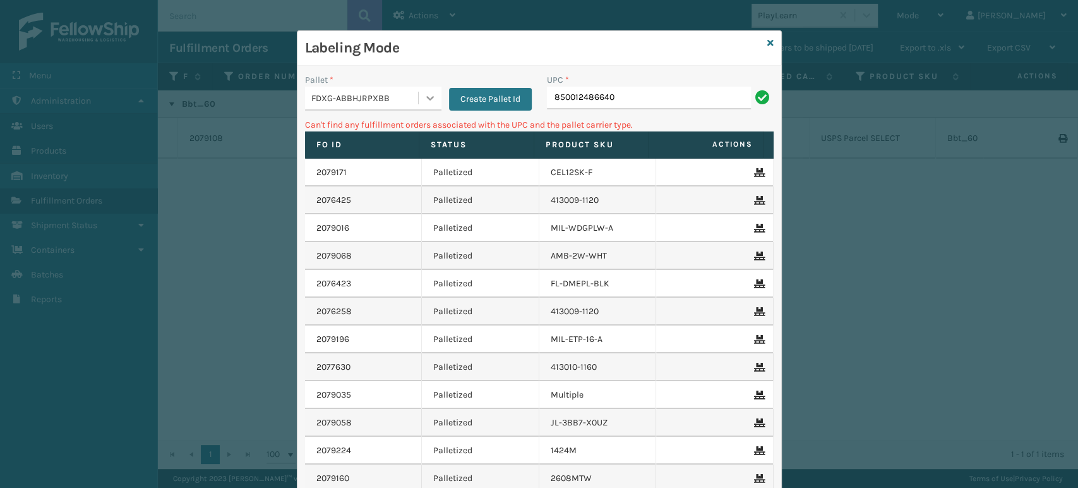
click at [424, 100] on icon at bounding box center [430, 98] width 13 height 13
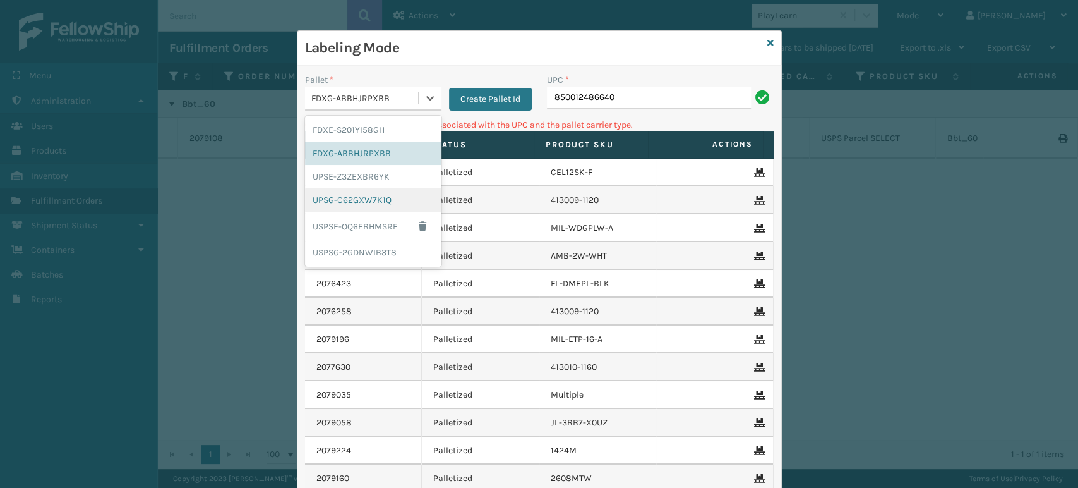
click at [366, 197] on div "UPSG-C62GXW7K1Q" at bounding box center [373, 199] width 136 height 23
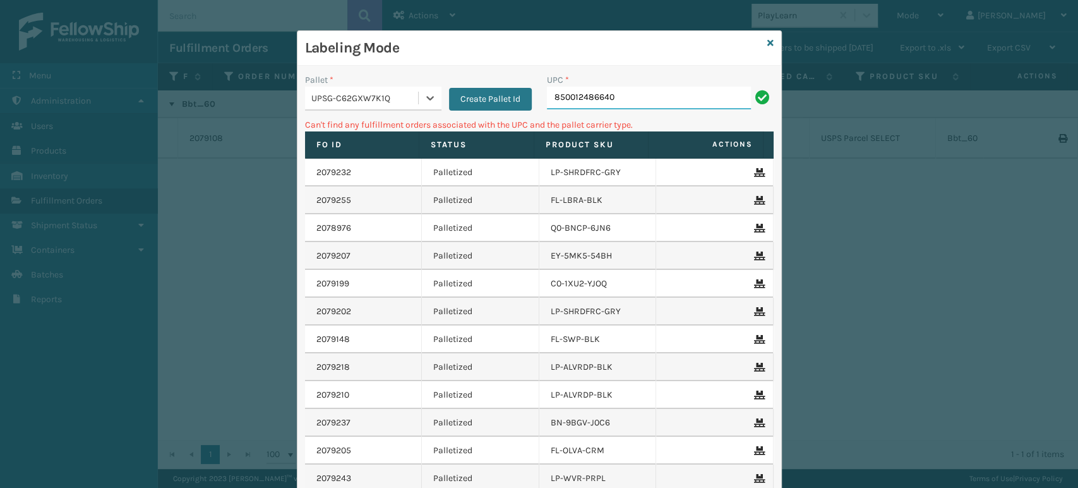
click at [658, 99] on input "850012486640" at bounding box center [649, 98] width 204 height 23
type input "8"
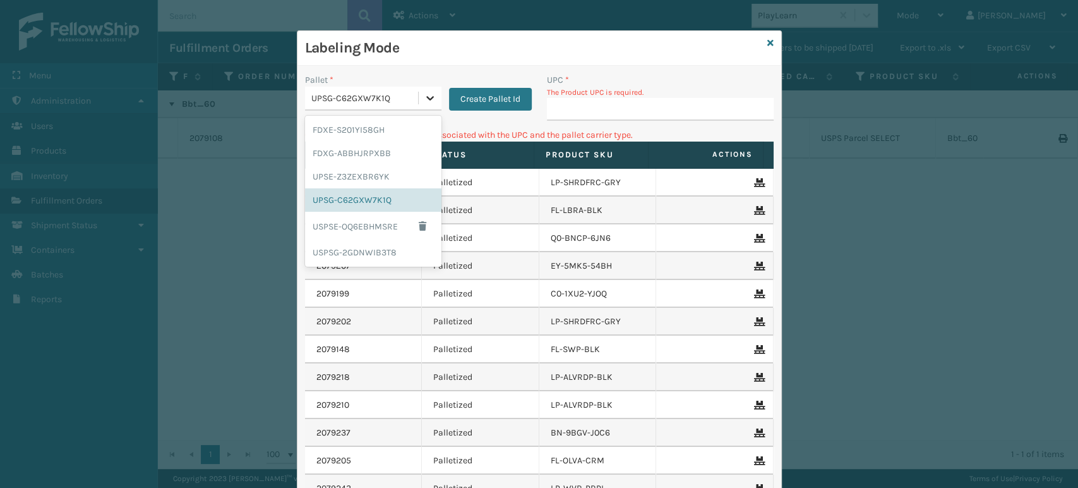
click at [426, 98] on icon at bounding box center [430, 98] width 8 height 4
click at [383, 153] on div "FDXG-ABBHJRPXBB" at bounding box center [373, 152] width 136 height 23
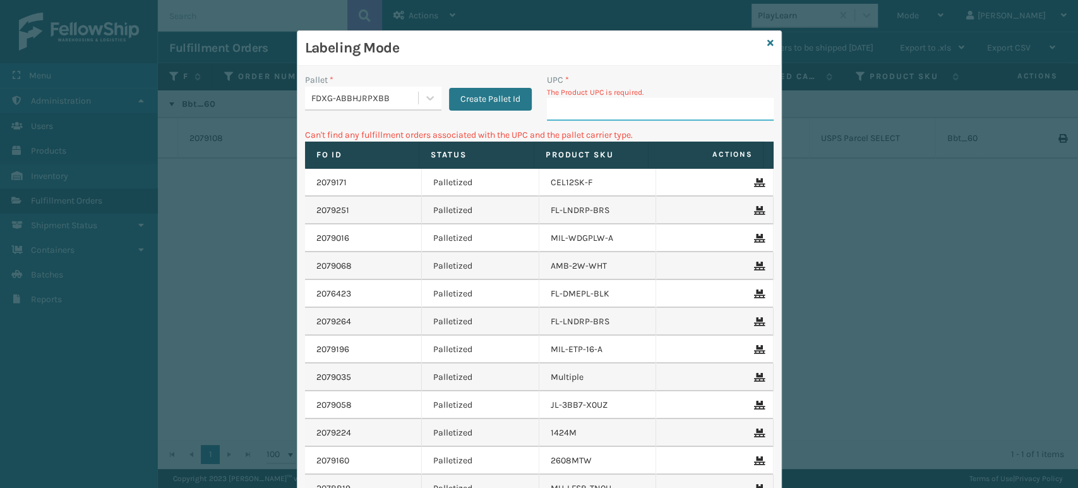
click at [574, 117] on input "UPC *" at bounding box center [660, 109] width 227 height 23
type input "854403007"
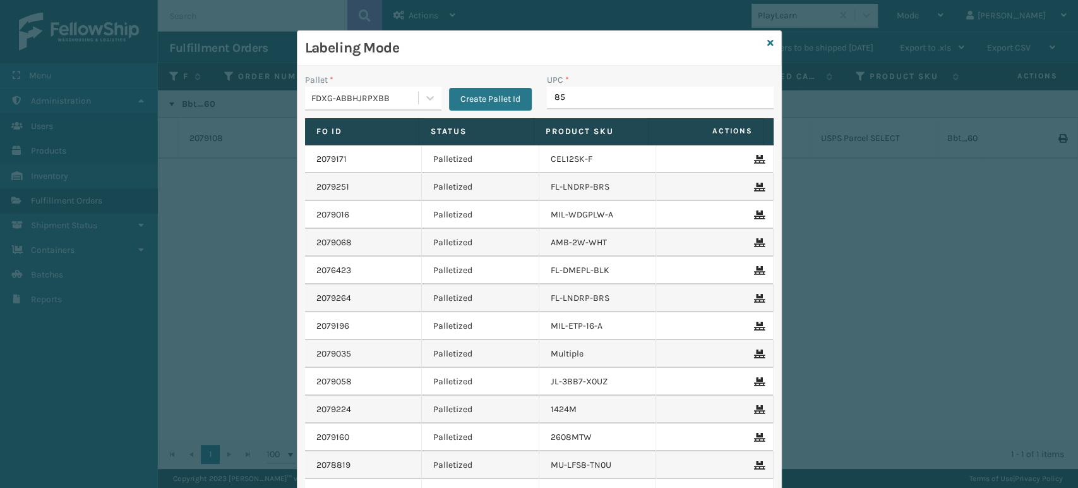
type input "850"
type input "85001248"
type input "84098"
click at [767, 40] on icon at bounding box center [770, 43] width 6 height 9
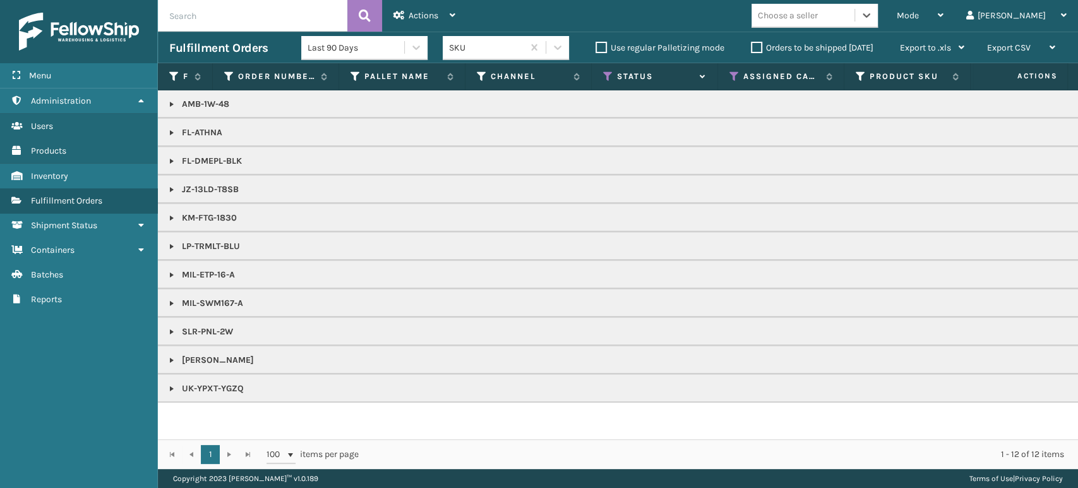
drag, startPoint x: 847, startPoint y: 136, endPoint x: 793, endPoint y: 51, distance: 101.1
drag, startPoint x: 591, startPoint y: 241, endPoint x: 502, endPoint y: 223, distance: 90.9
